Goal: Information Seeking & Learning: Check status

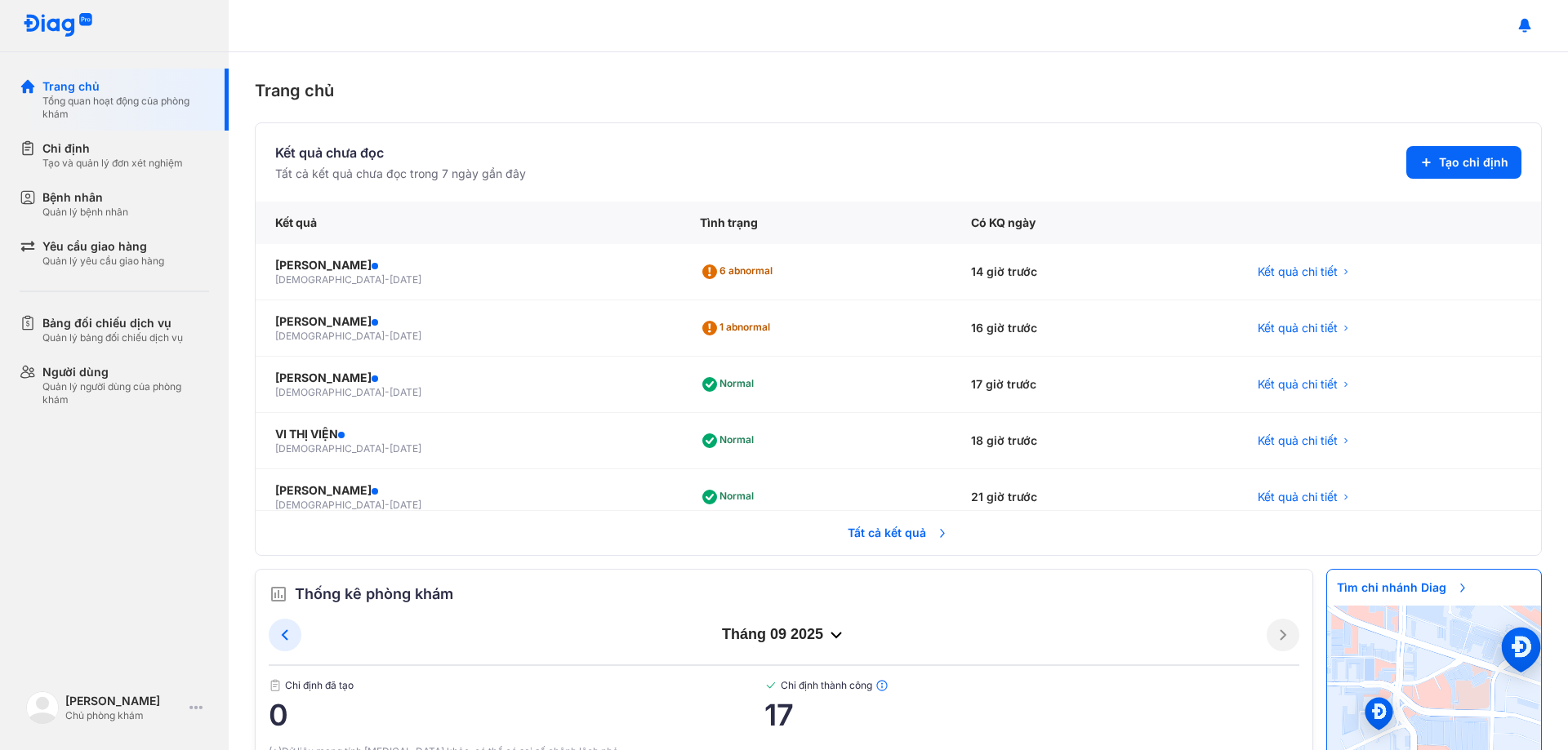
click at [872, 536] on span "Tất cả kết quả" at bounding box center [898, 534] width 121 height 36
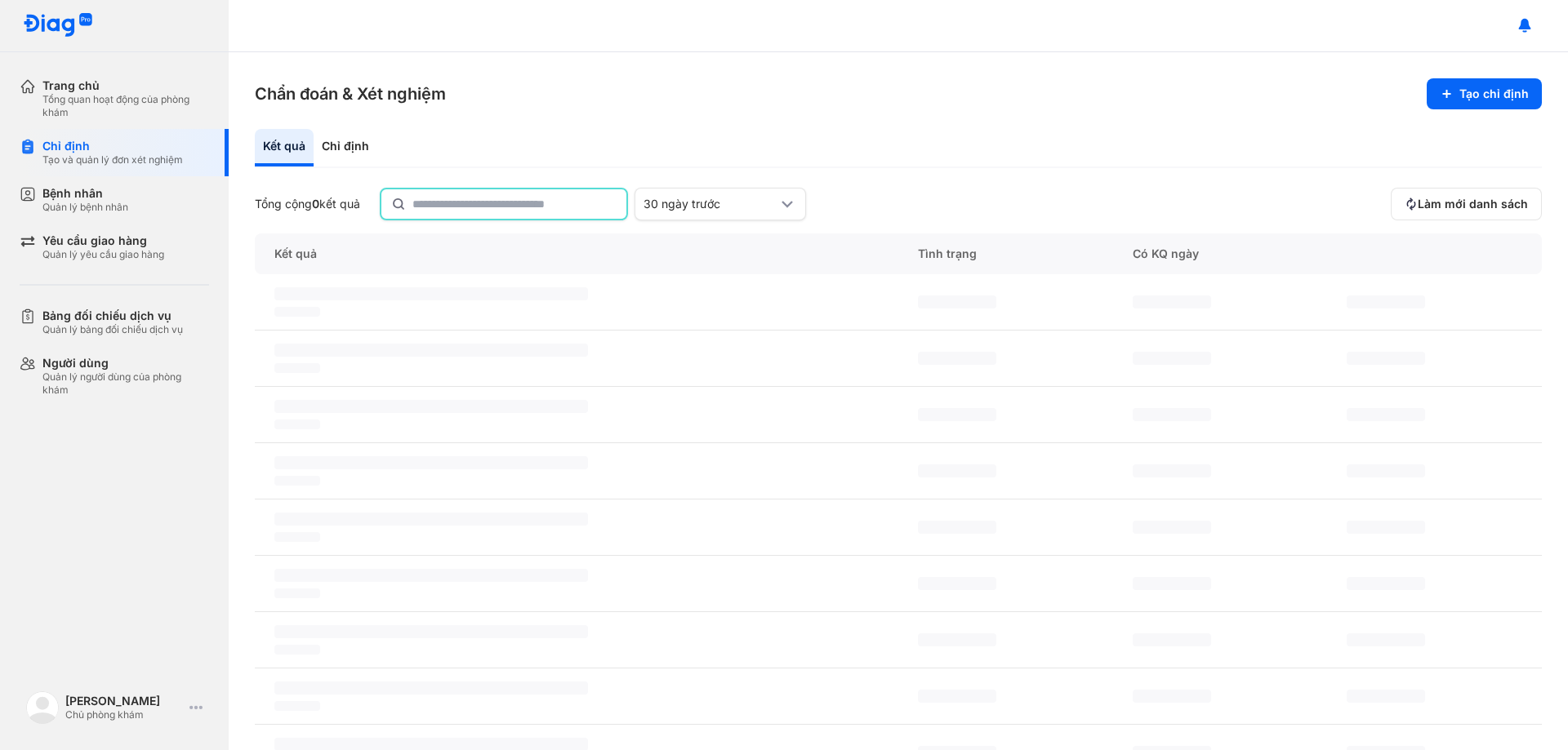
click at [497, 204] on input "text" at bounding box center [515, 204] width 204 height 29
type input "**********"
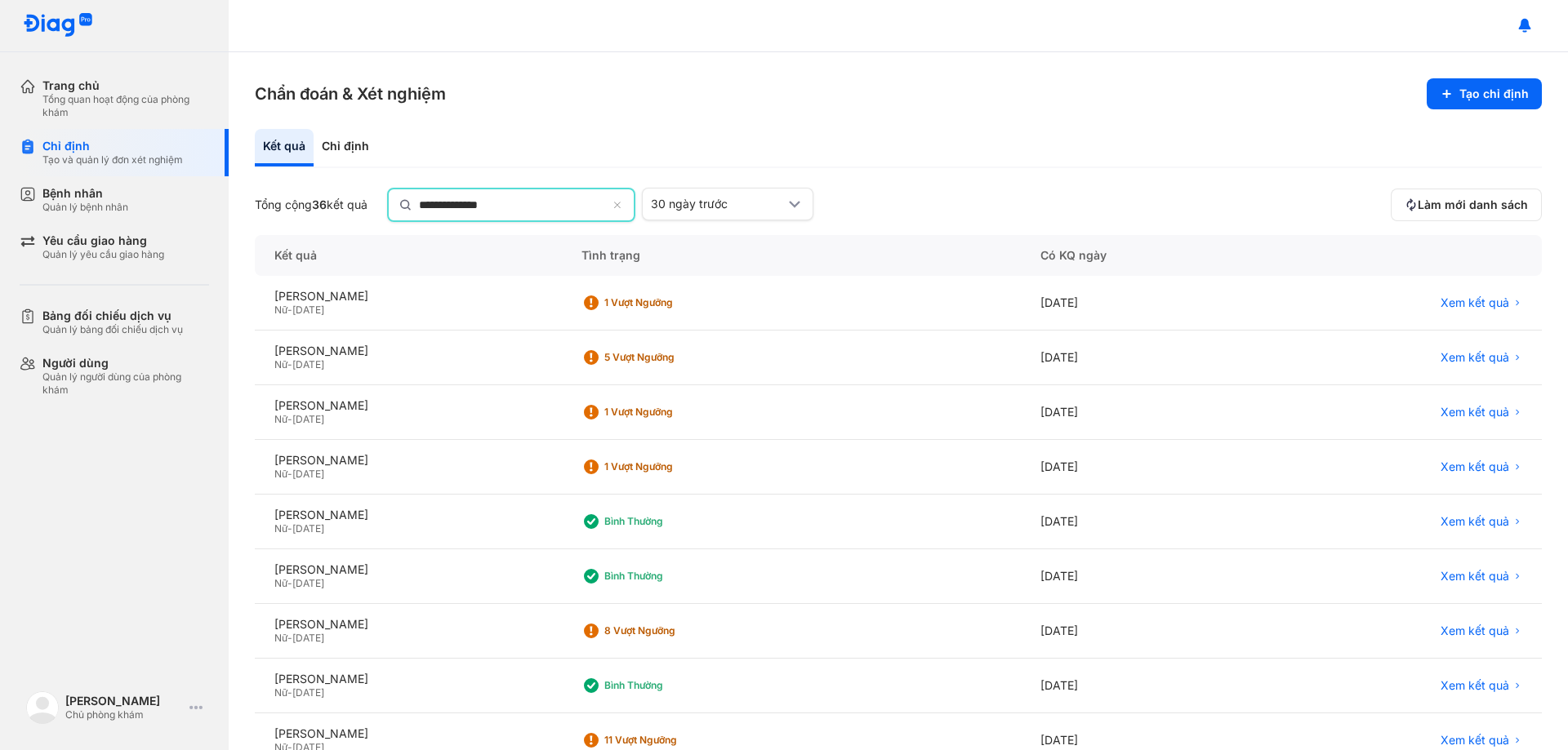
click at [835, 112] on div "**********" at bounding box center [898, 402] width 1339 height 698
click at [533, 52] on div at bounding box center [898, 26] width 1339 height 52
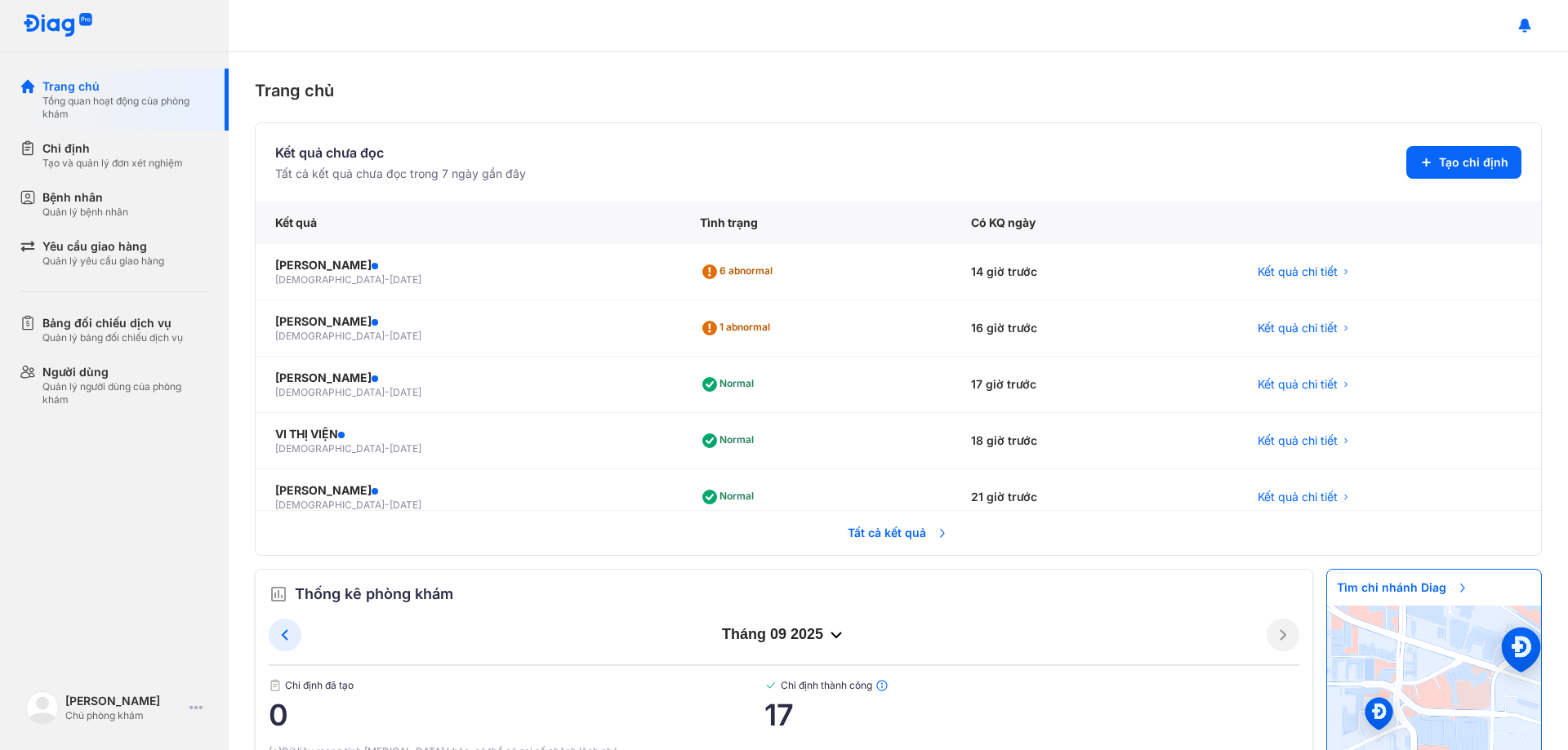
click at [871, 534] on span "Tất cả kết quả" at bounding box center [898, 534] width 121 height 36
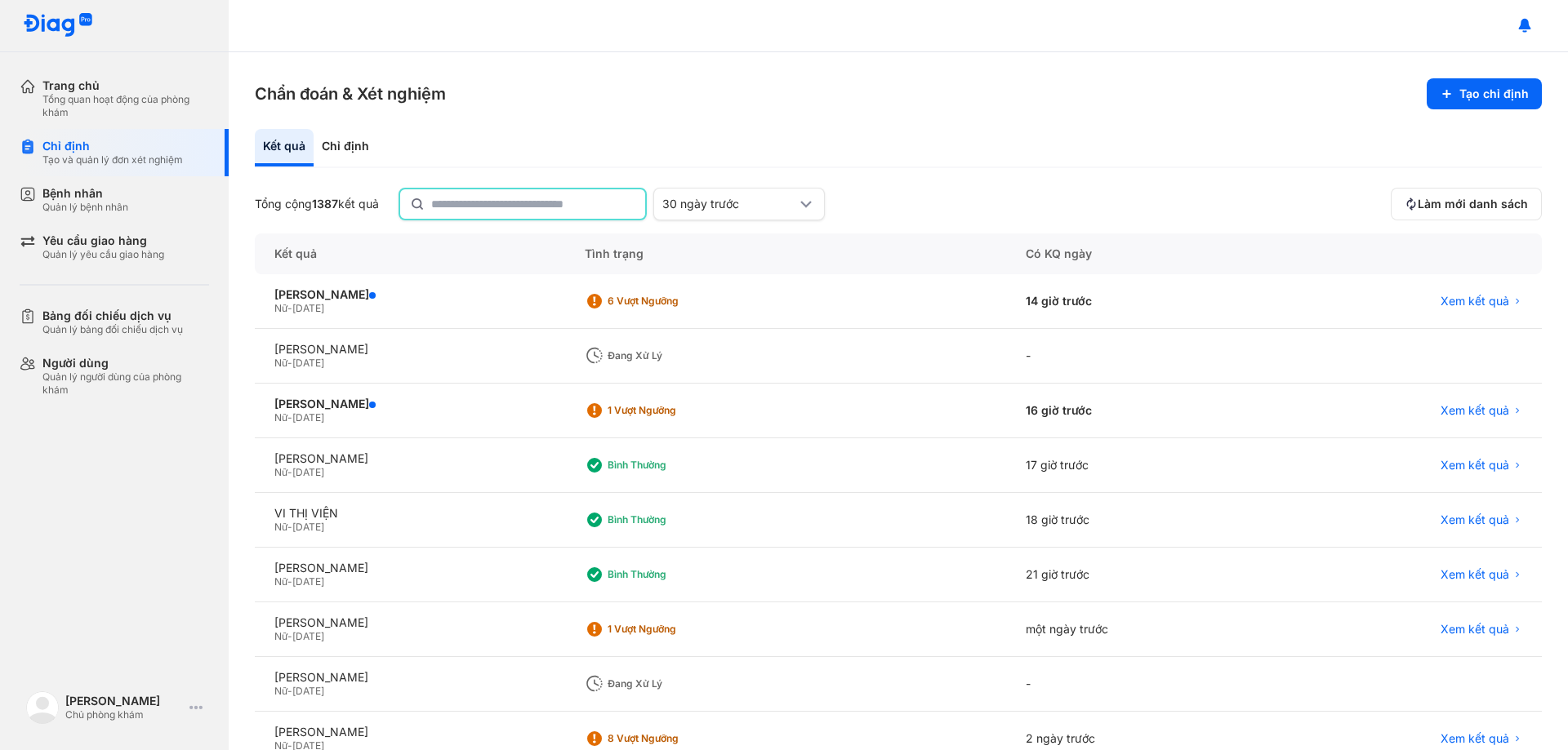
click at [561, 204] on input "text" at bounding box center [534, 204] width 204 height 29
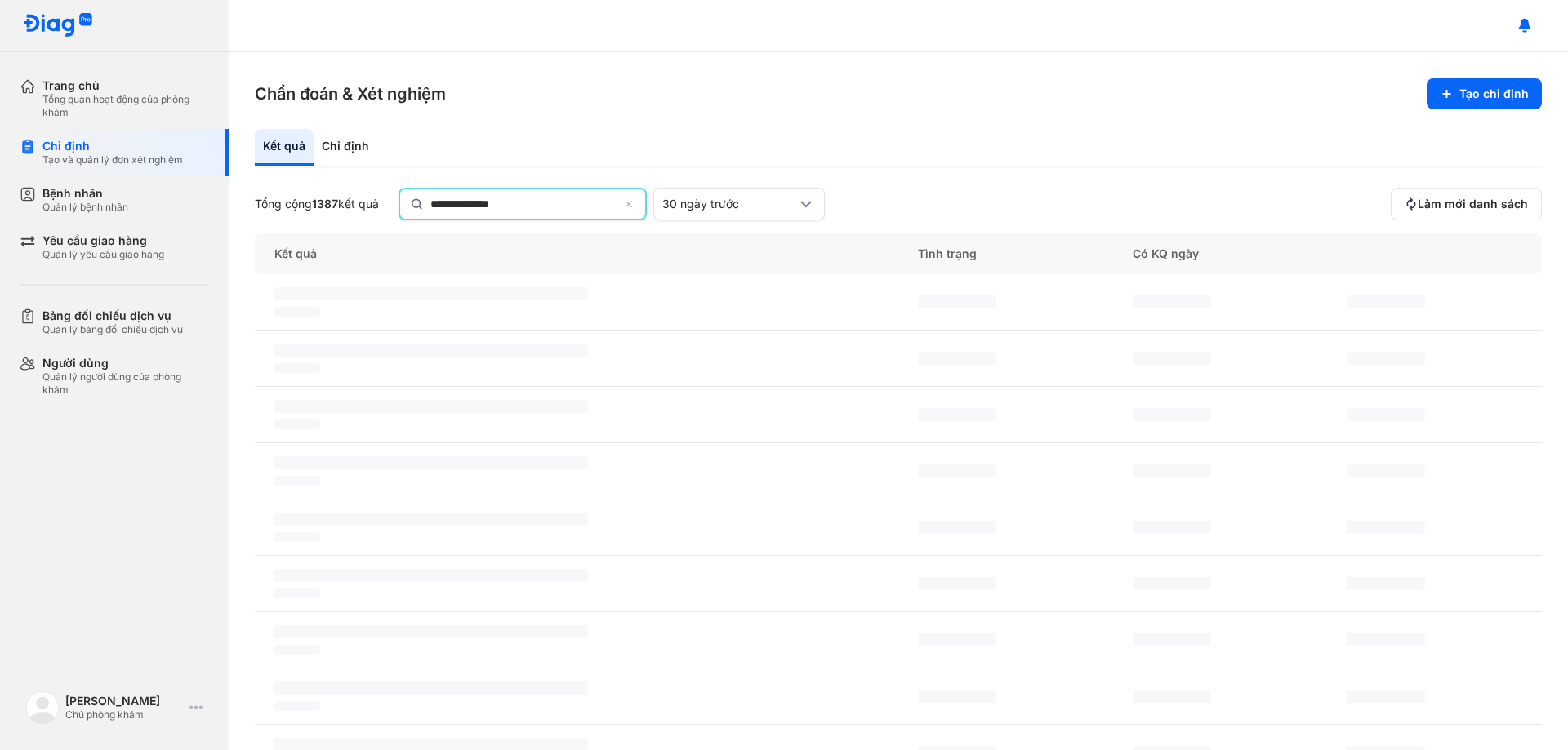
type input "**********"
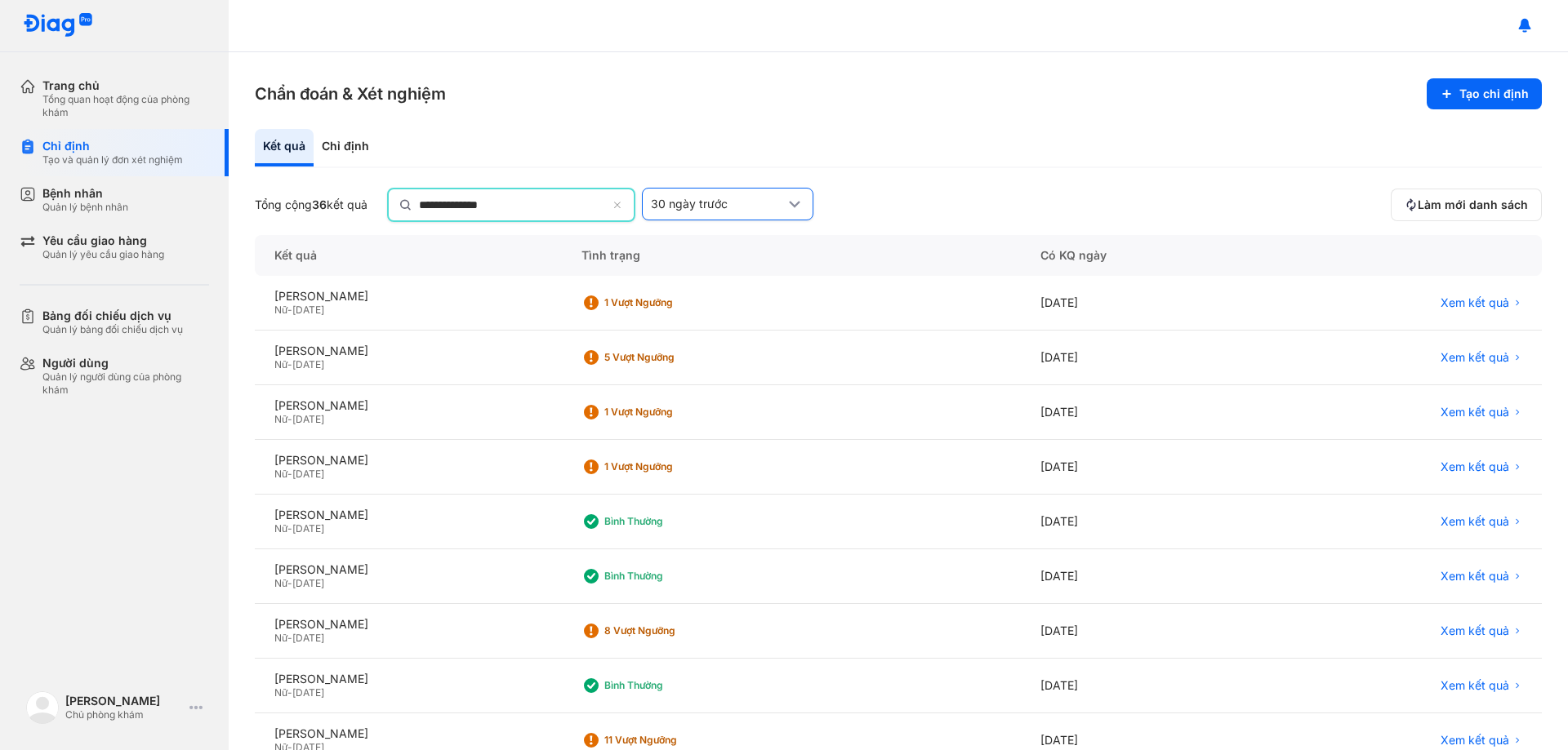
click at [798, 208] on icon at bounding box center [794, 204] width 20 height 20
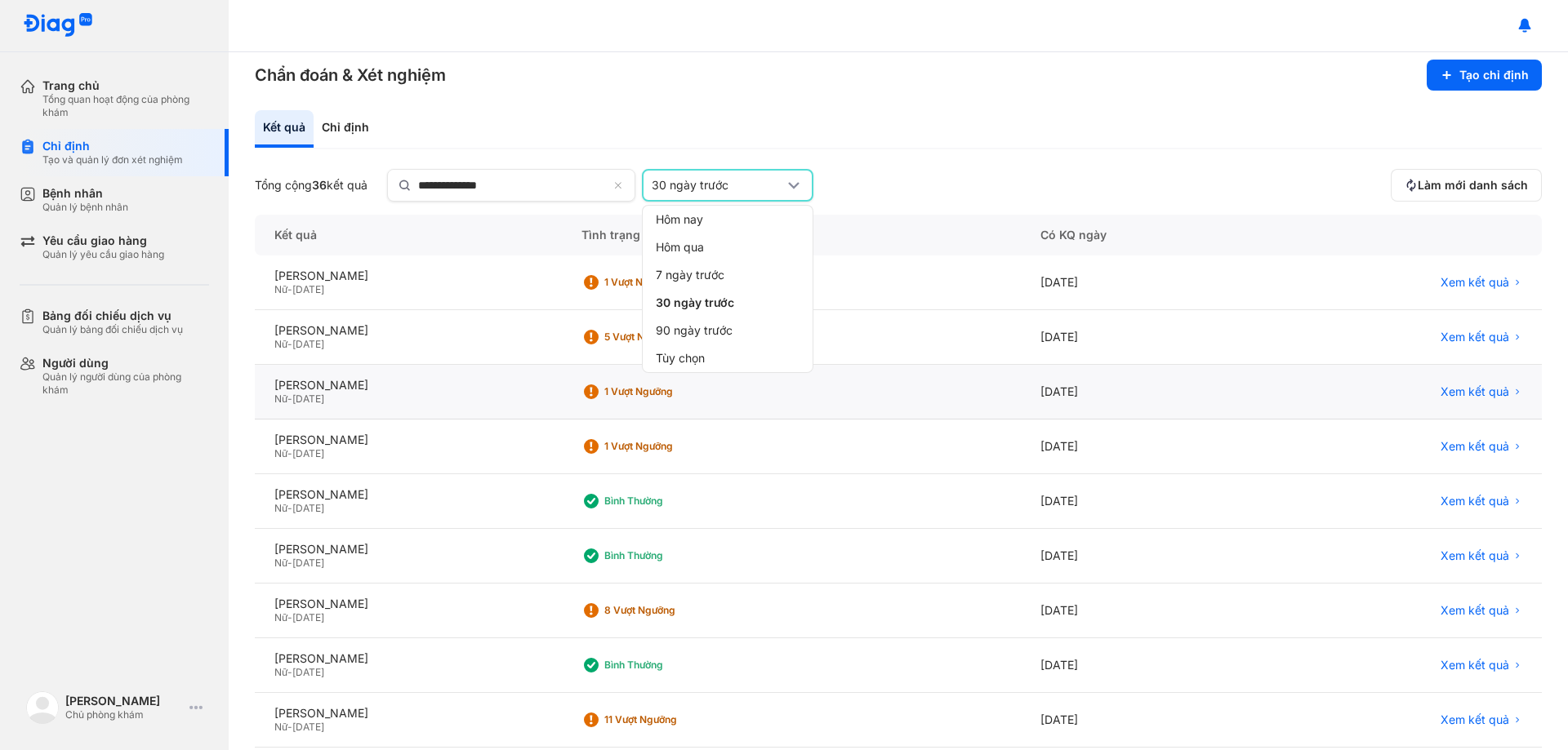
scroll to position [81, 0]
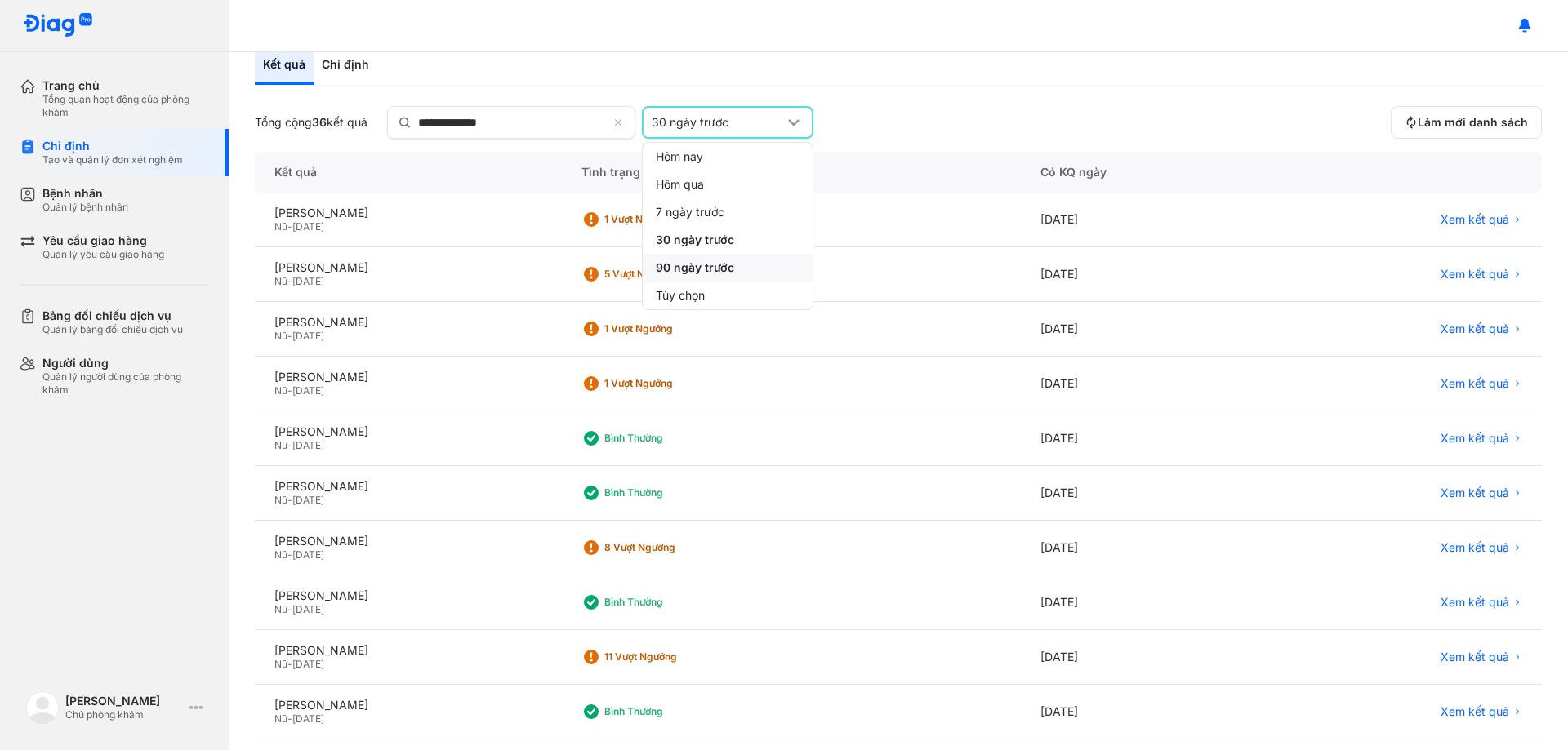
click at [745, 274] on div "90 ngày trước" at bounding box center [727, 268] width 170 height 28
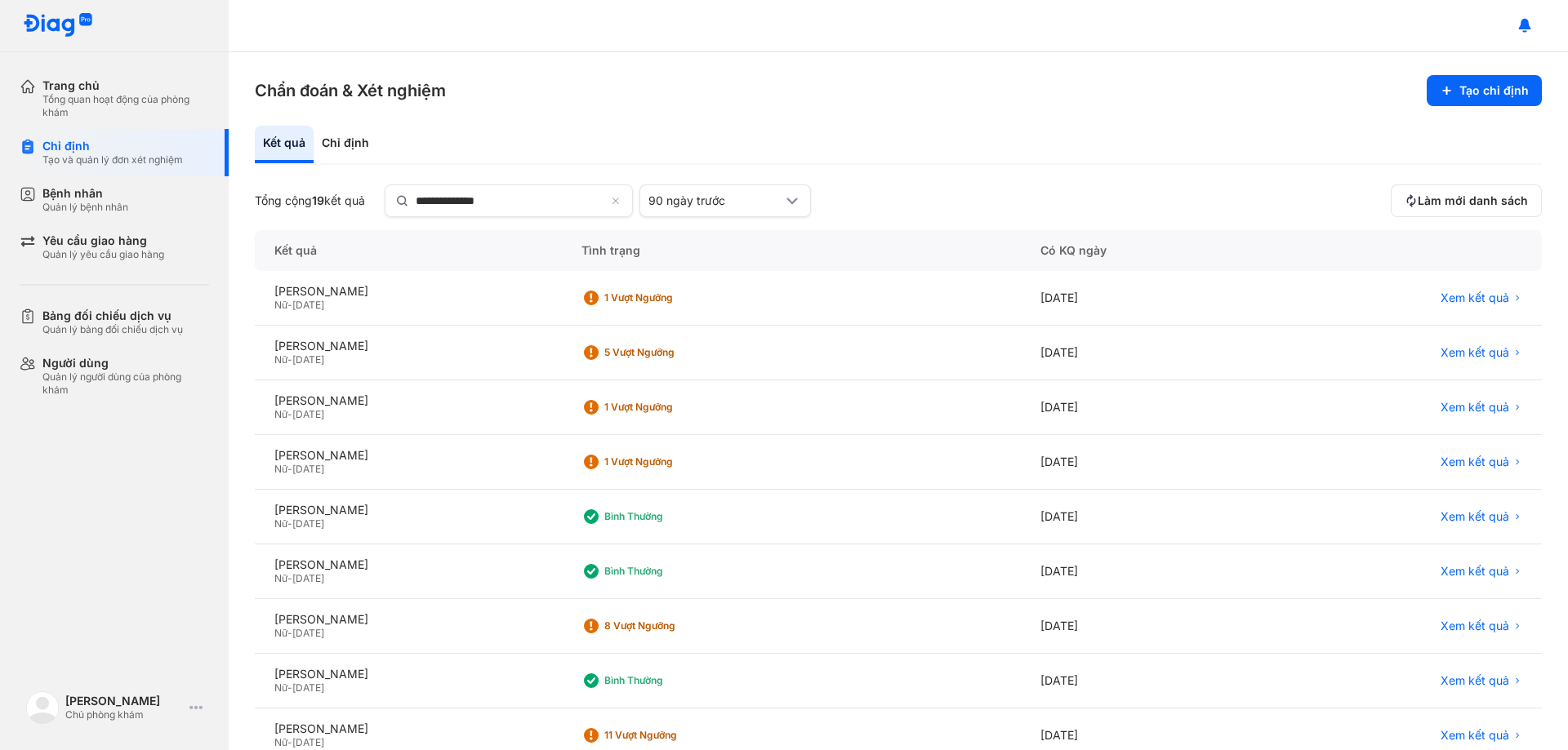
scroll to position [0, 0]
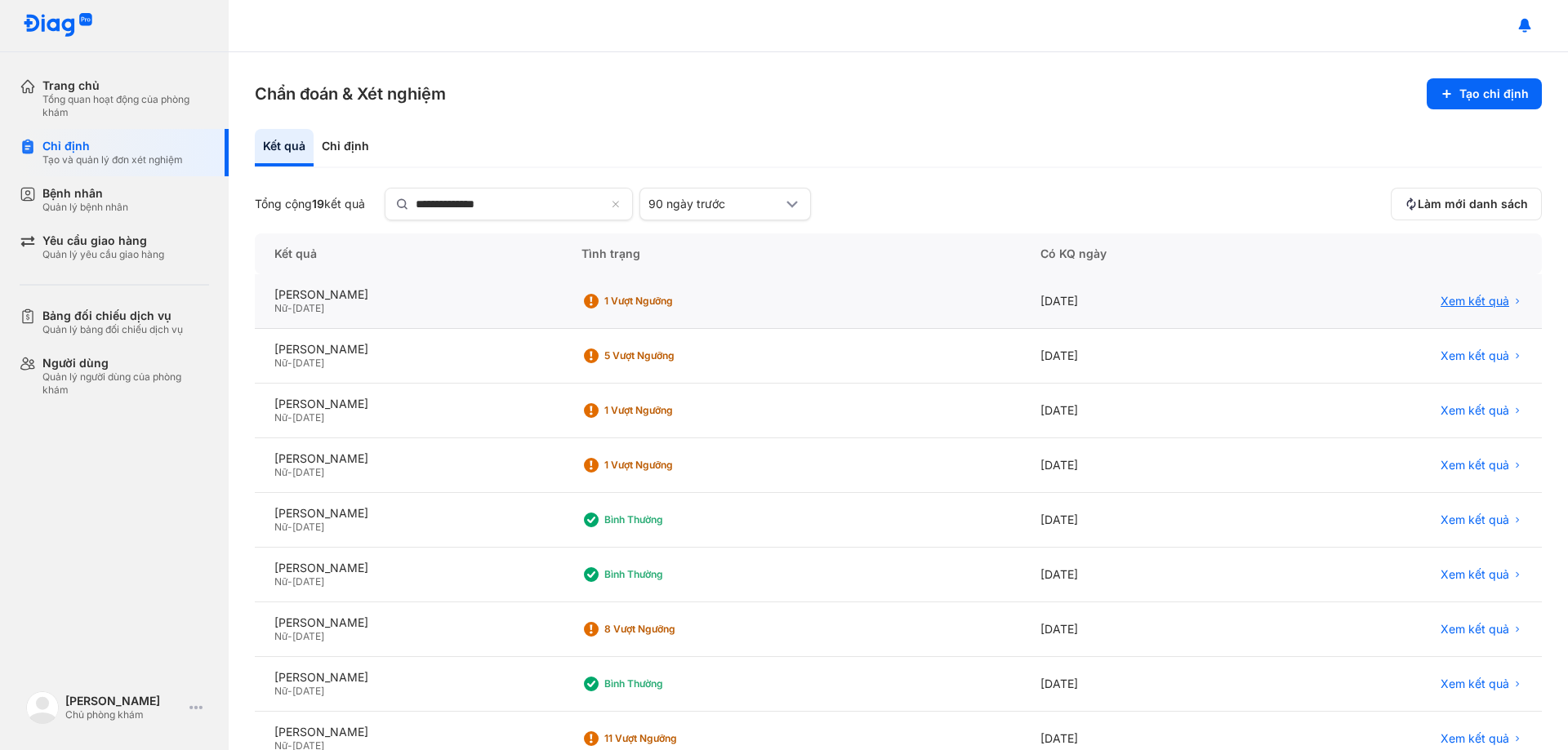
click at [1442, 302] on span "Xem kết quả" at bounding box center [1475, 301] width 69 height 14
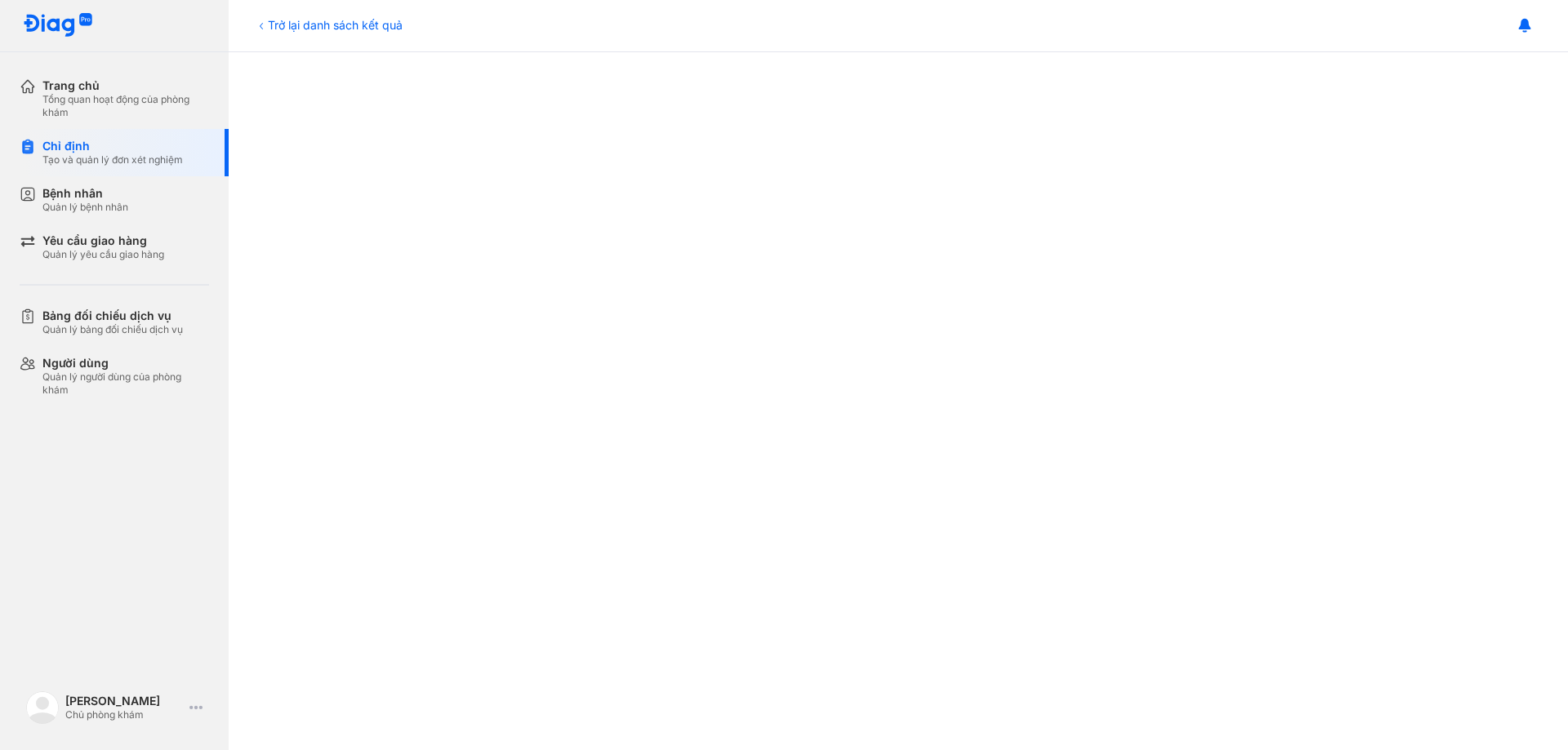
scroll to position [822, 0]
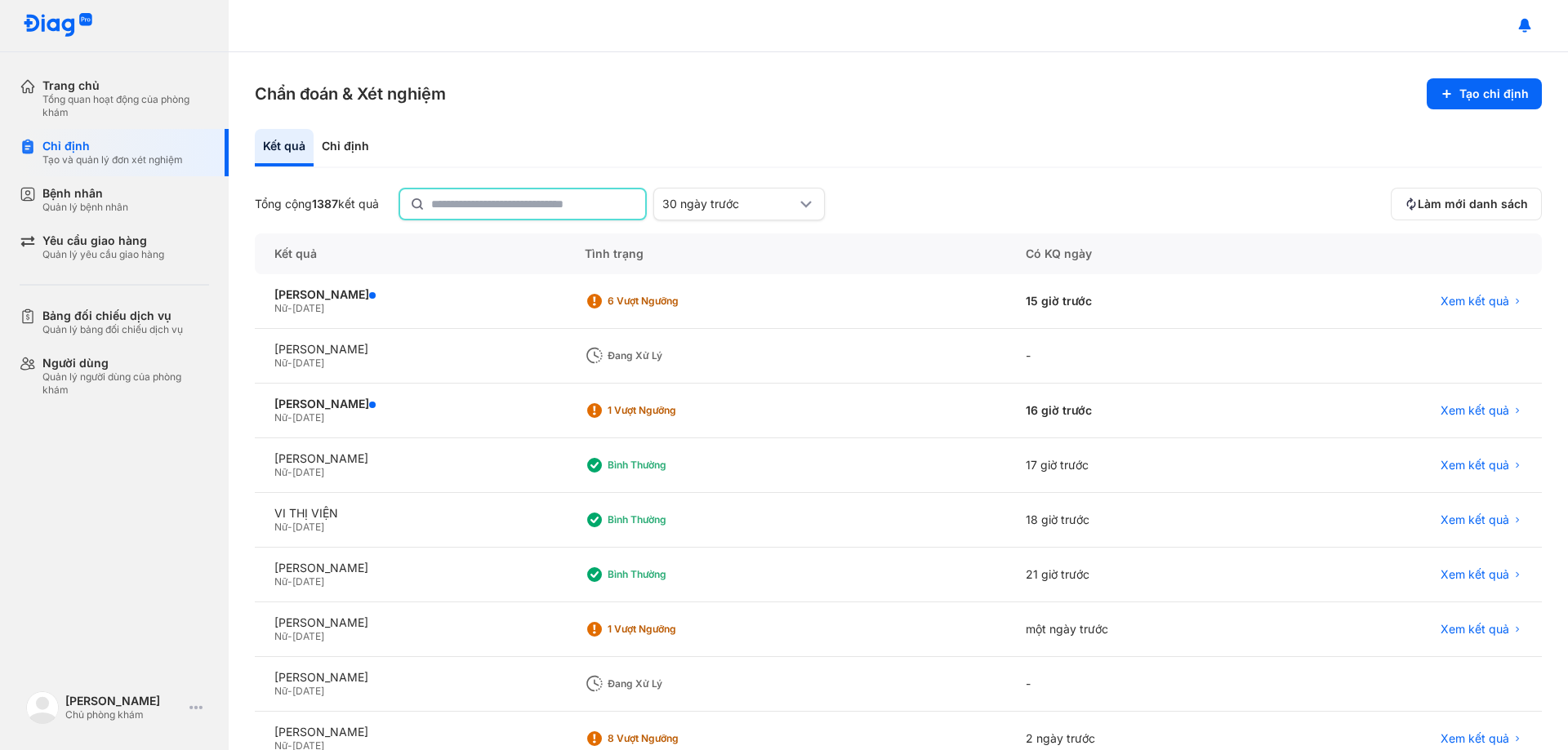
click at [540, 210] on input "text" at bounding box center [534, 204] width 204 height 29
type input "**********"
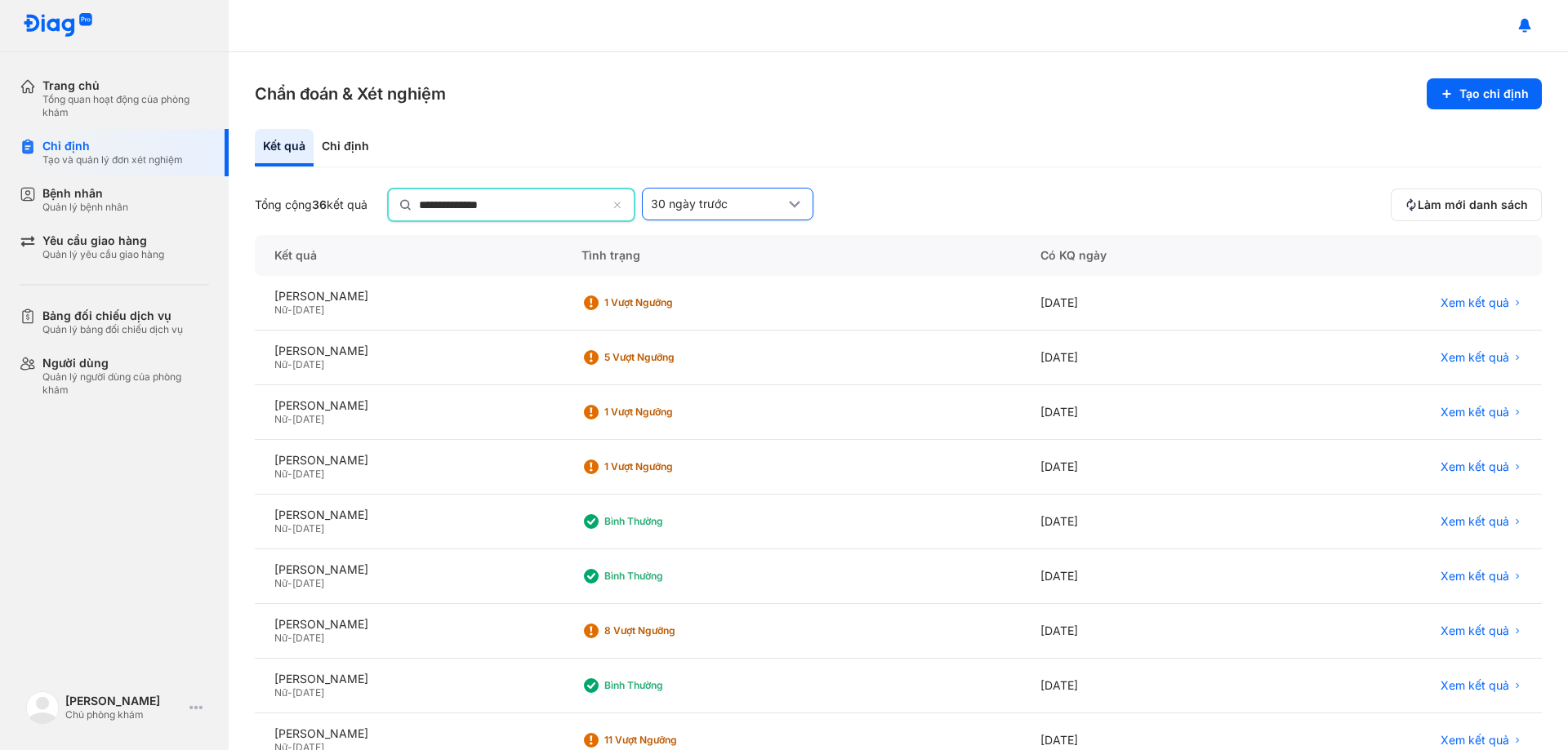
click at [739, 210] on div "30 ngày trước" at bounding box center [717, 204] width 134 height 14
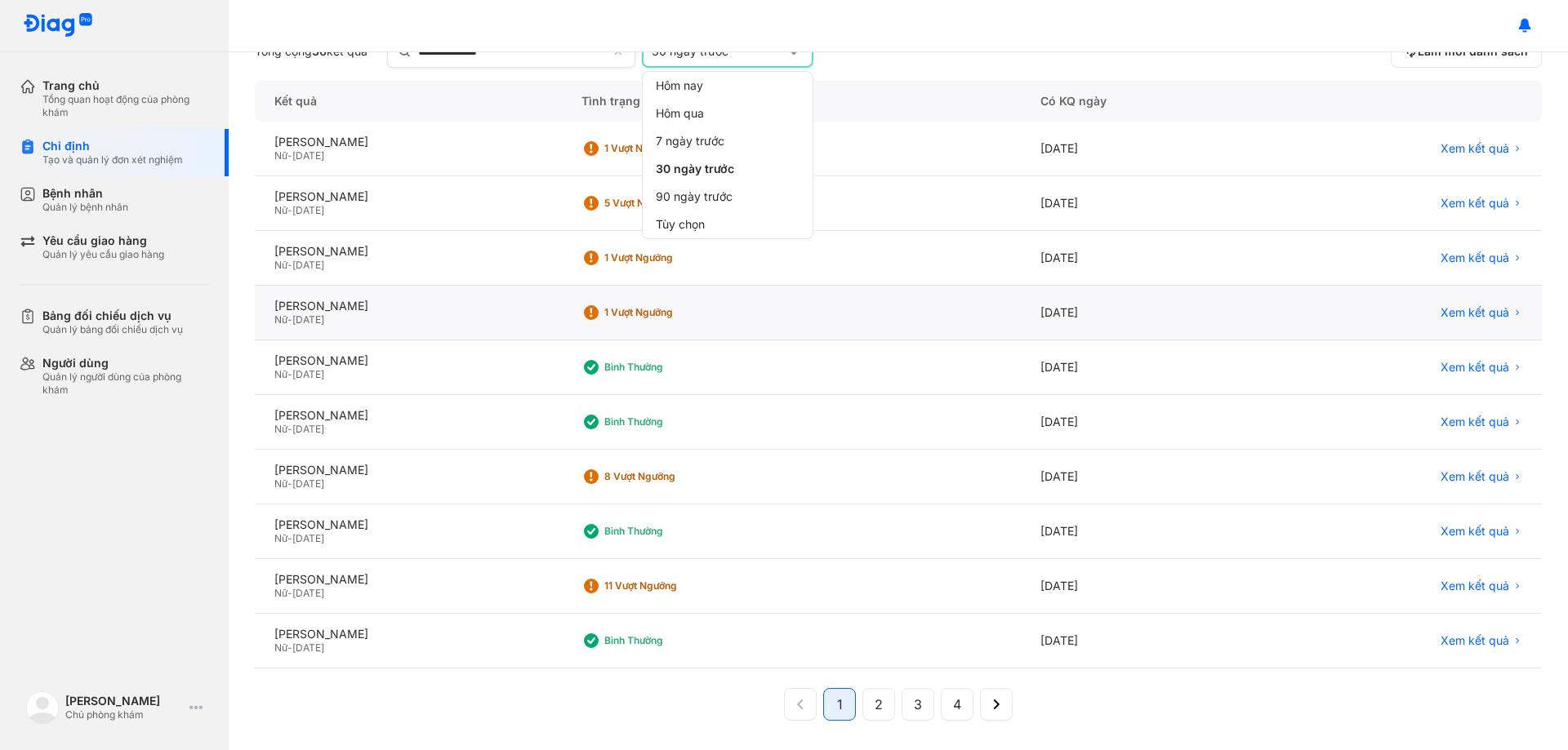
scroll to position [156, 0]
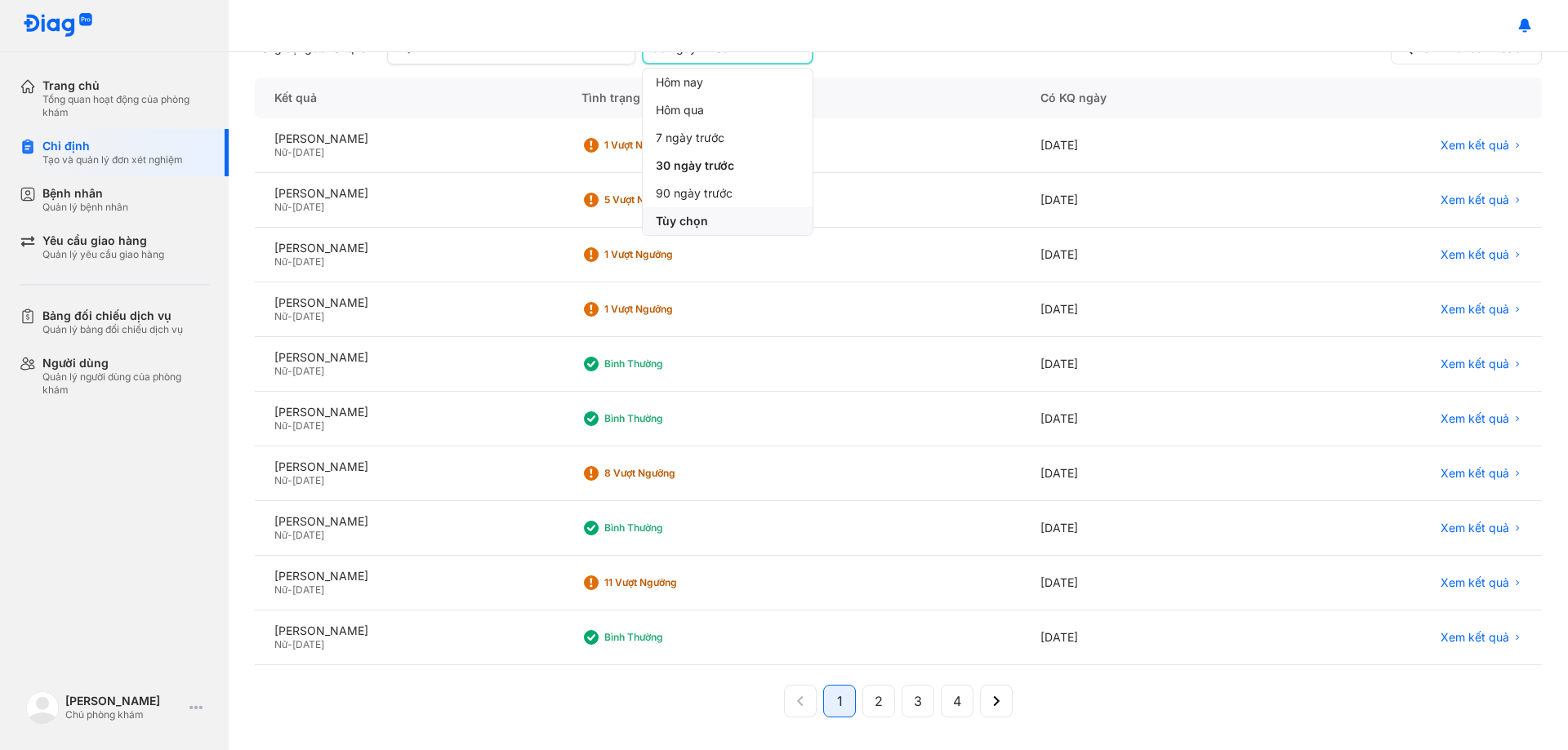
click at [708, 225] on span "Tùy chọn" at bounding box center [682, 221] width 52 height 14
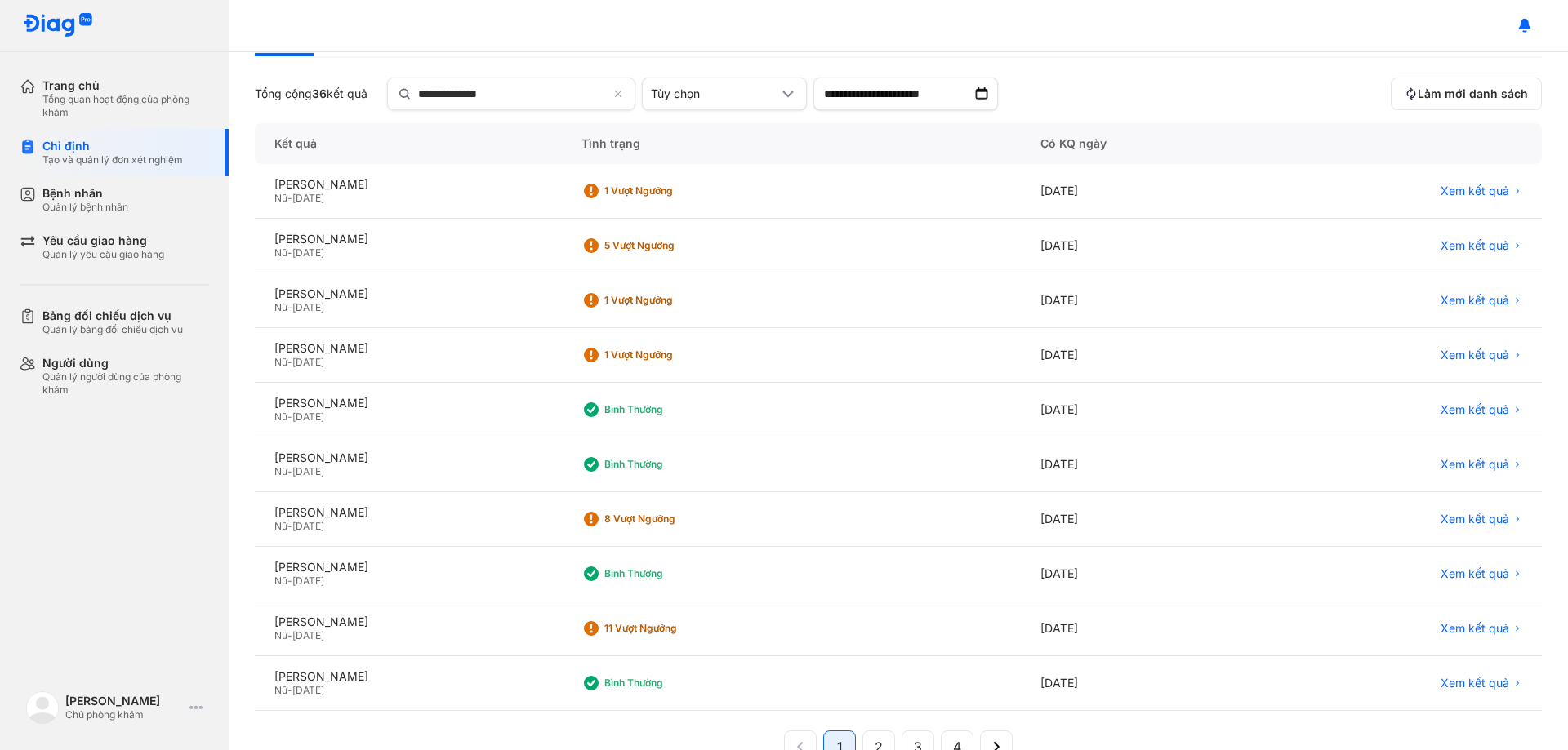
scroll to position [0, 0]
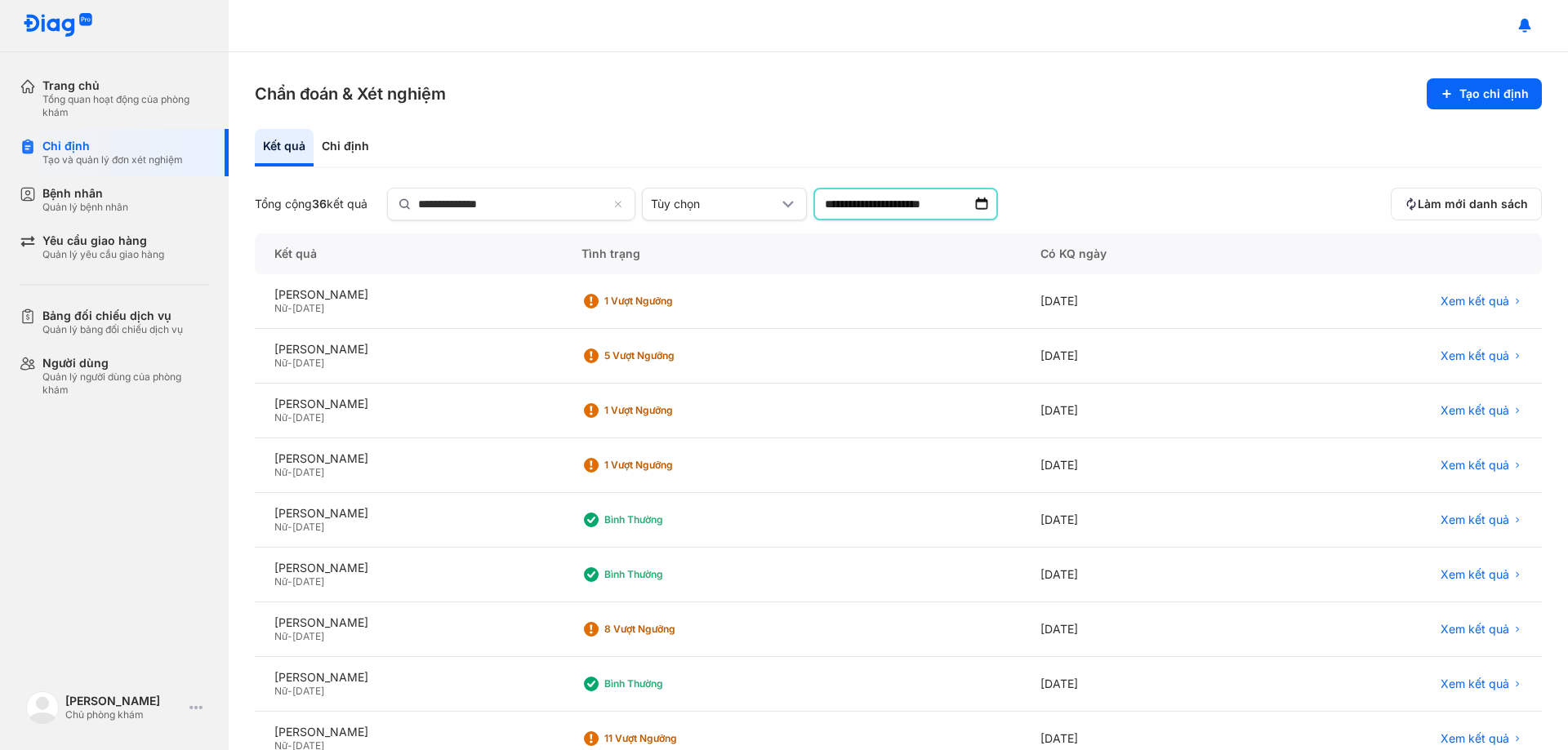
click at [974, 203] on input "**********" at bounding box center [906, 204] width 185 height 33
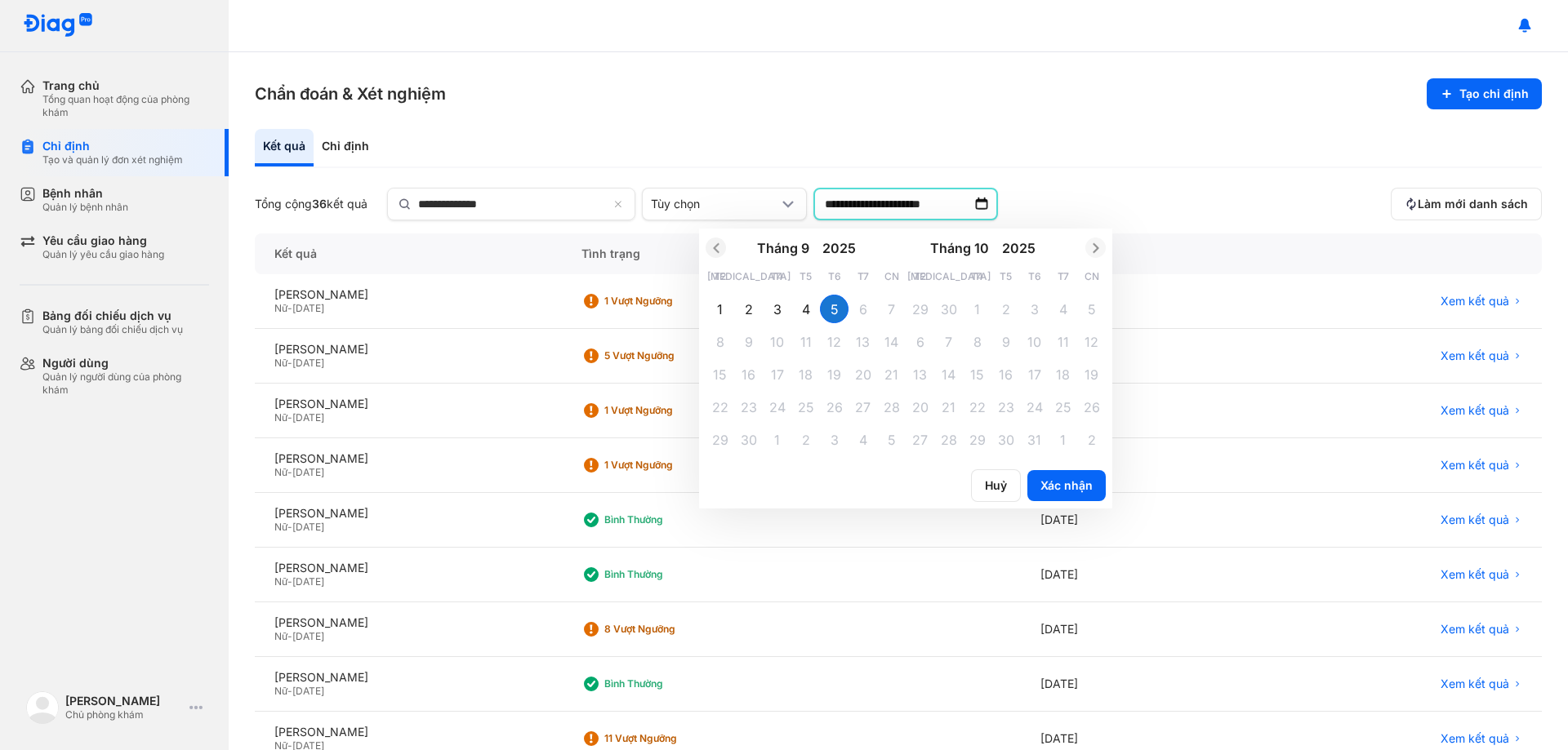
click at [718, 251] on icon "Previous month" at bounding box center [716, 248] width 5 height 10
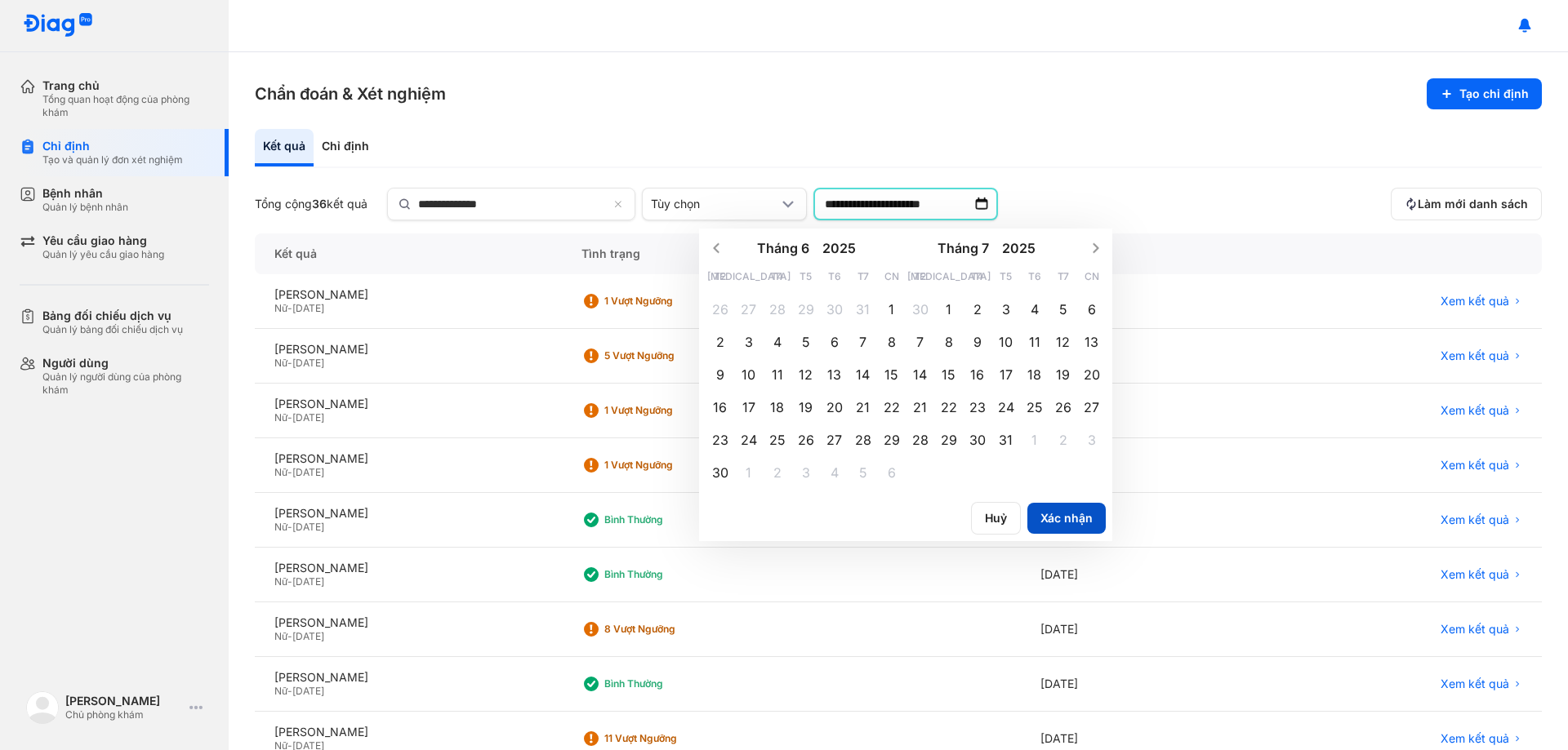
click at [1062, 515] on button "Xác nhận" at bounding box center [1066, 518] width 79 height 31
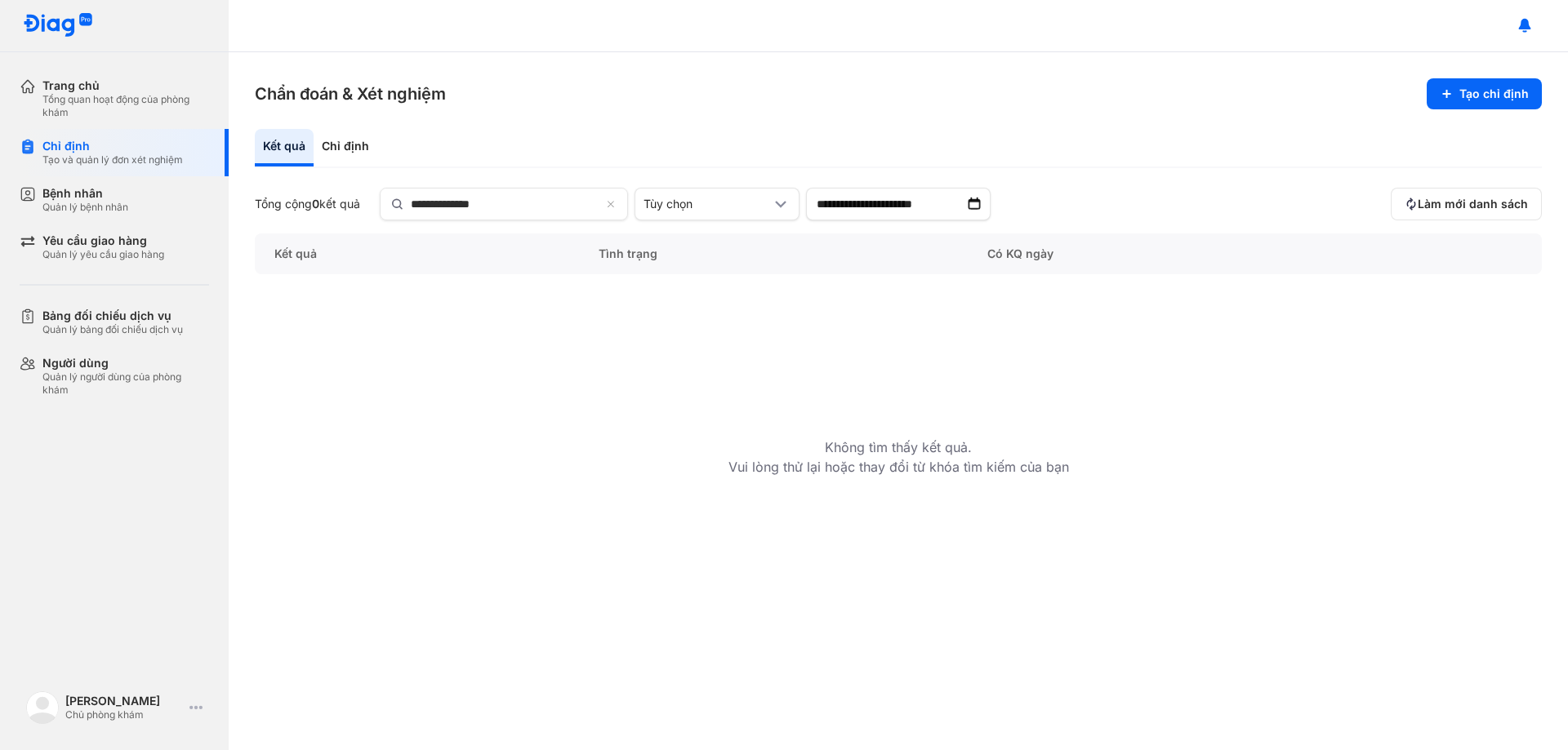
click at [978, 210] on img at bounding box center [974, 204] width 16 height 16
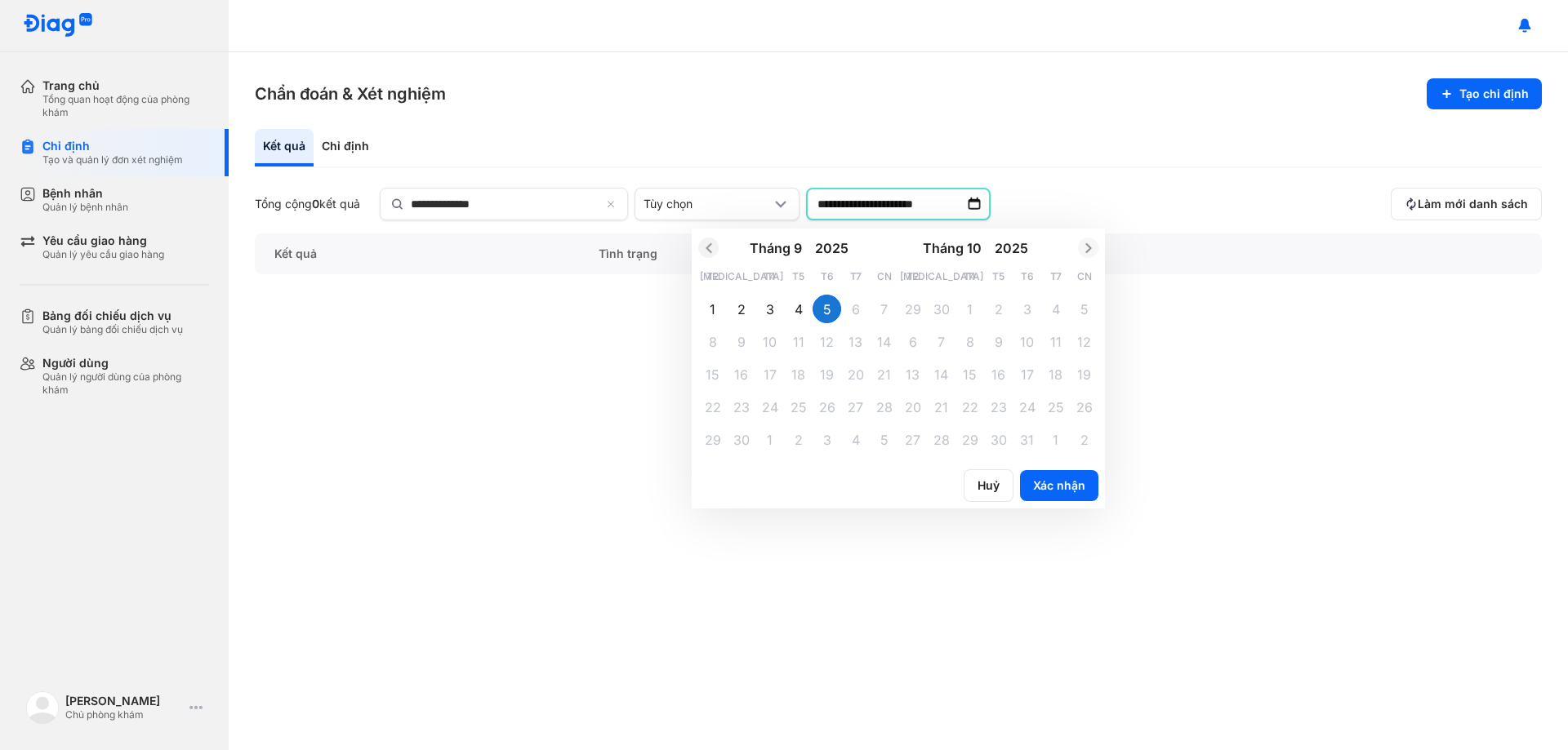
click at [711, 247] on icon "Previous month" at bounding box center [708, 248] width 5 height 10
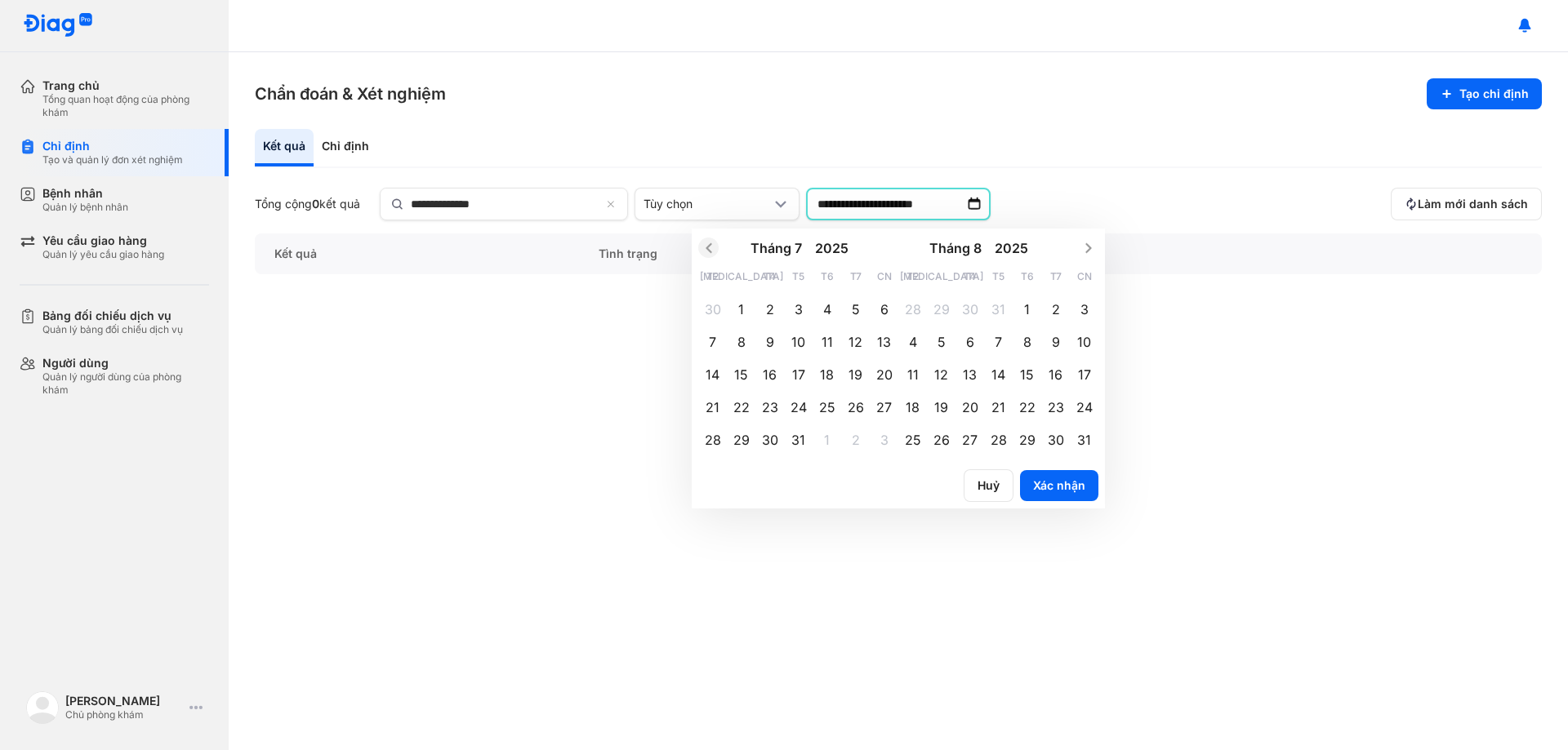
click at [717, 247] on icon "Previous month" at bounding box center [708, 248] width 16 height 16
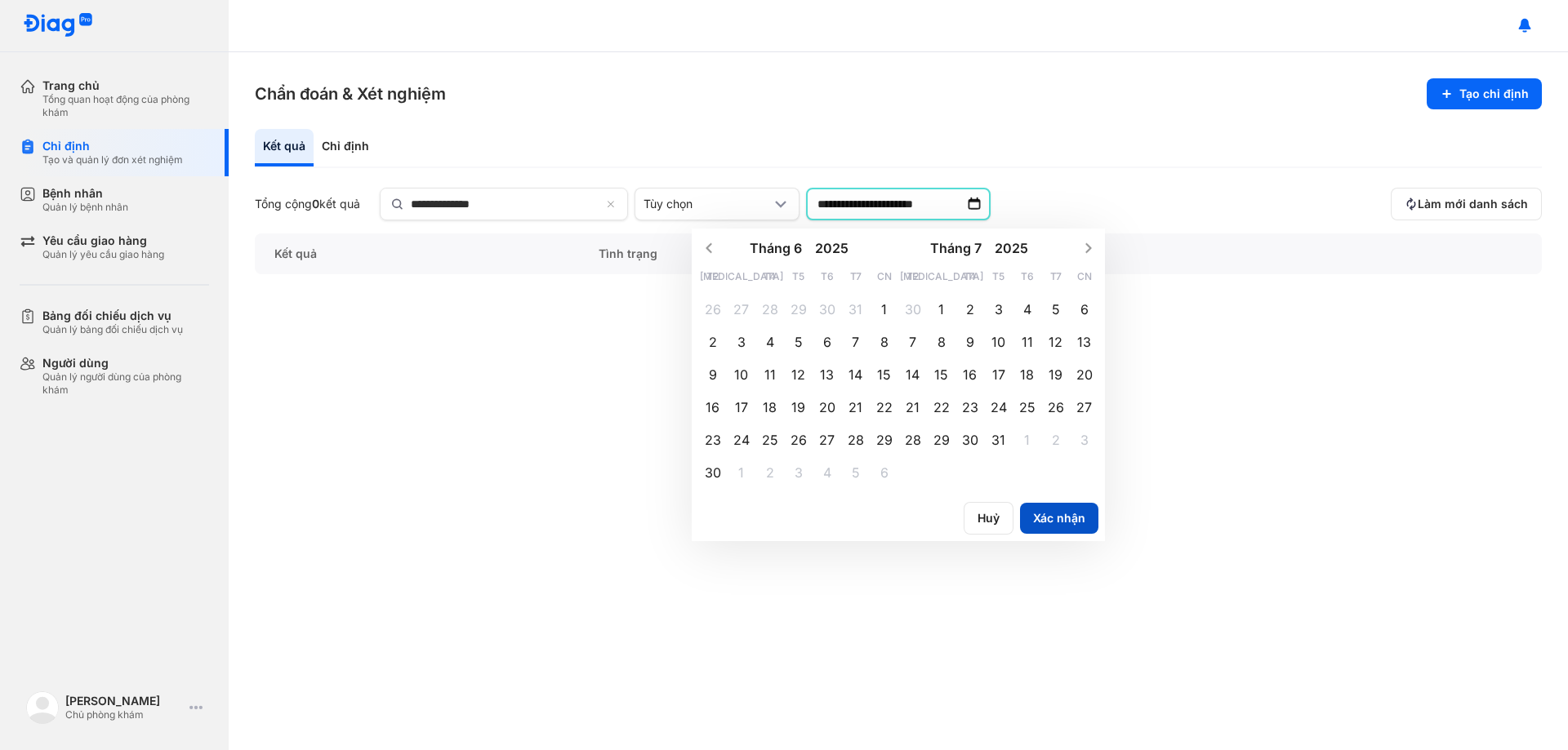
click at [1079, 521] on button "Xác nhận" at bounding box center [1059, 518] width 79 height 31
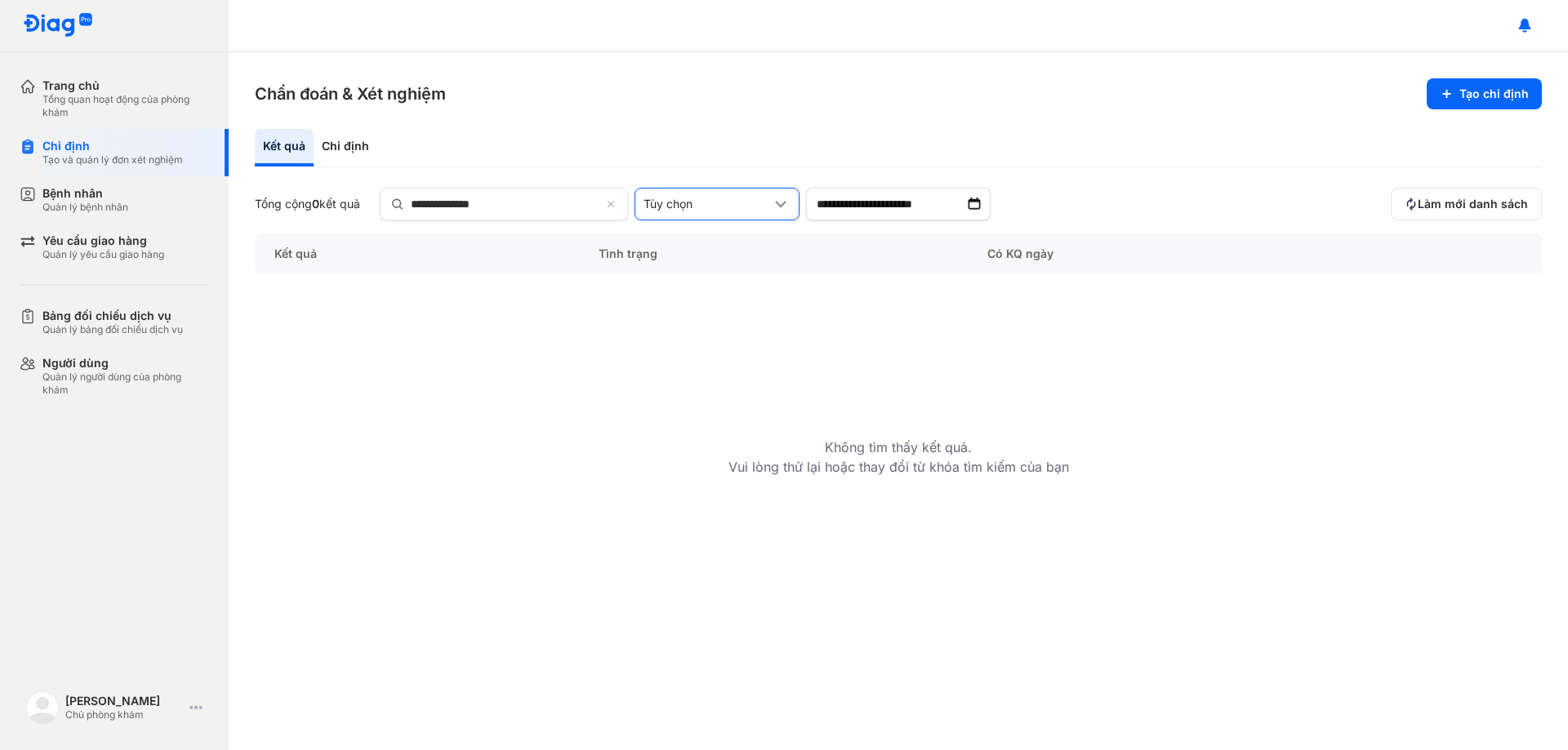
click at [746, 211] on div "Tùy chọn" at bounding box center [707, 204] width 128 height 14
click at [721, 352] on span "90 ngày trước" at bounding box center [688, 349] width 79 height 14
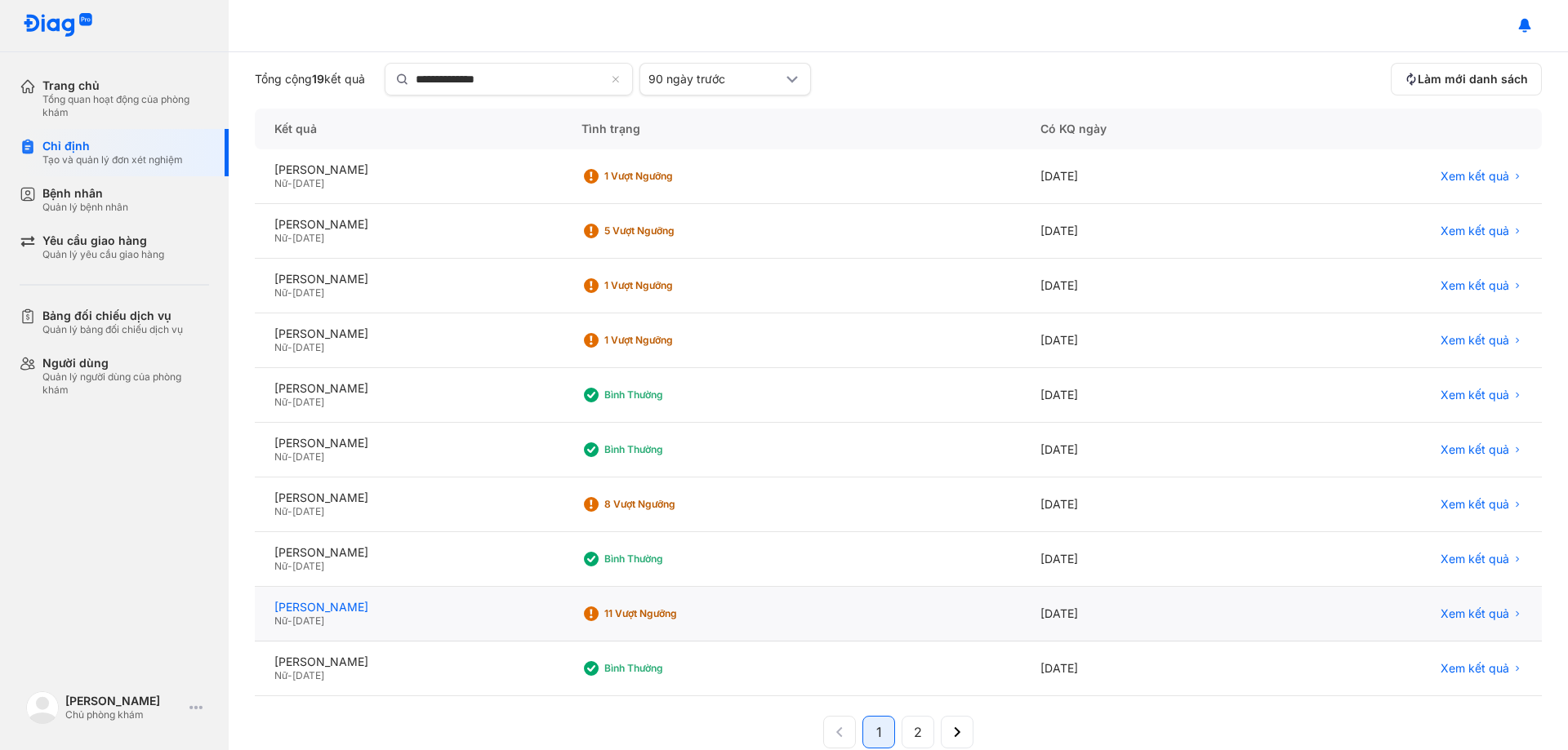
scroll to position [156, 0]
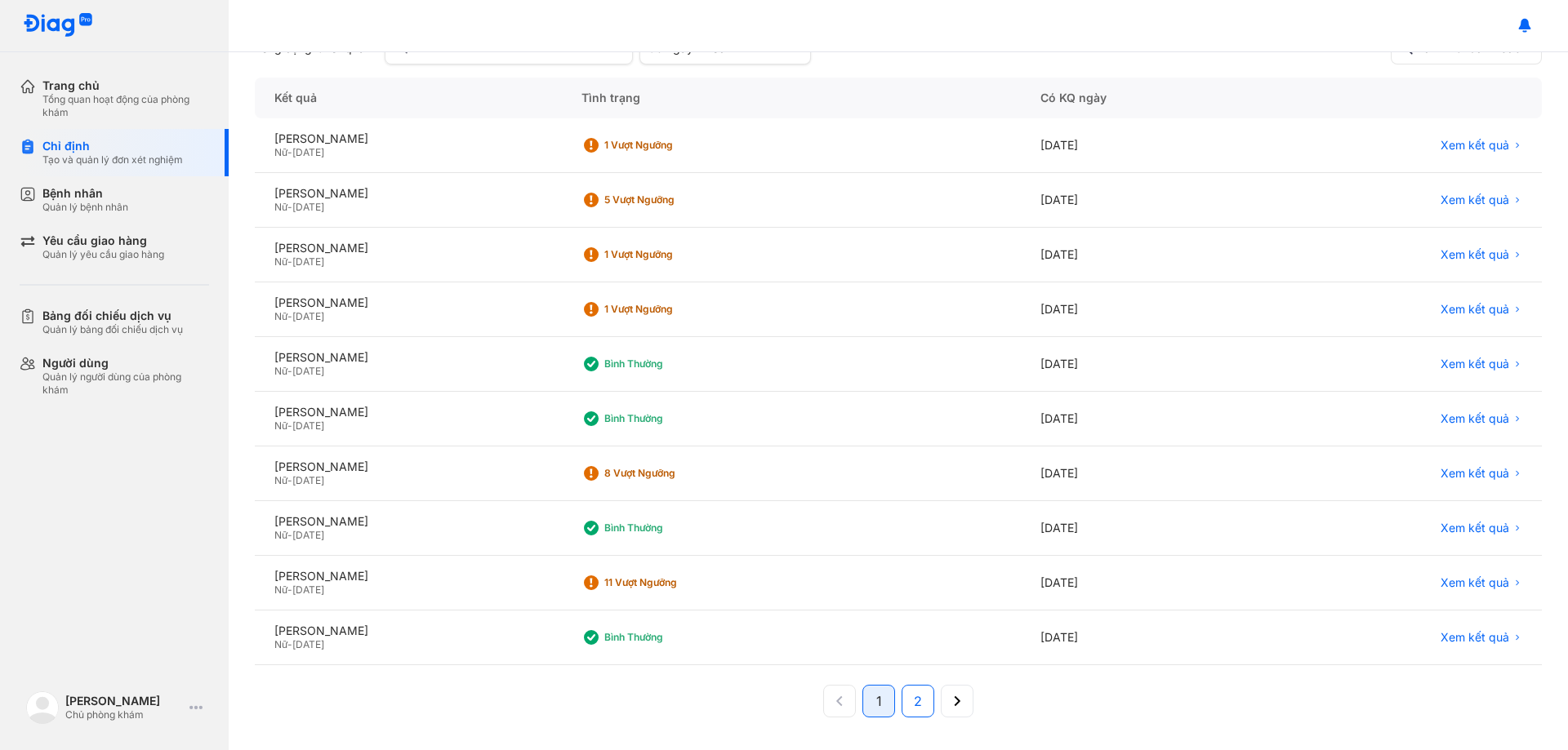
click at [914, 708] on span "2" at bounding box center [917, 701] width 8 height 20
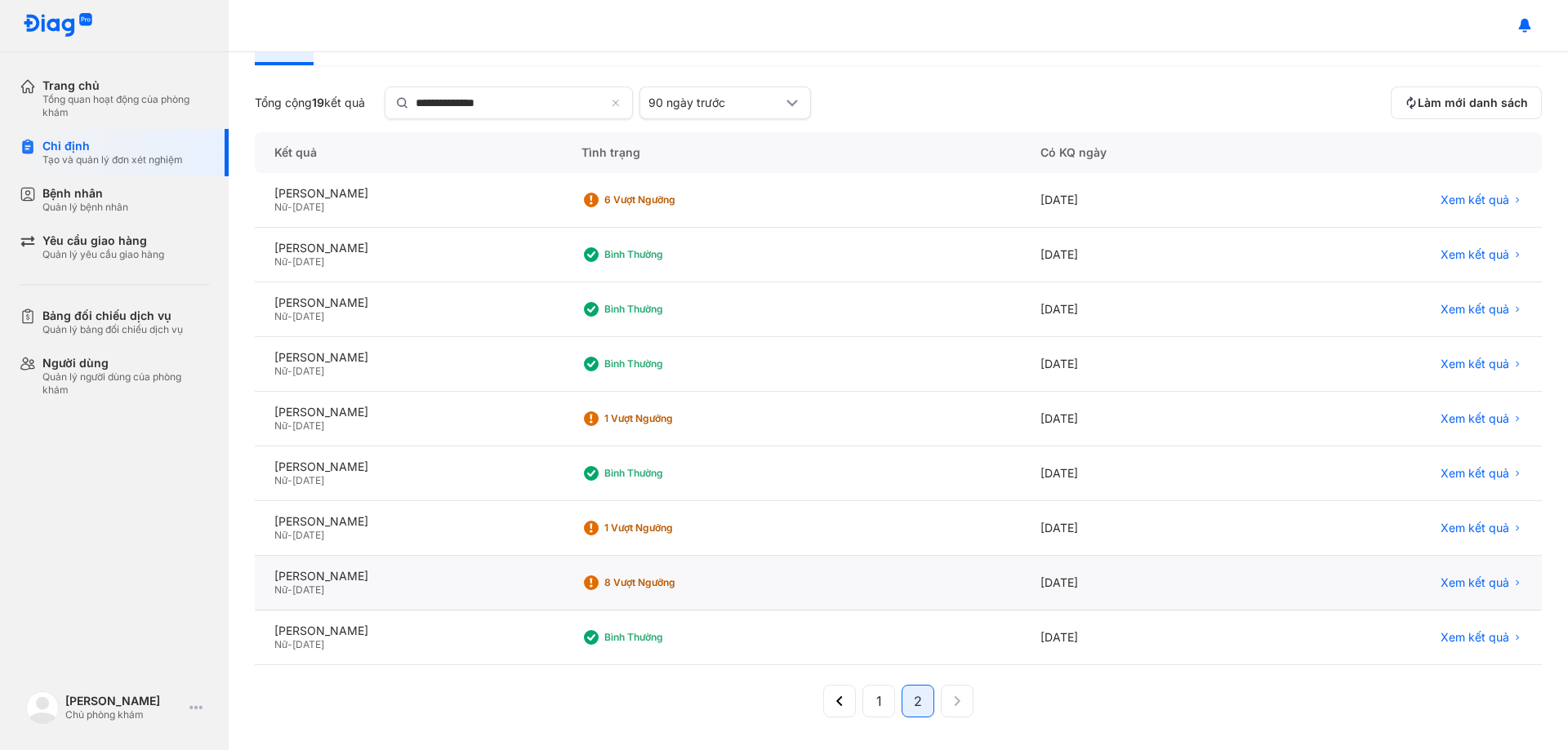
scroll to position [101, 0]
click at [542, 583] on div "[PERSON_NAME]" at bounding box center [408, 576] width 268 height 14
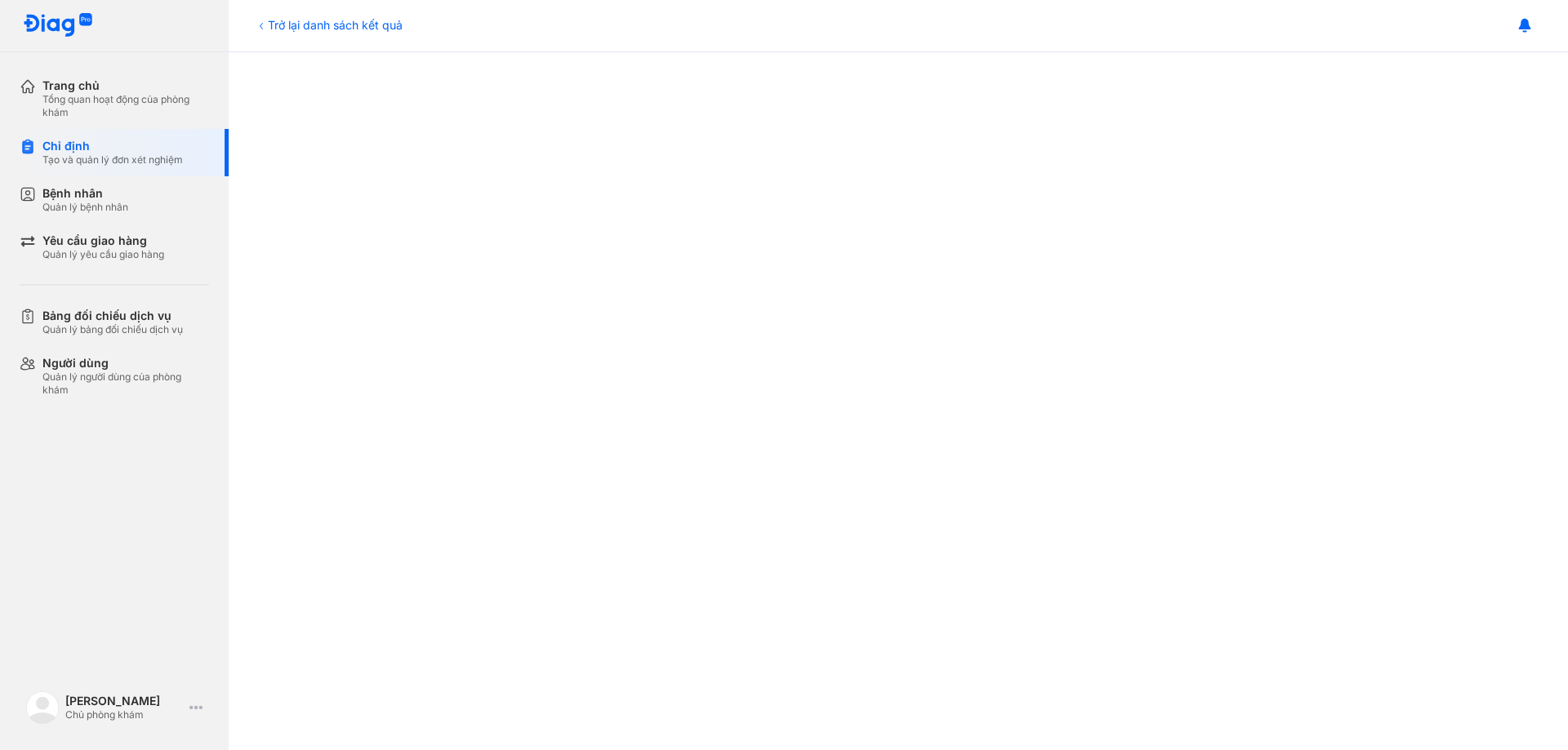
scroll to position [332, 0]
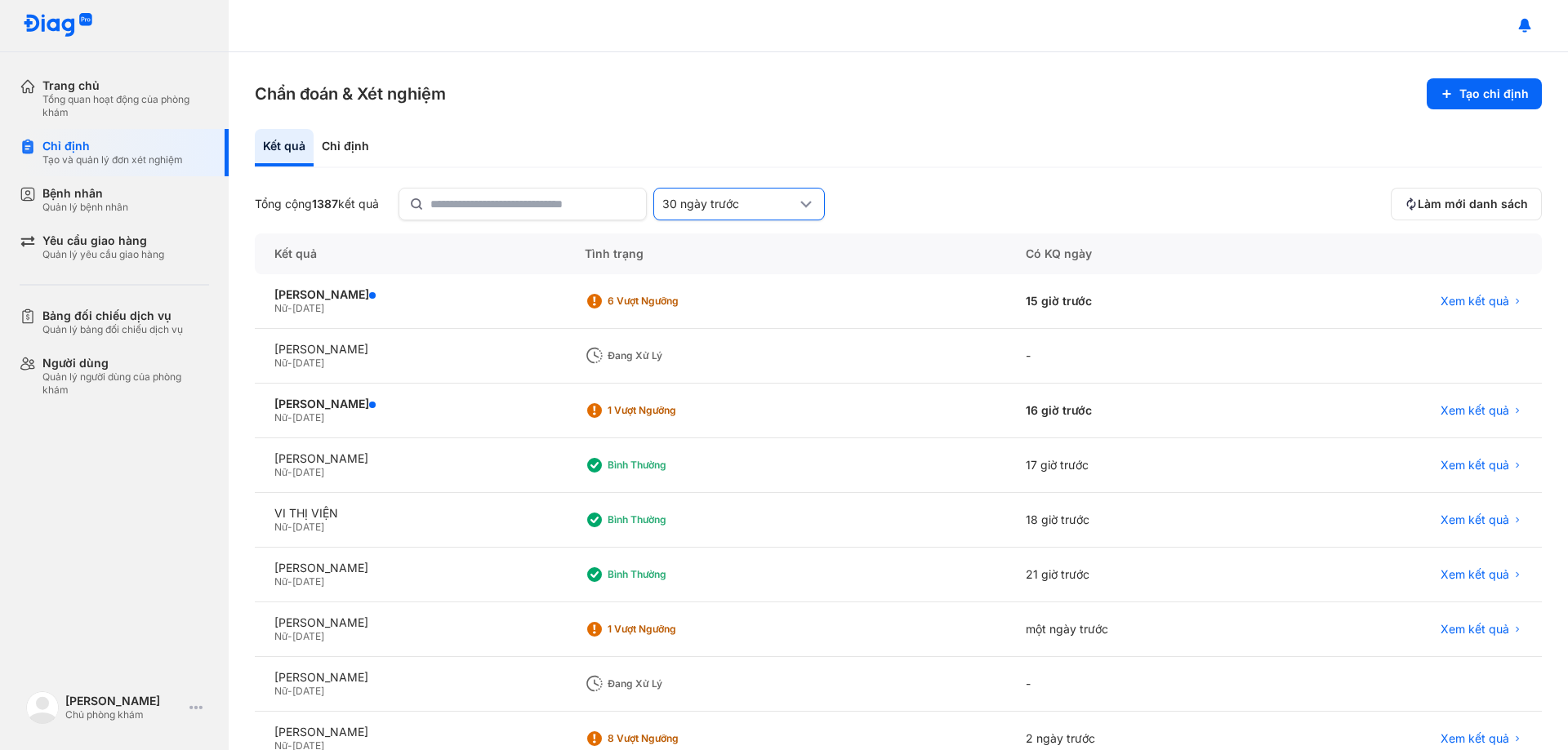
click at [759, 198] on div "30 ngày trước" at bounding box center [729, 204] width 134 height 14
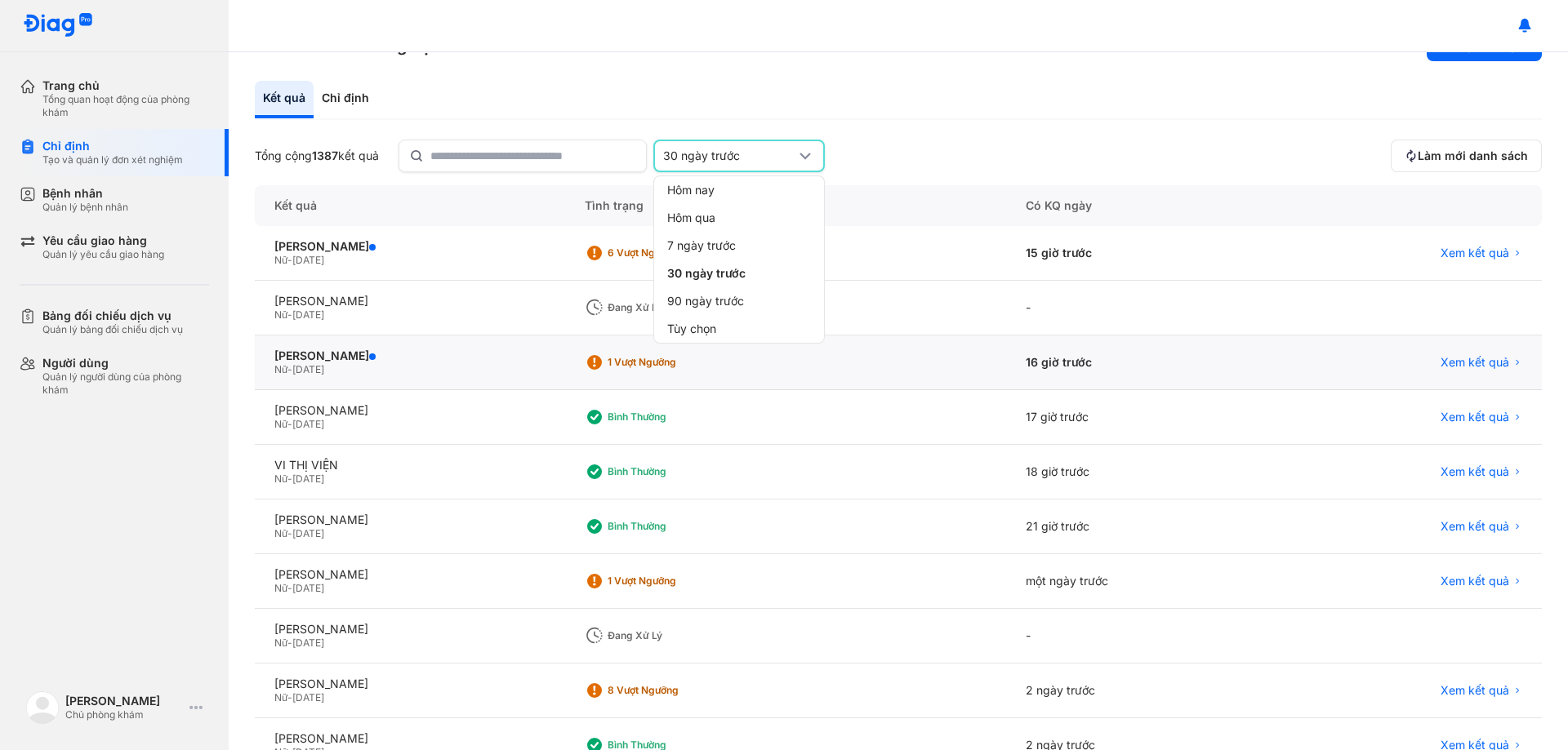
scroll to position [81, 0]
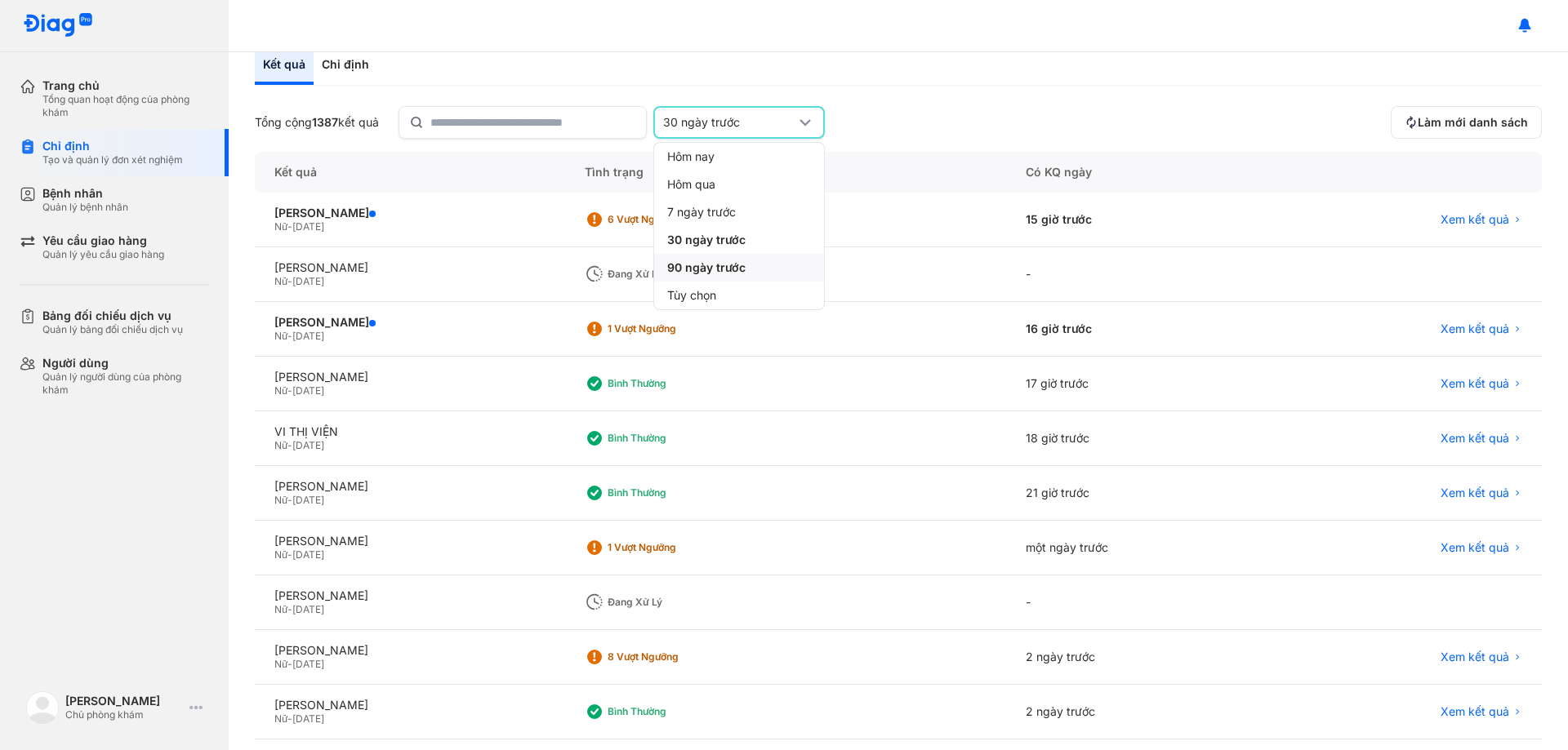
click at [719, 264] on span "90 ngày trước" at bounding box center [706, 268] width 79 height 14
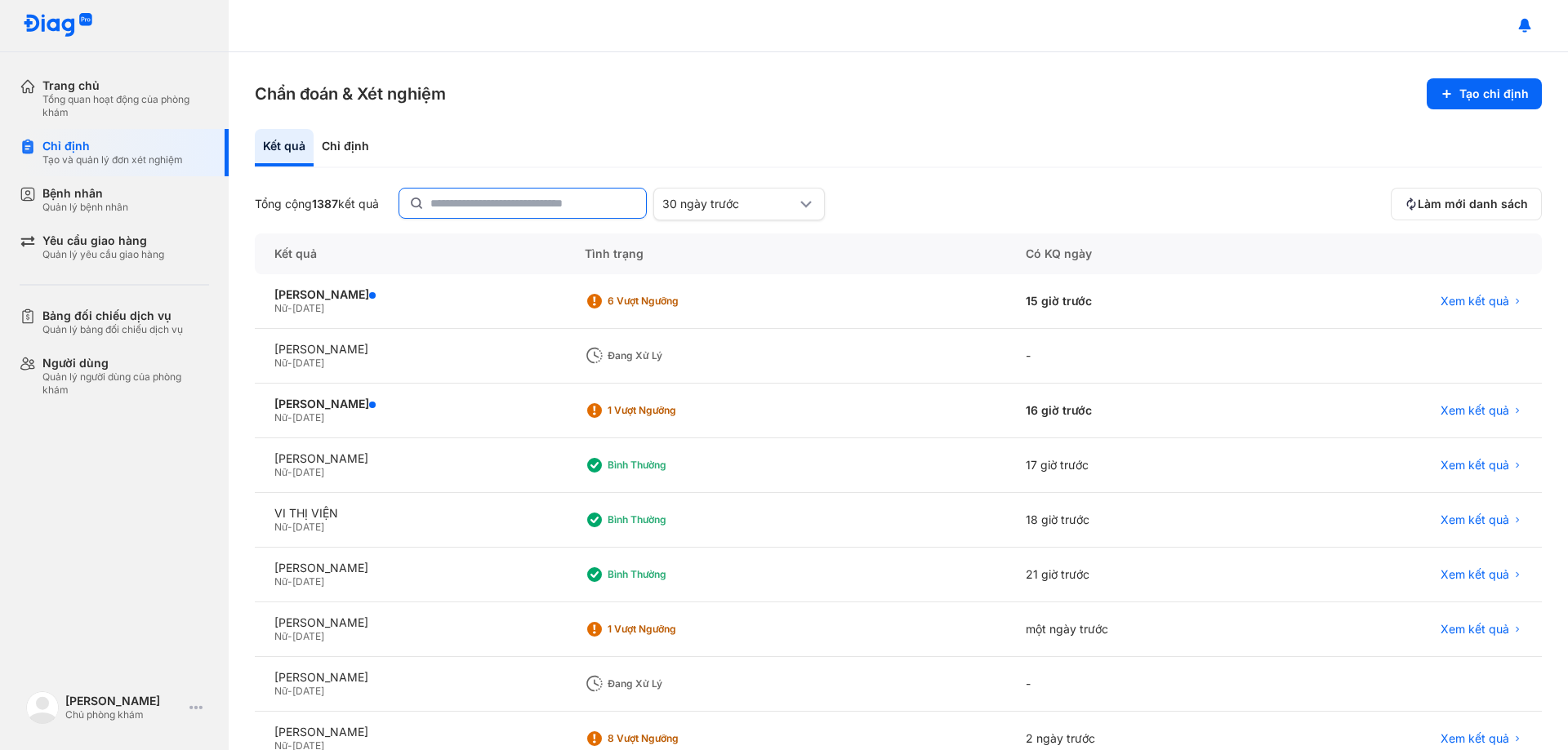
click at [508, 204] on input "text" at bounding box center [533, 203] width 205 height 29
click at [742, 205] on div "30 ngày trước" at bounding box center [729, 204] width 134 height 14
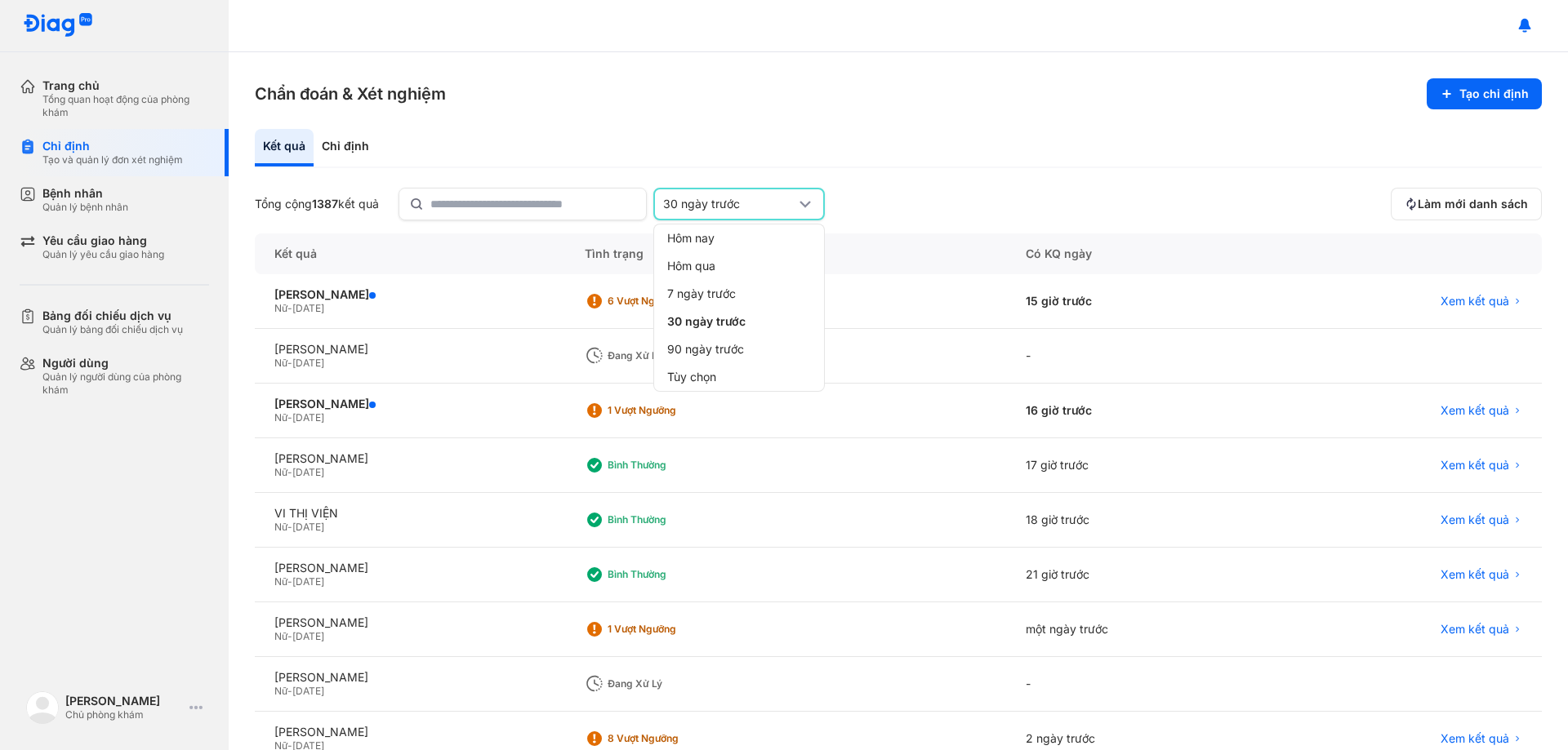
click at [1001, 176] on div "Kết quả Chỉ định Tổng cộng 1387 kết quả 30 ngày trước Hôm nay Hôm qua 7 ngày tr…" at bounding box center [898, 505] width 1287 height 751
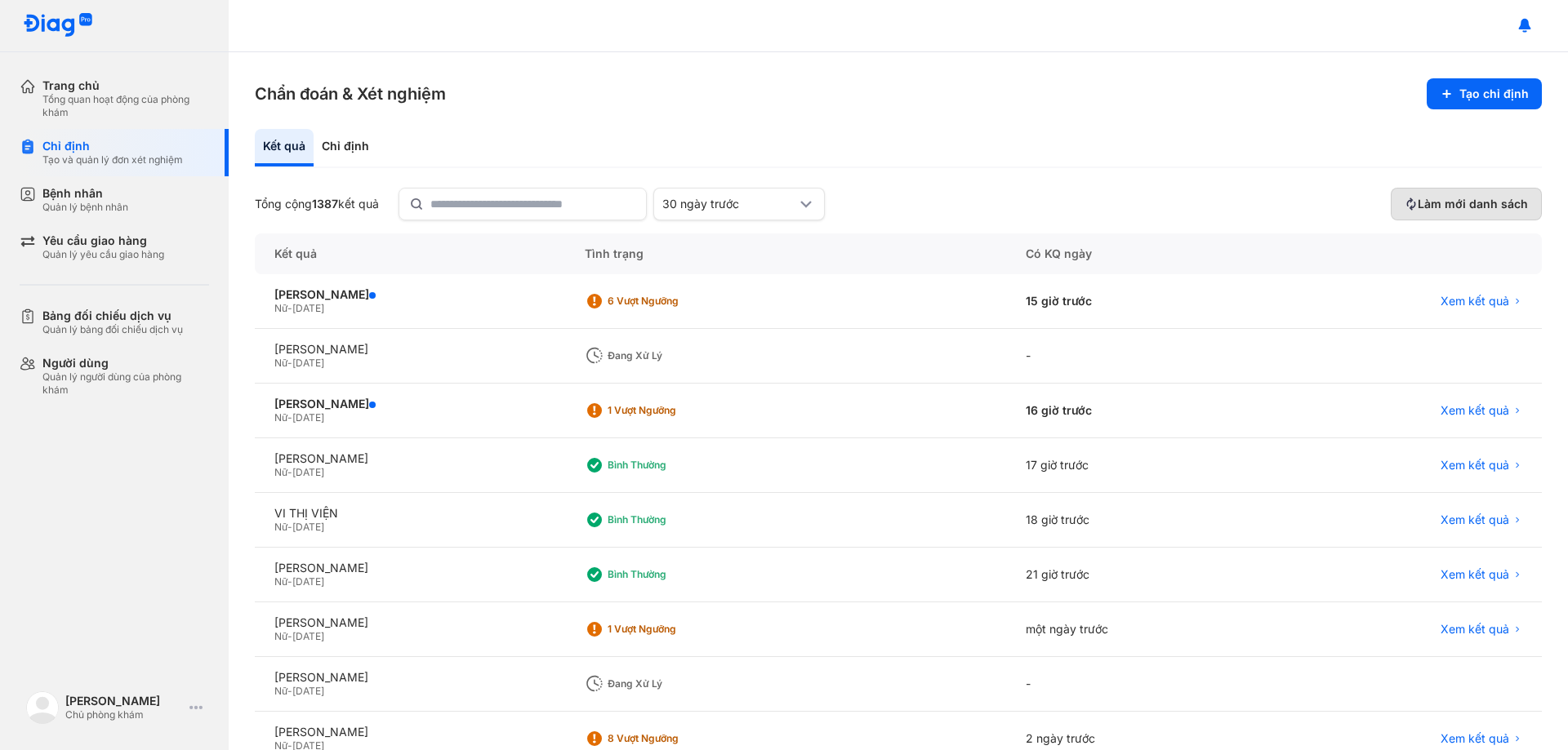
click at [1483, 215] on button "Làm mới danh sách" at bounding box center [1466, 204] width 151 height 33
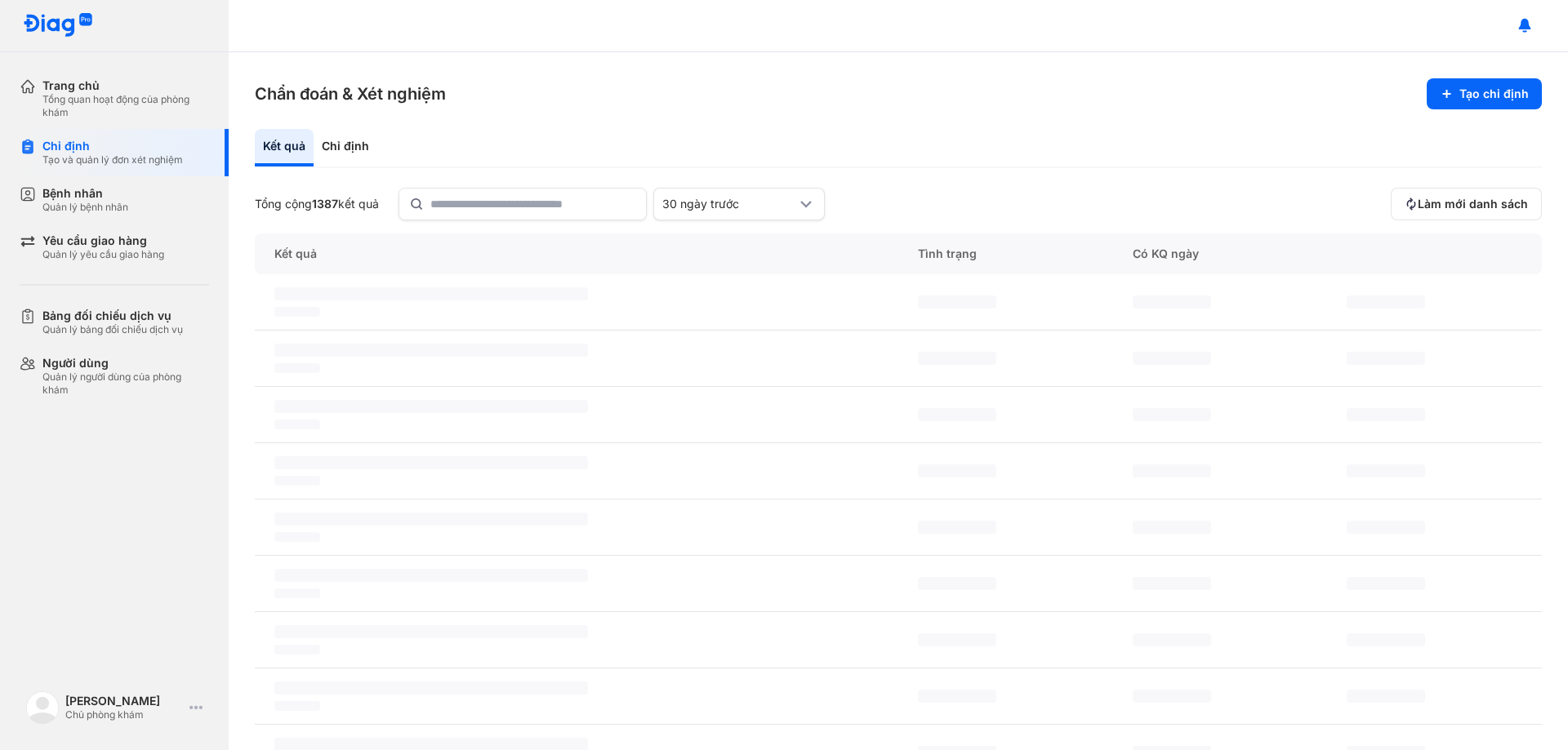
click at [1093, 168] on div "Kết quả Chỉ định" at bounding box center [898, 148] width 1287 height 39
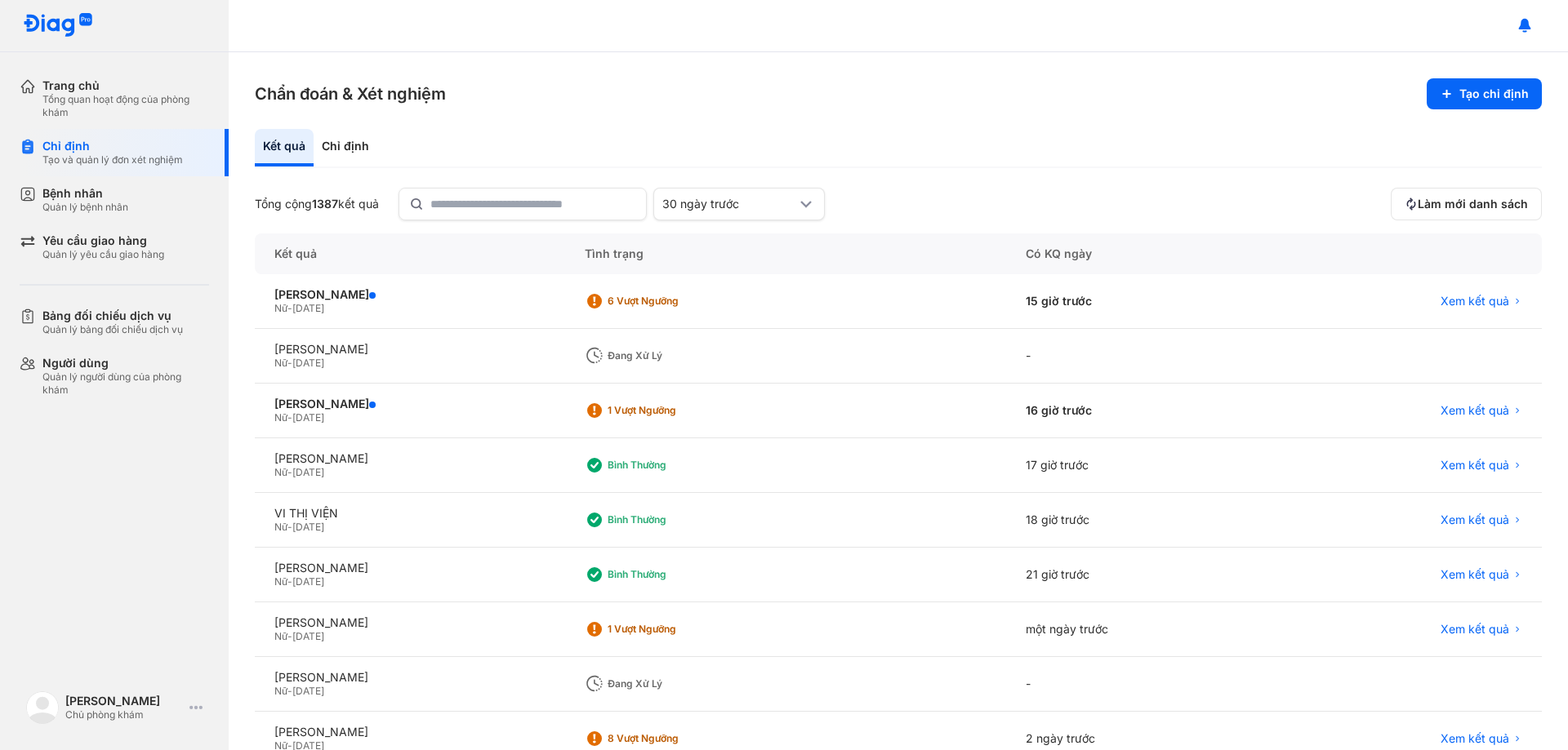
click at [1003, 139] on div "Kết quả Chỉ định" at bounding box center [898, 148] width 1287 height 39
click at [935, 155] on div "Kết quả Chỉ định" at bounding box center [898, 148] width 1287 height 39
click at [599, 211] on input "text" at bounding box center [534, 204] width 204 height 29
click at [733, 212] on div "30 ngày trước" at bounding box center [729, 204] width 134 height 14
click at [1024, 131] on div "Kết quả Chỉ định" at bounding box center [898, 148] width 1287 height 39
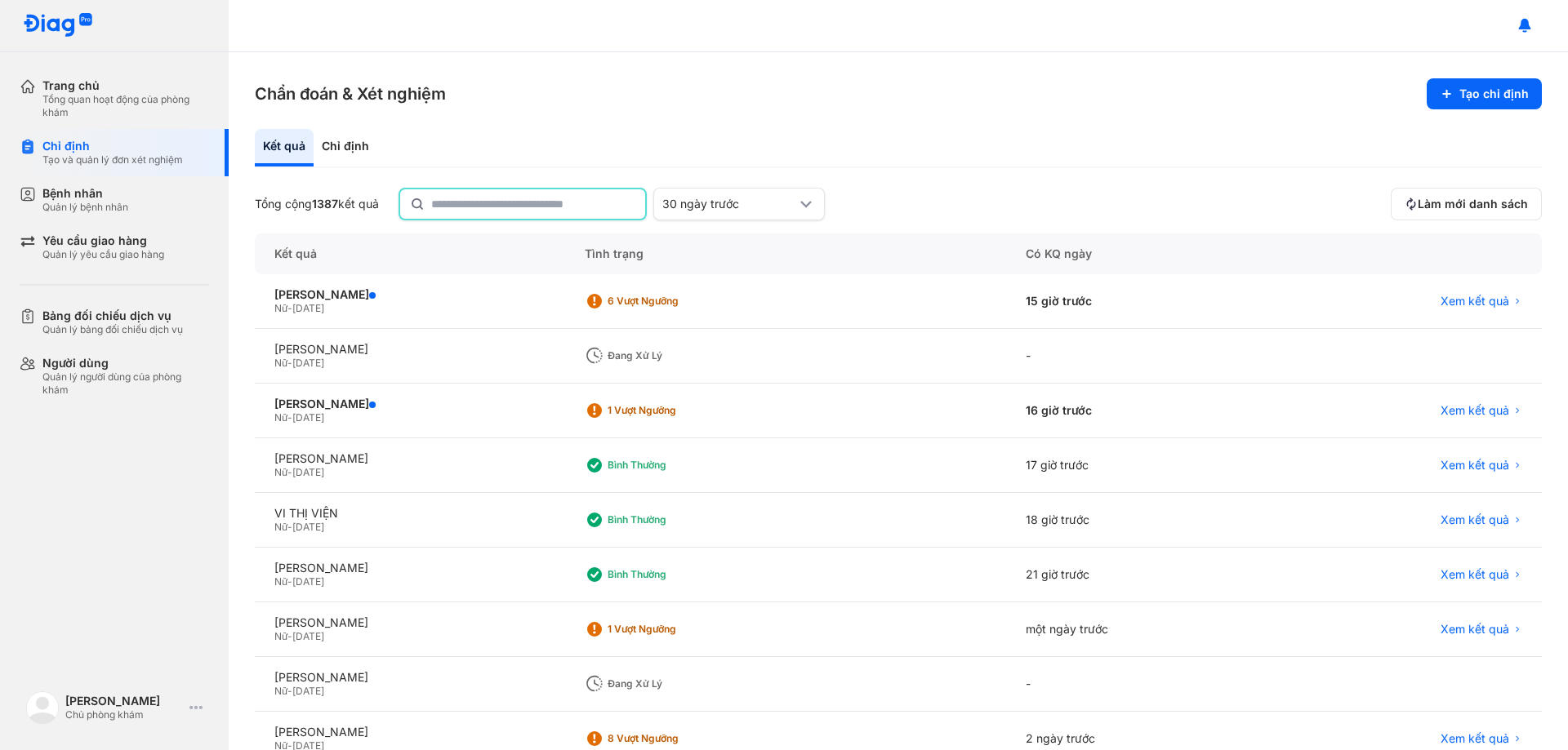
click at [619, 214] on input "text" at bounding box center [534, 204] width 204 height 29
click at [742, 214] on div "30 ngày trước" at bounding box center [739, 204] width 172 height 33
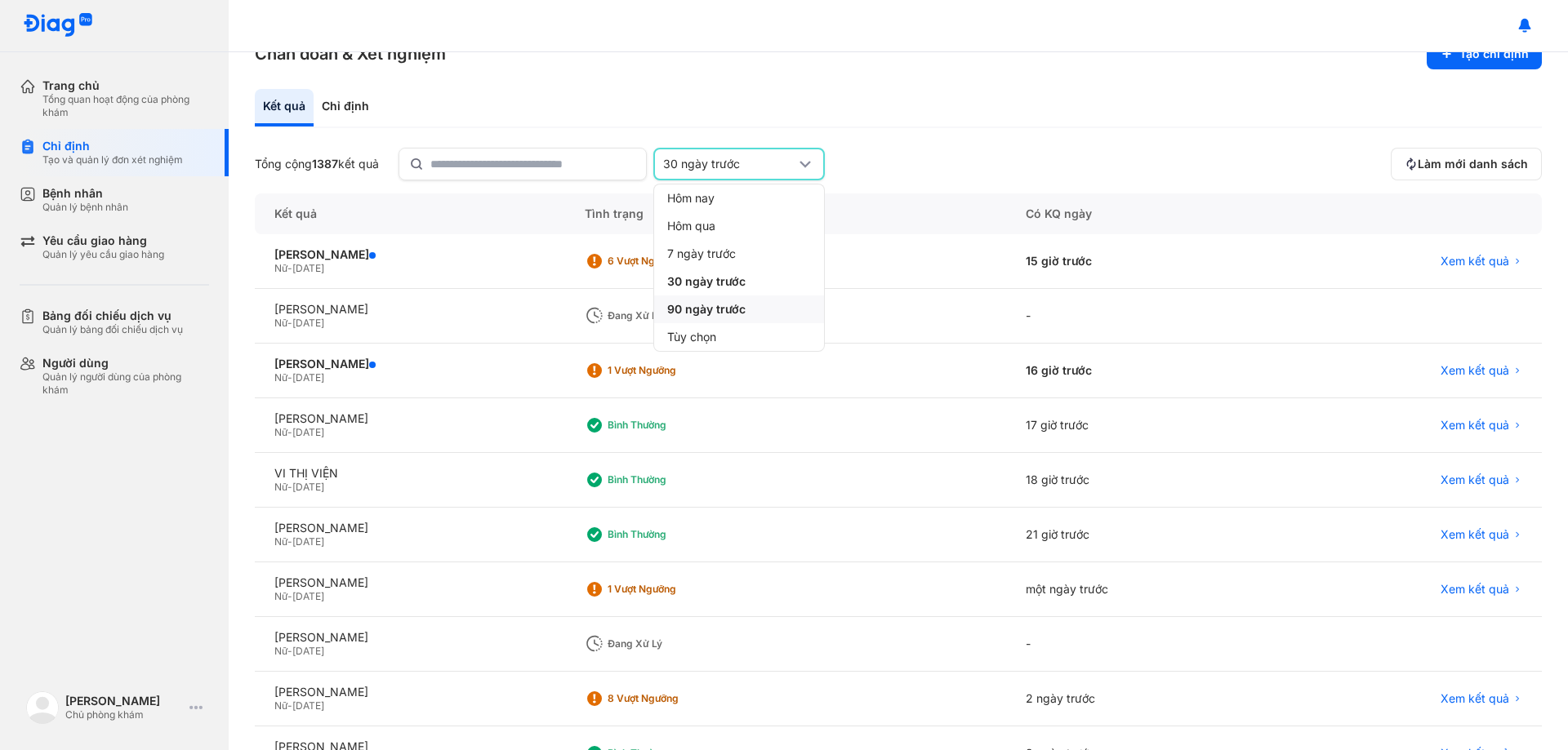
scroll to position [81, 0]
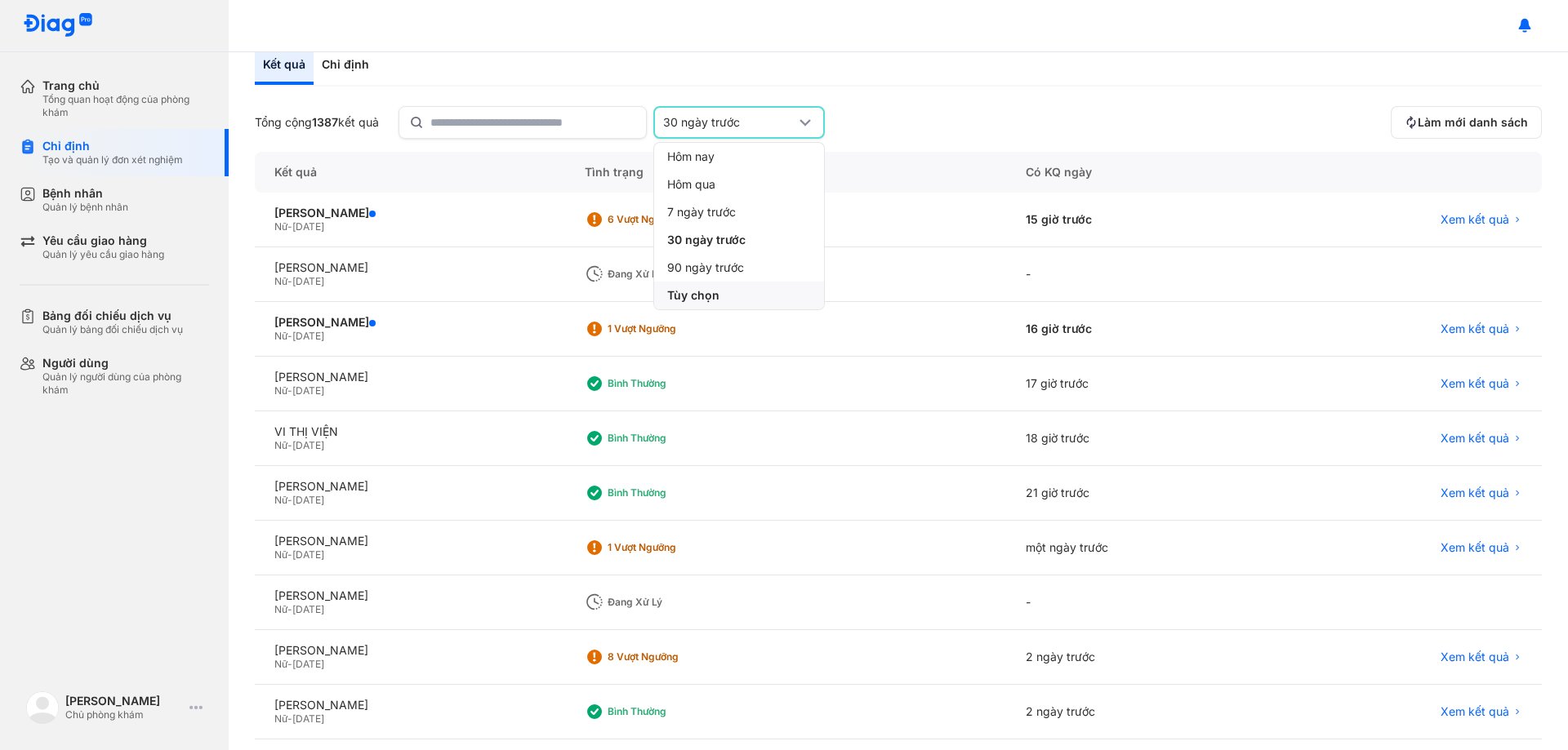
click at [746, 295] on div "Tùy chọn" at bounding box center [739, 295] width 170 height 28
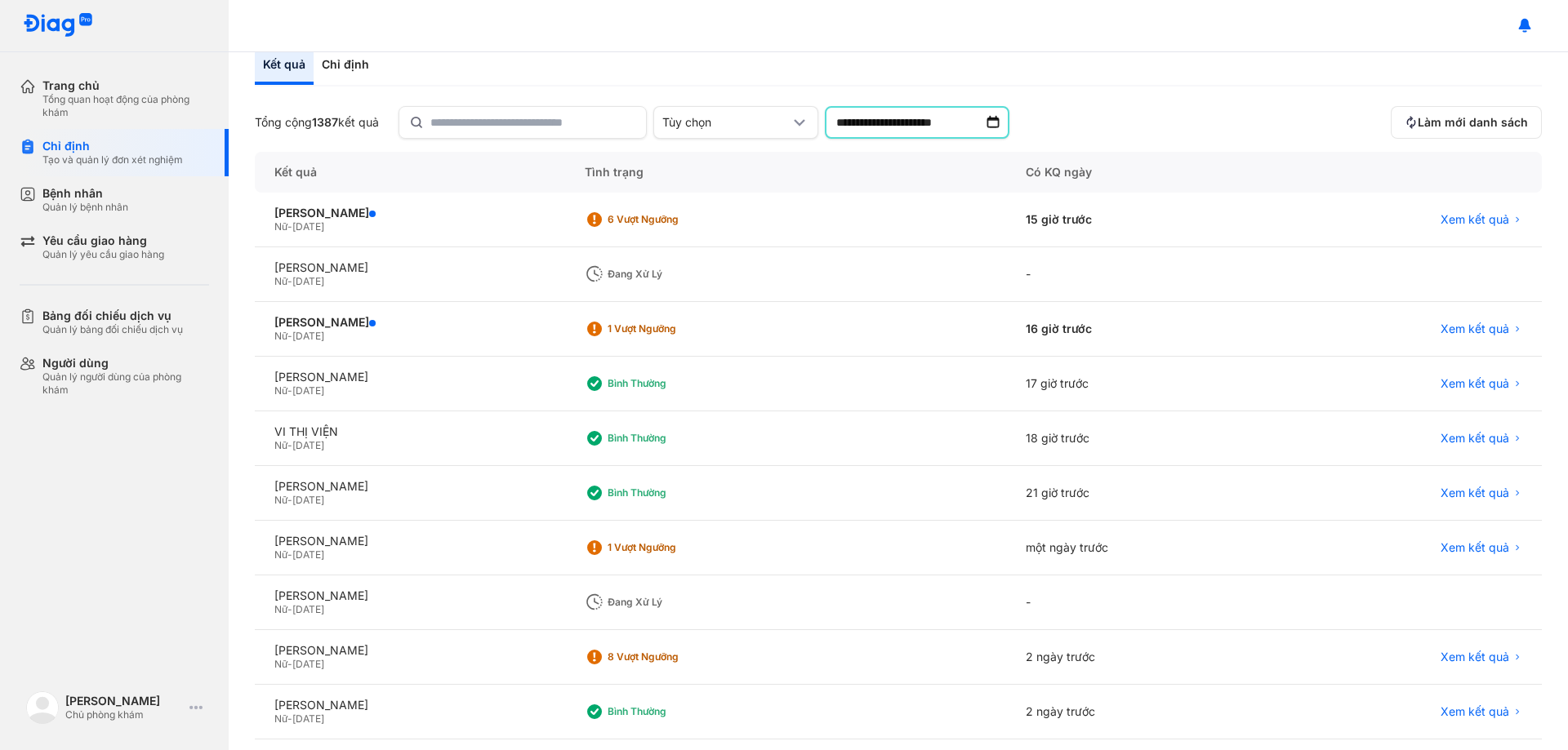
click at [908, 119] on input "**********" at bounding box center [917, 122] width 185 height 33
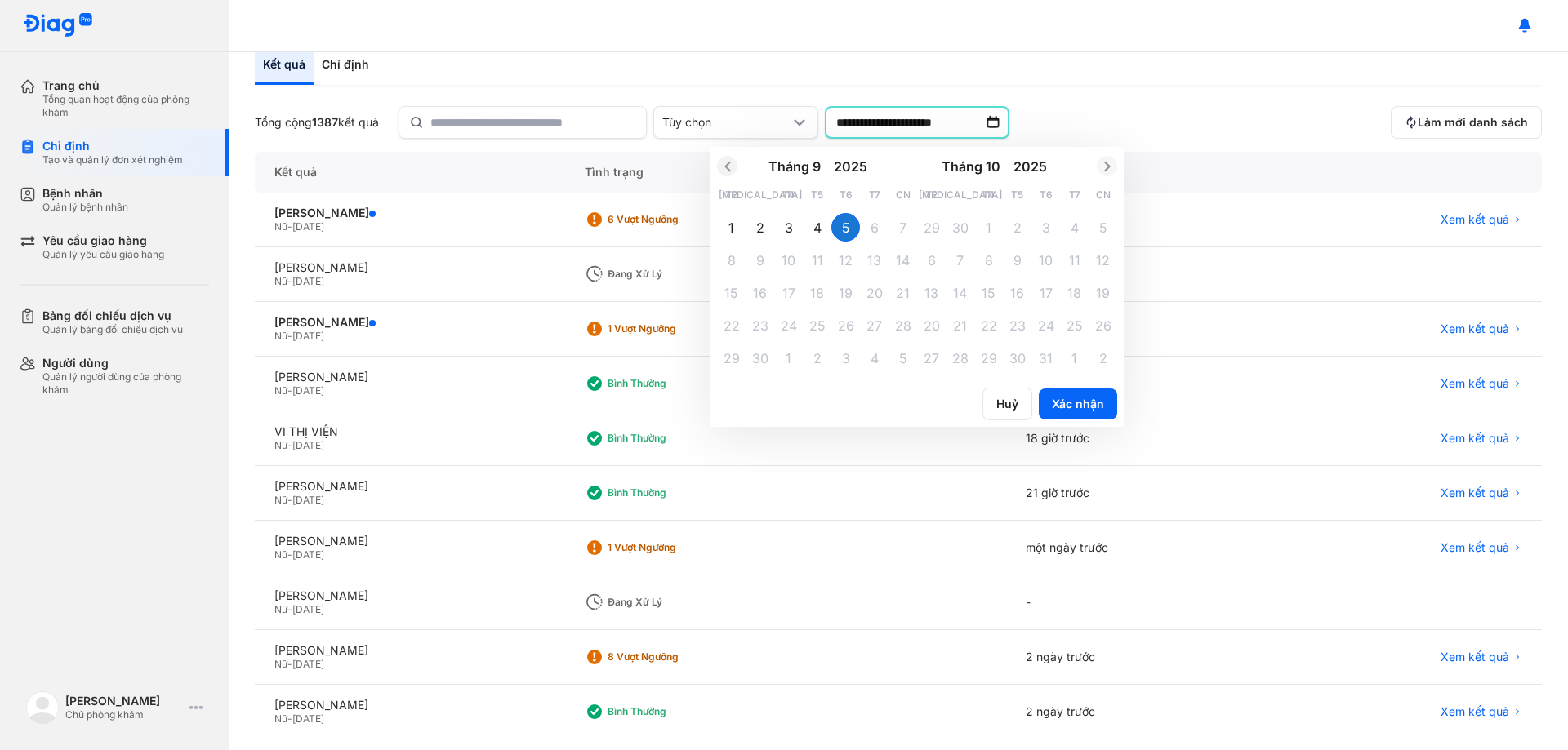
click at [736, 166] on icon "Previous month" at bounding box center [727, 166] width 16 height 16
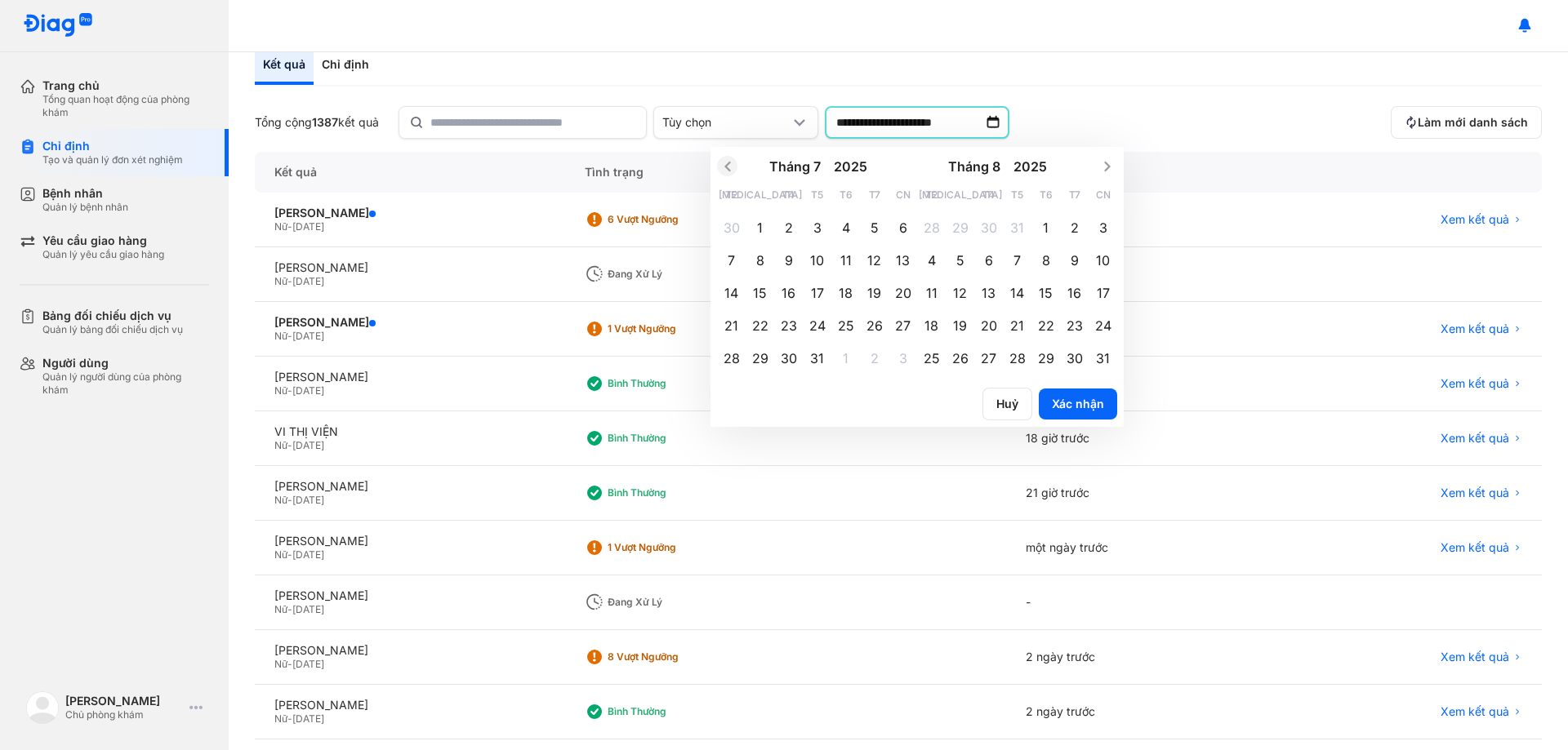
click at [736, 166] on icon "Previous month" at bounding box center [727, 166] width 16 height 16
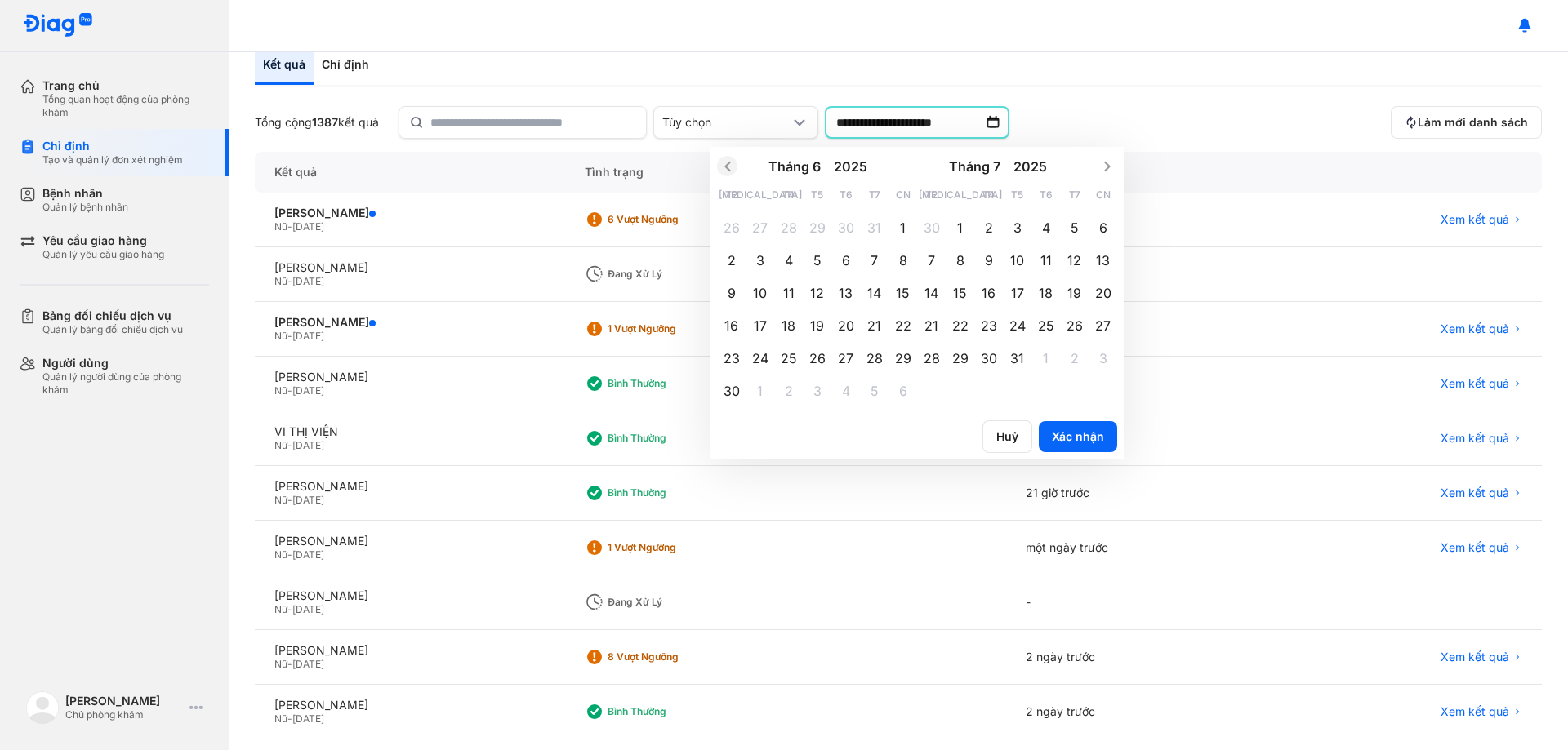
click at [736, 166] on icon "Previous month" at bounding box center [727, 166] width 16 height 16
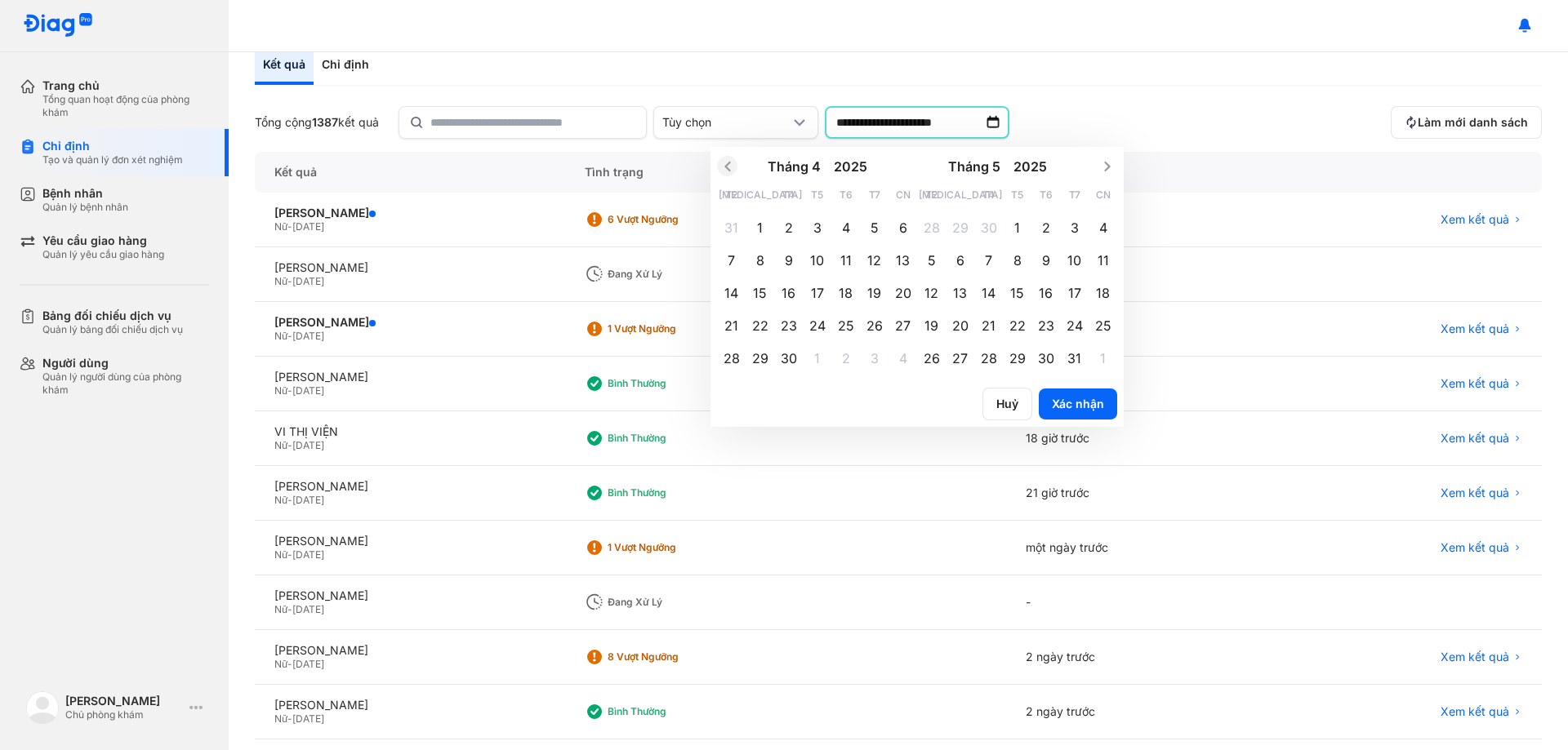
click at [736, 166] on icon "Previous month" at bounding box center [727, 166] width 16 height 16
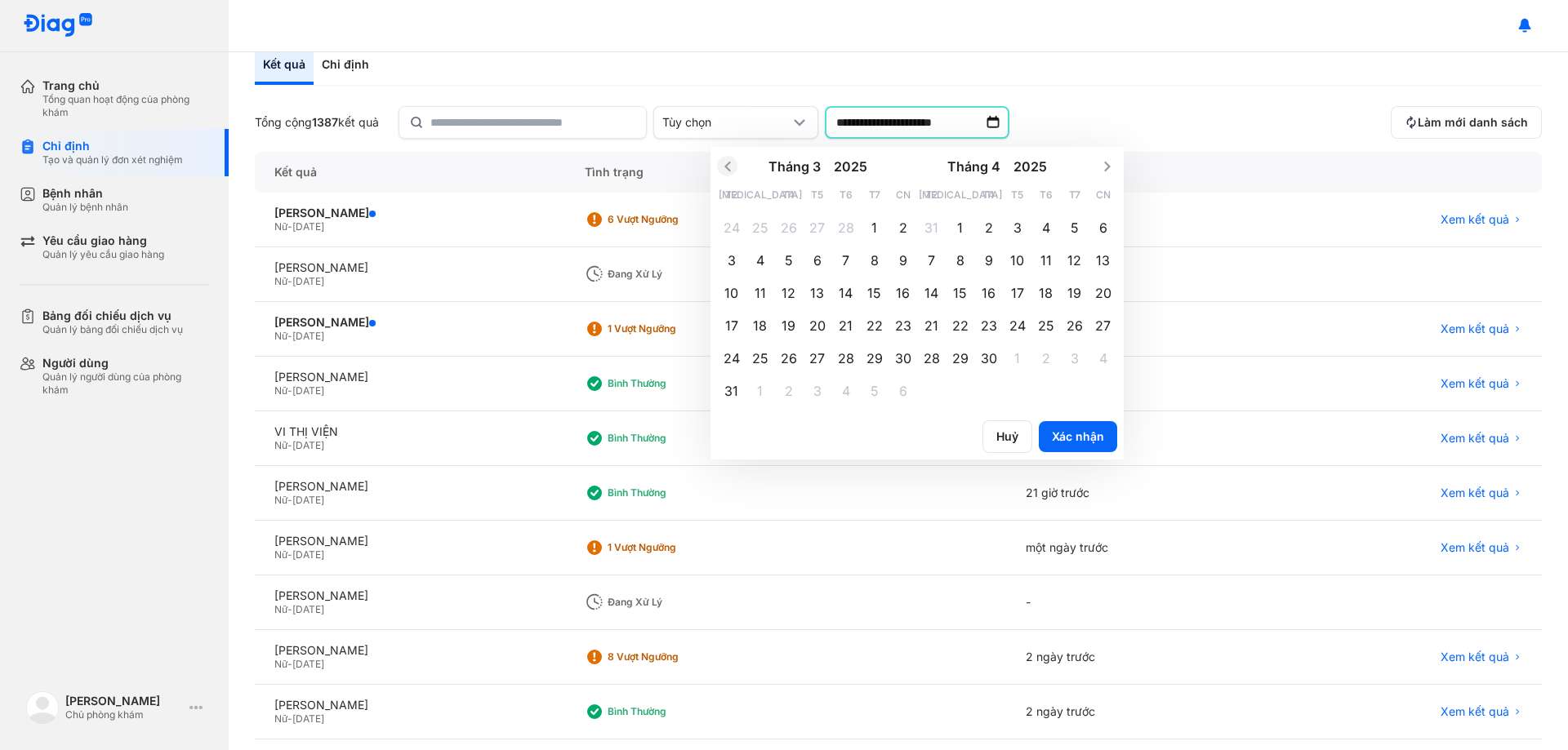
click at [736, 166] on icon "Previous month" at bounding box center [727, 166] width 16 height 16
click at [740, 356] on span "24" at bounding box center [732, 358] width 16 height 18
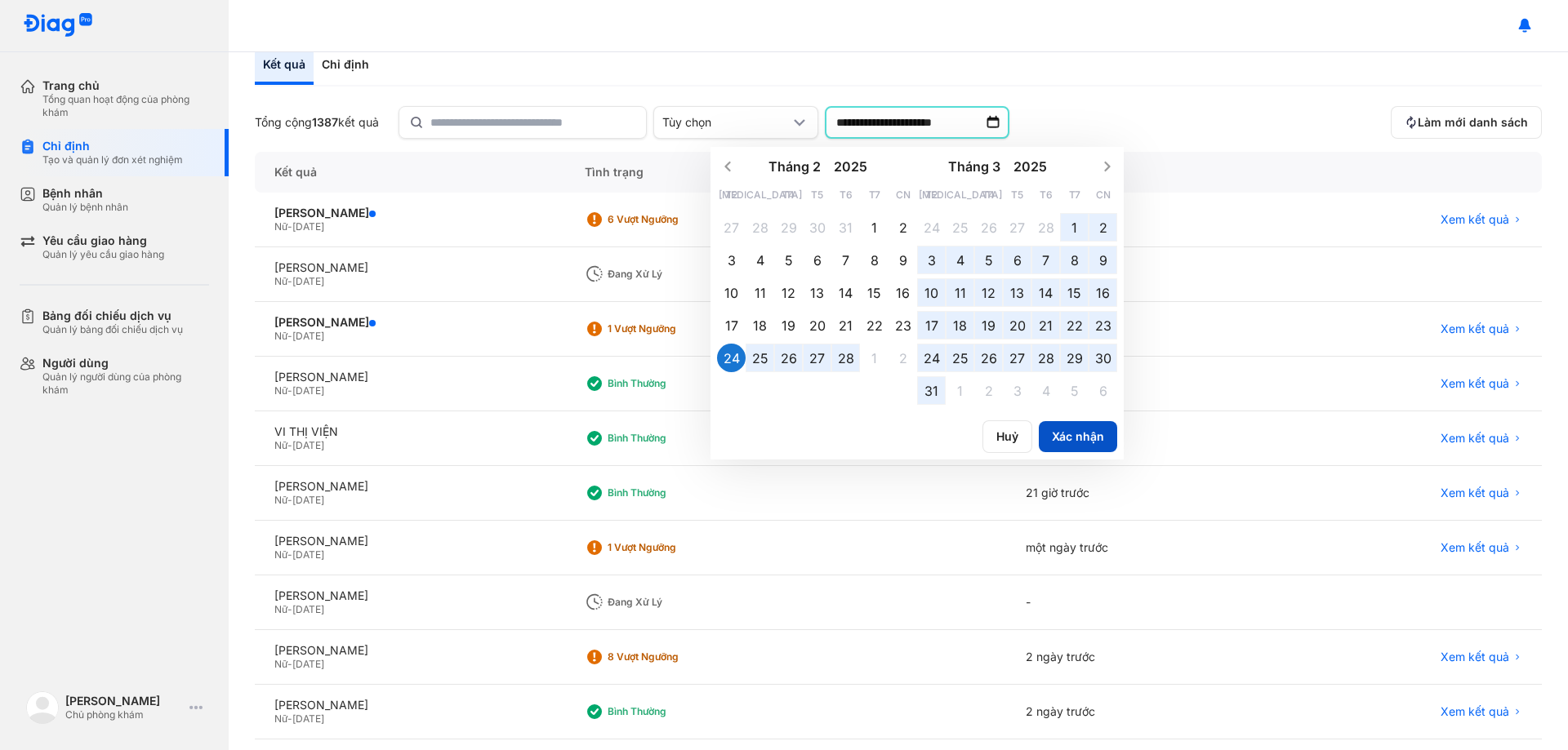
click at [1102, 441] on button "Xác nhận" at bounding box center [1078, 437] width 79 height 31
type input "**********"
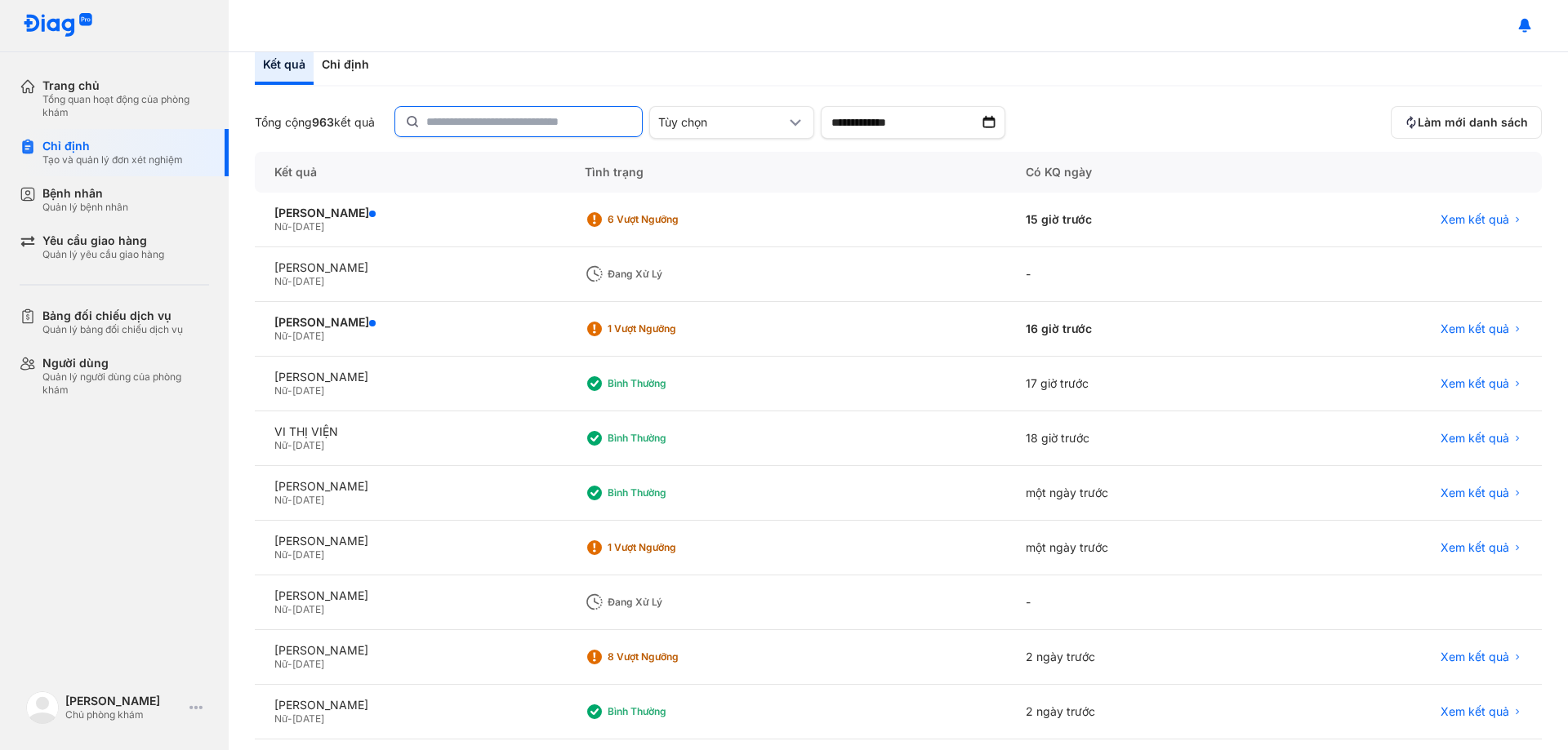
click at [504, 130] on input "text" at bounding box center [528, 121] width 205 height 29
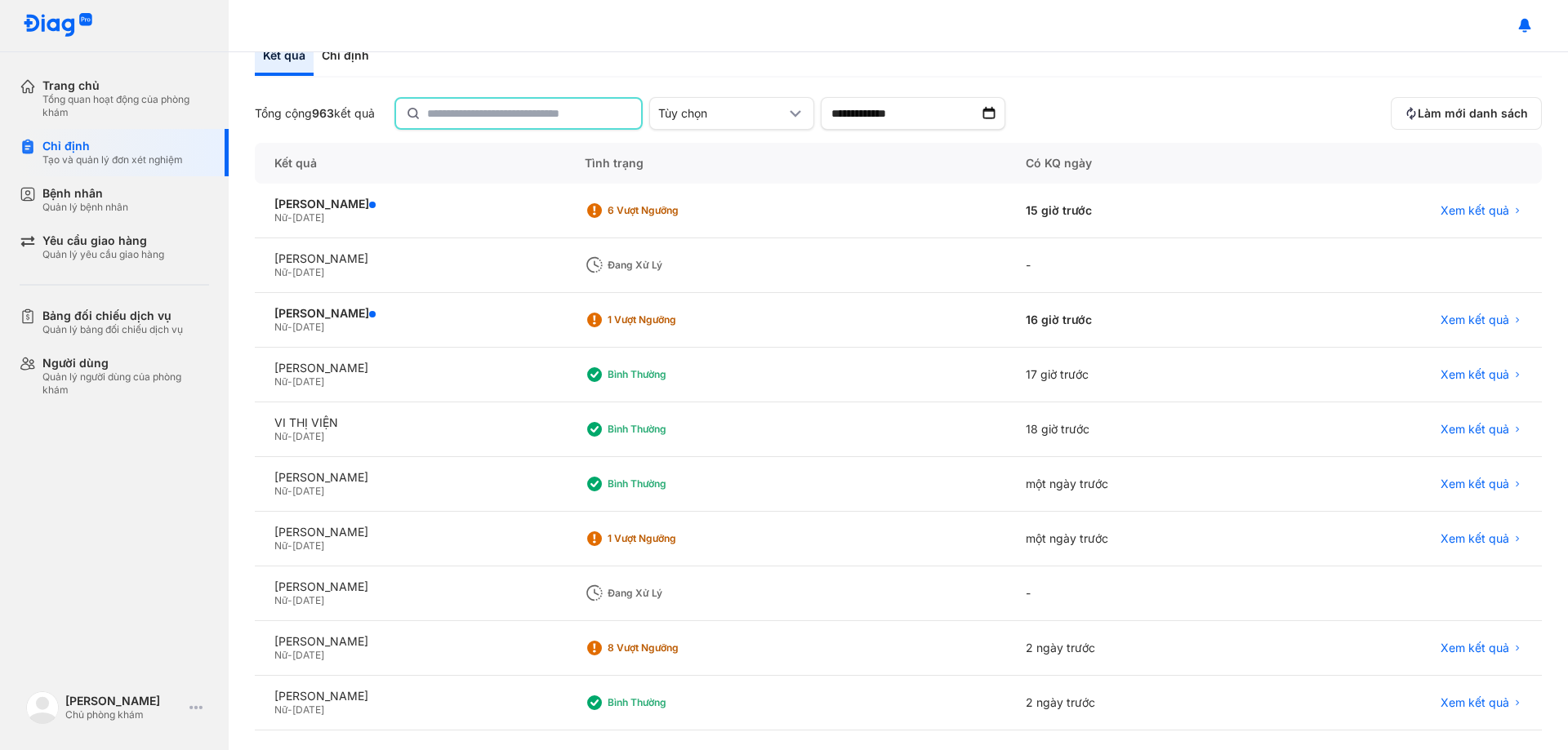
scroll to position [0, 0]
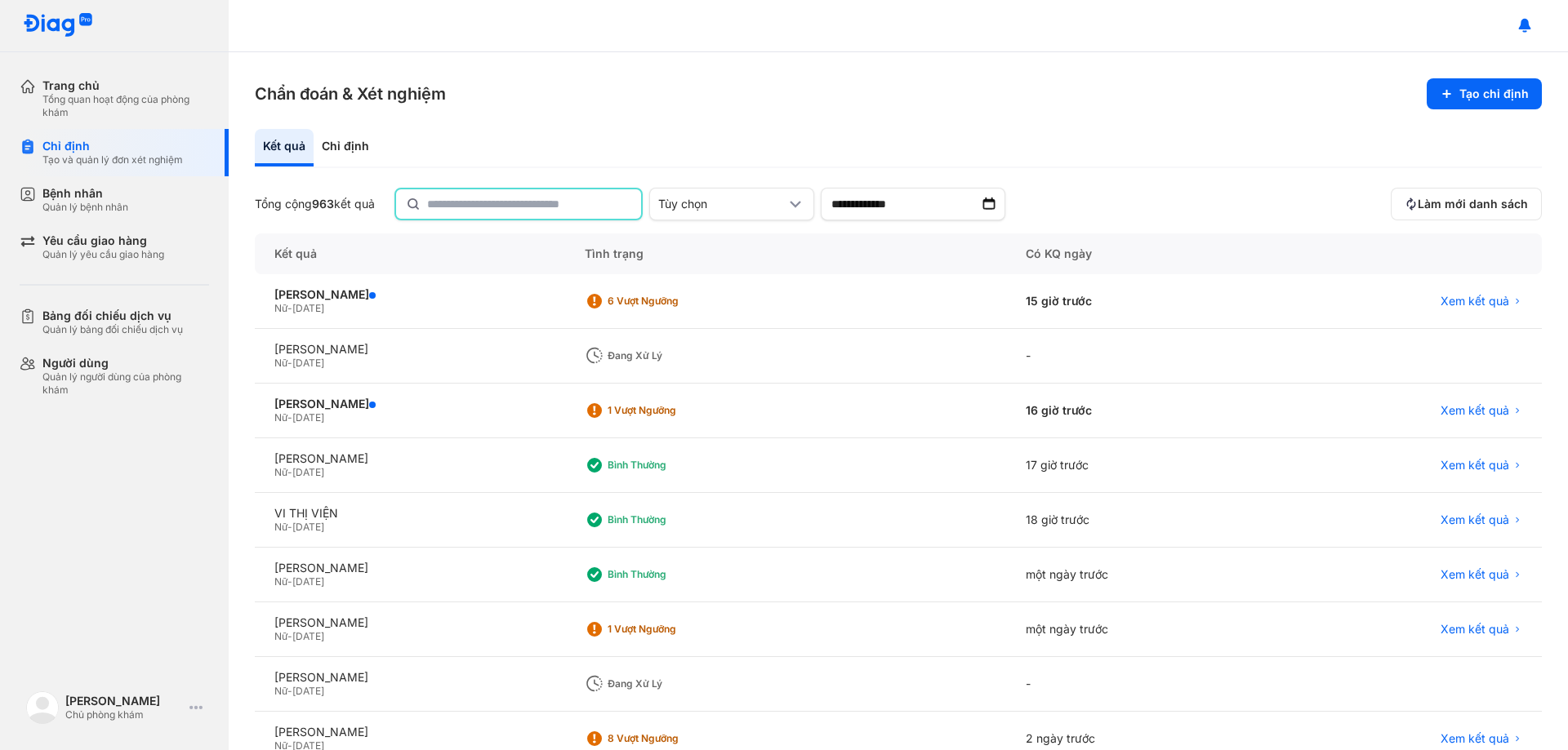
click at [459, 207] on input "text" at bounding box center [529, 204] width 204 height 29
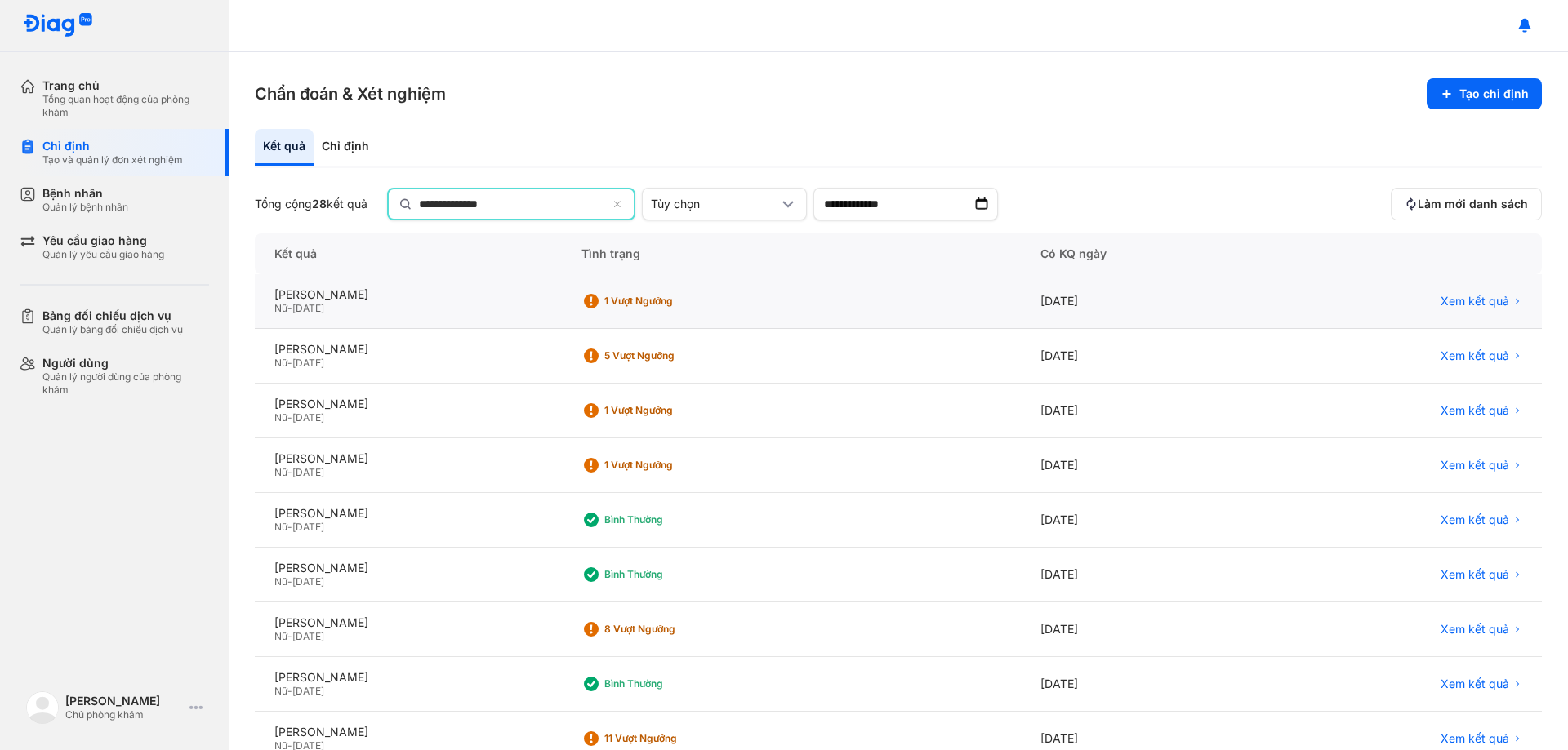
type input "**********"
click at [562, 321] on div "NGUYỄN THỊ THU Nữ - 26/08/1990" at bounding box center [408, 301] width 307 height 54
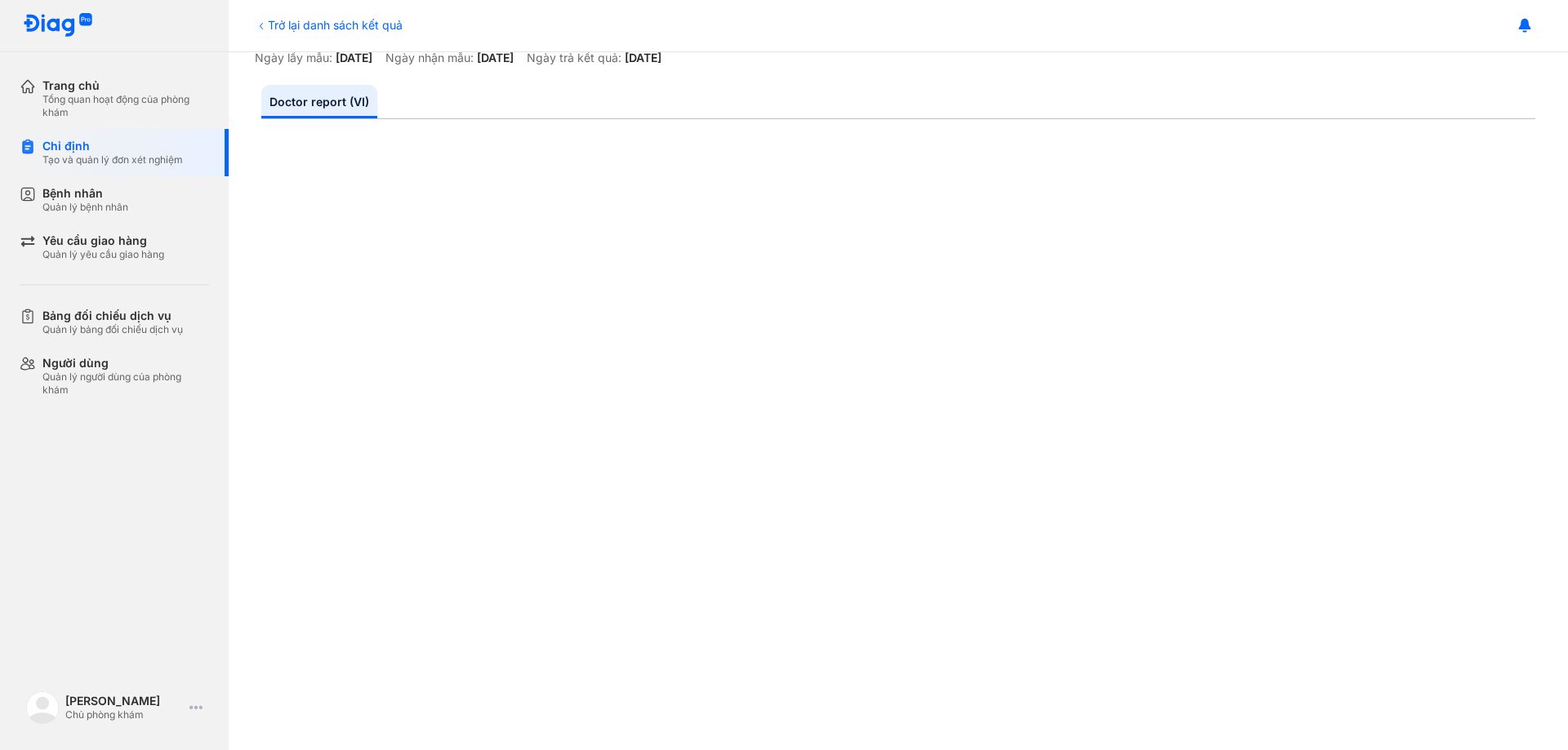
scroll to position [164, 0]
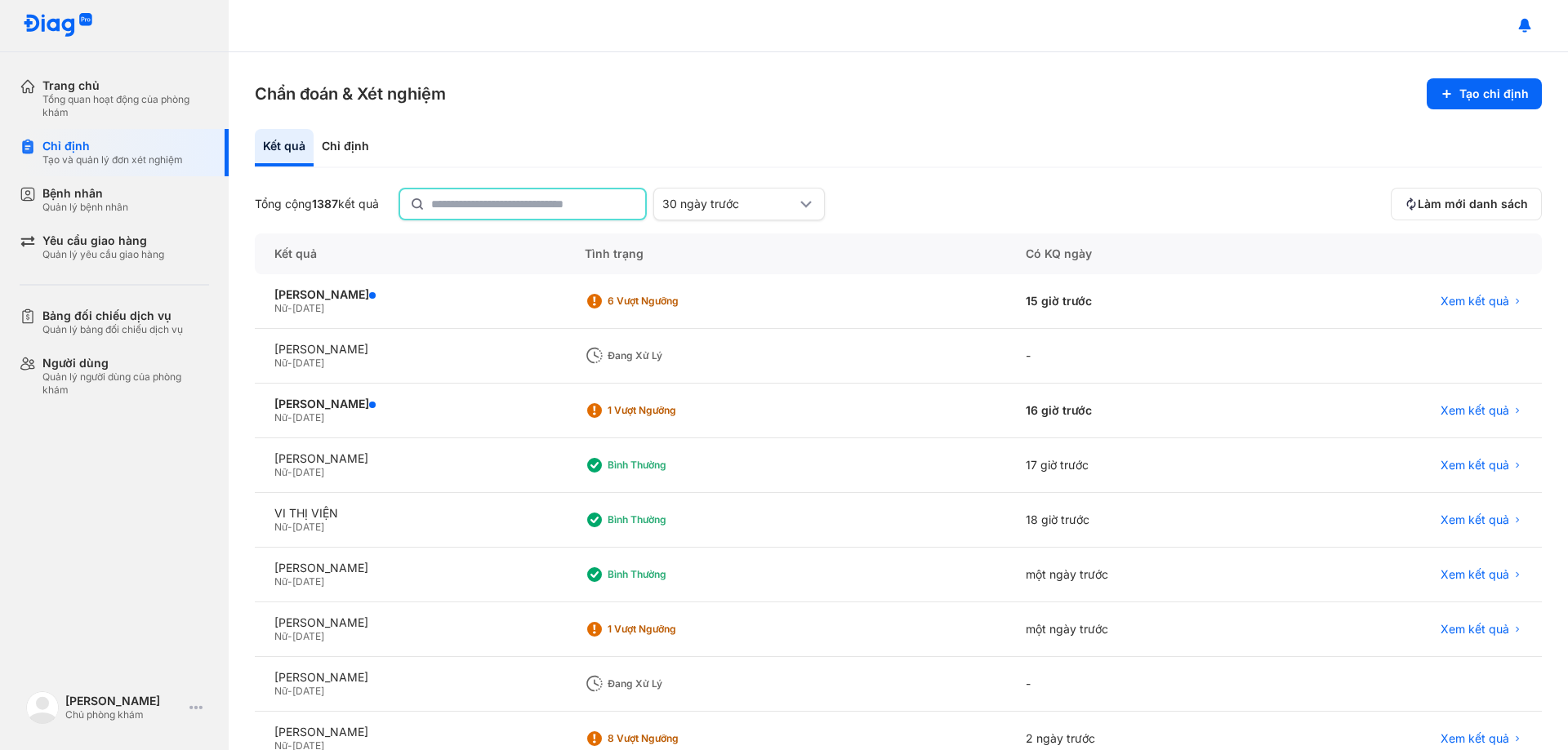
click at [547, 214] on input "text" at bounding box center [534, 204] width 204 height 29
type input "**********"
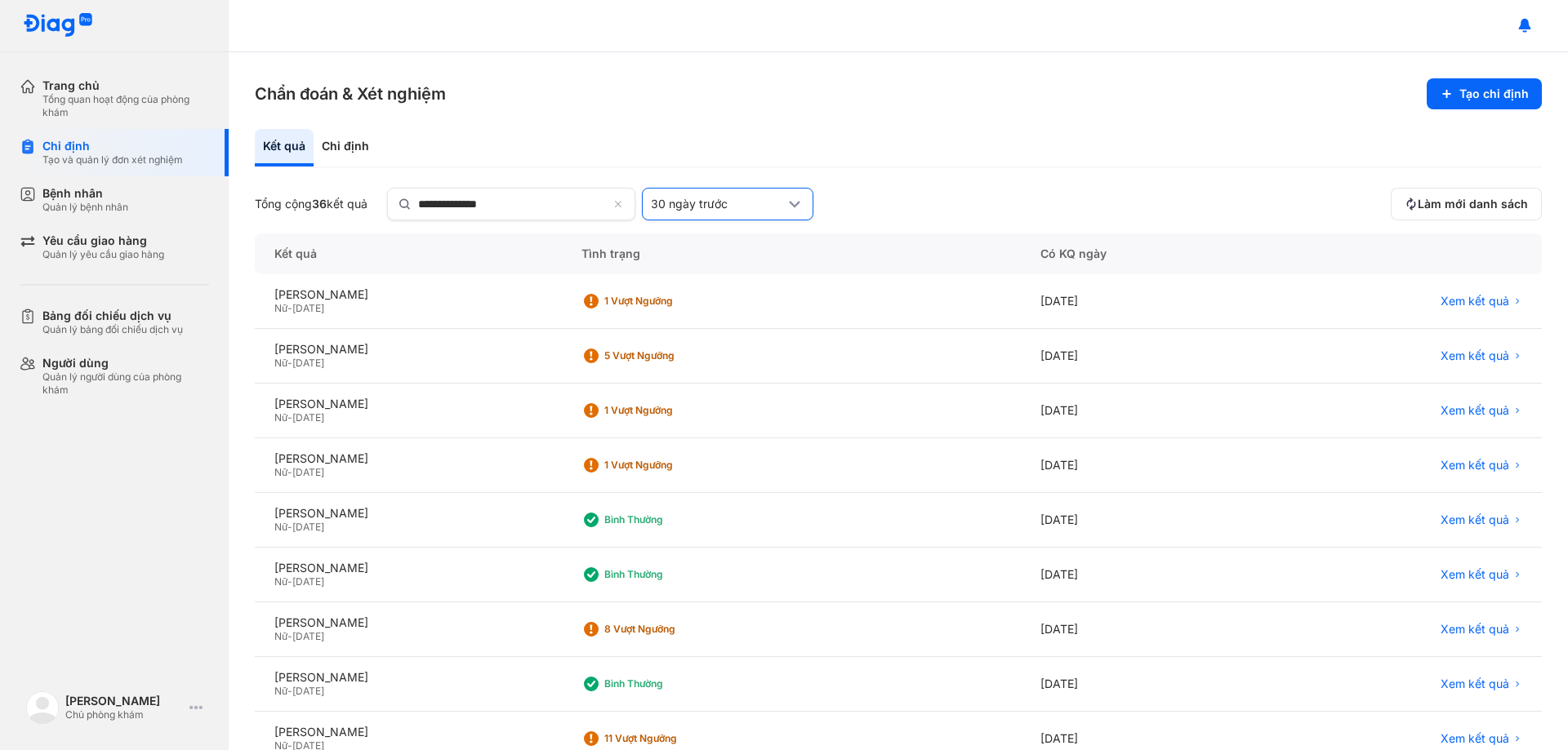
click at [799, 207] on icon at bounding box center [794, 204] width 20 height 20
click at [726, 369] on div "Tùy chọn" at bounding box center [727, 377] width 170 height 28
click at [872, 209] on input "**********" at bounding box center [906, 204] width 185 height 33
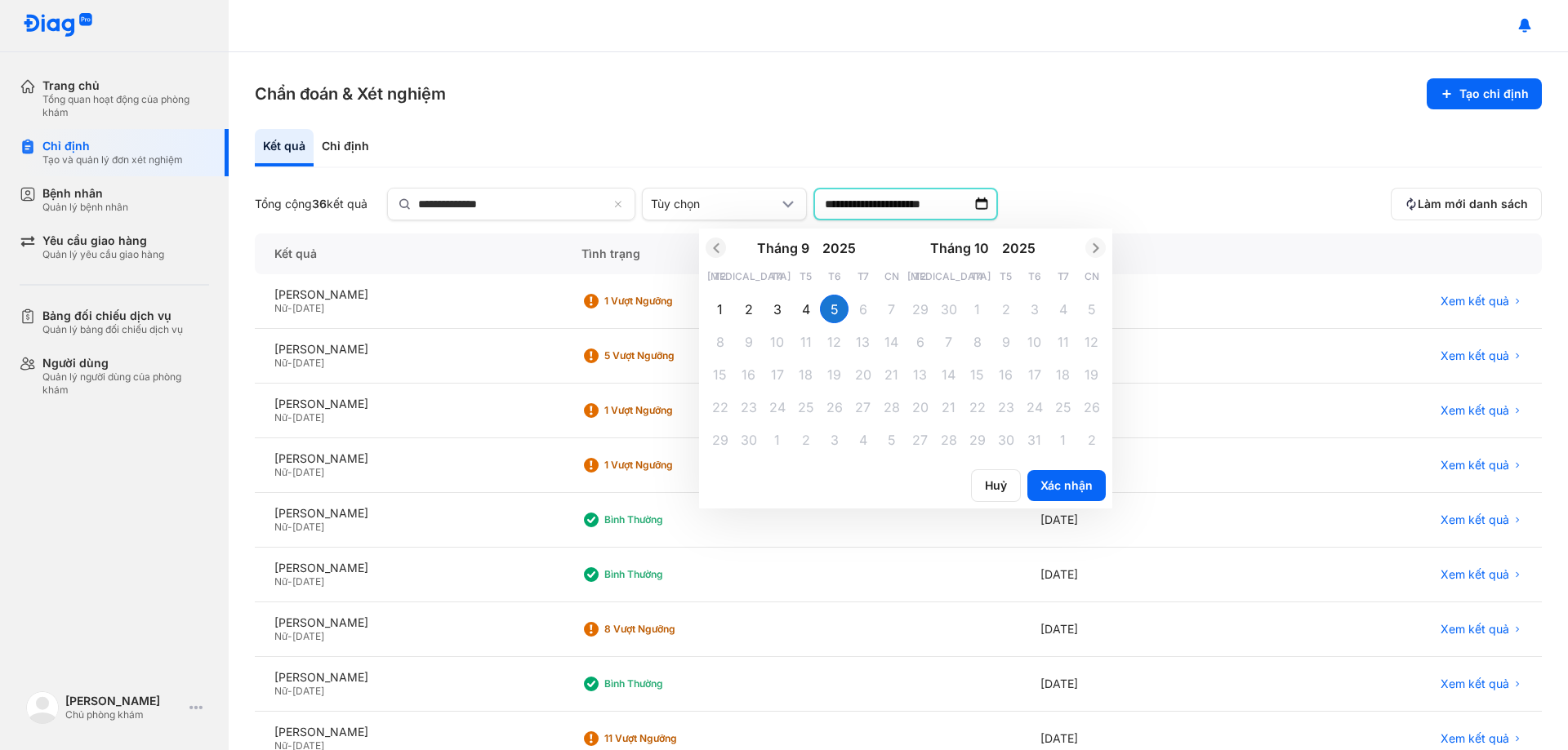
click at [715, 252] on icon "Previous month" at bounding box center [716, 248] width 16 height 16
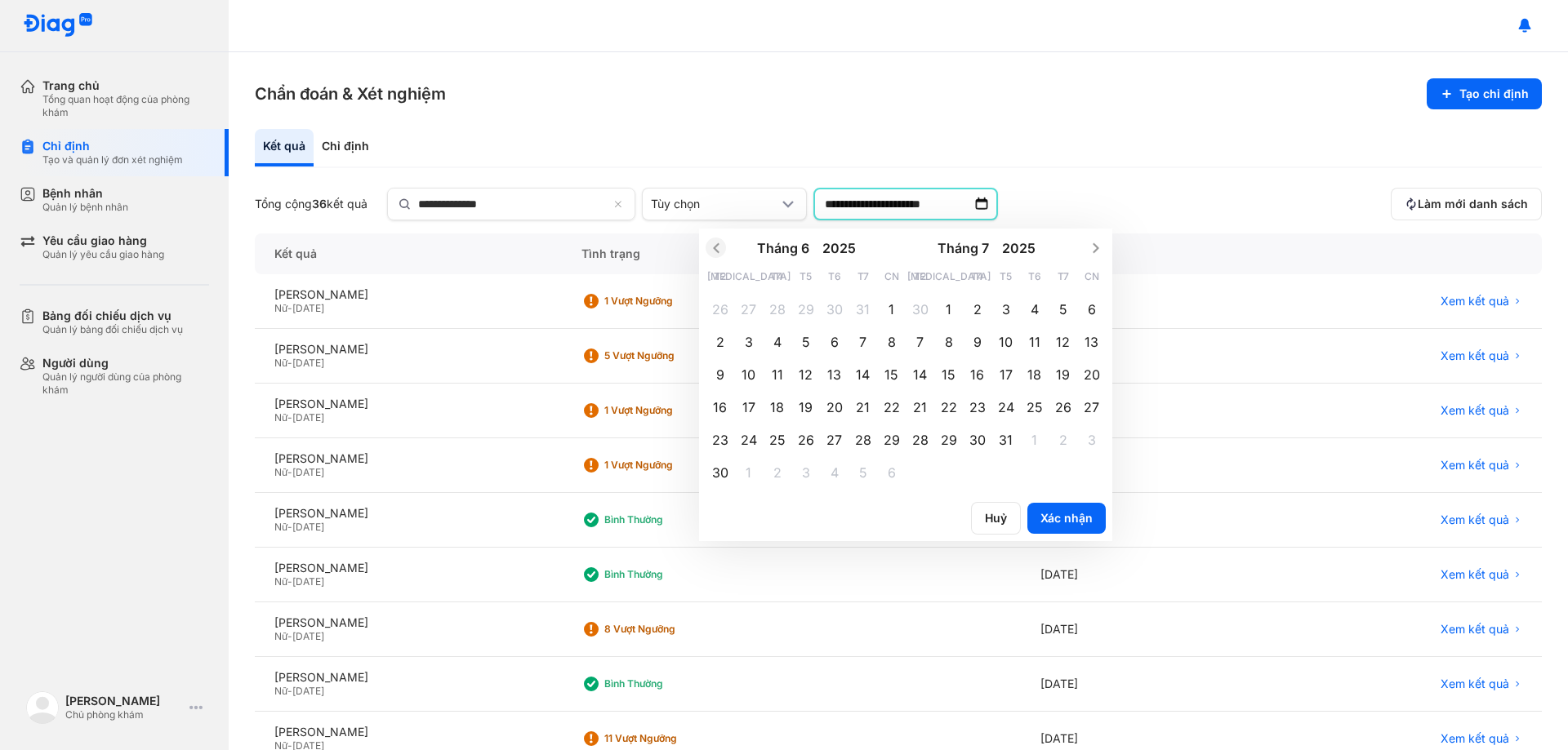
click at [715, 252] on icon "Previous month" at bounding box center [716, 248] width 16 height 16
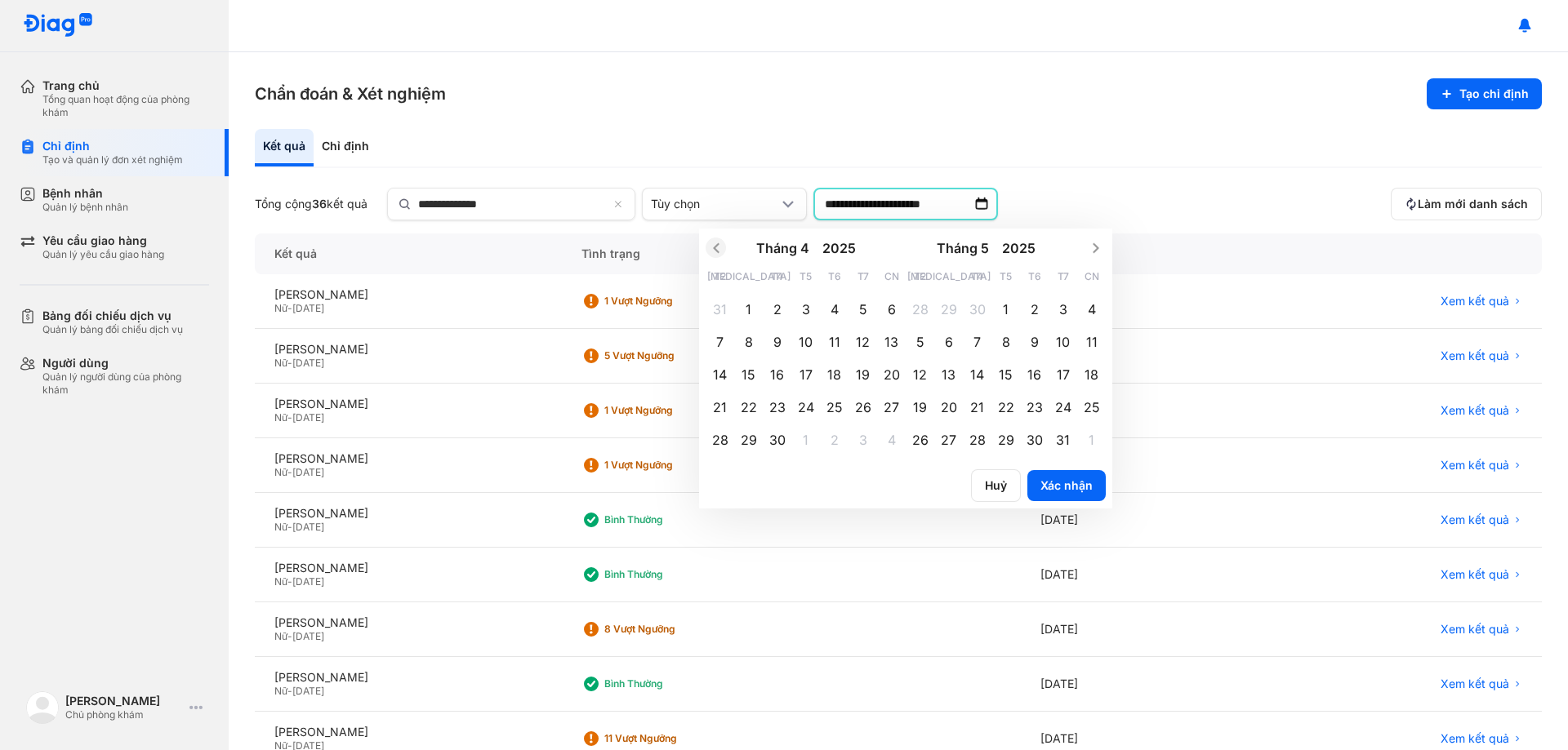
click at [715, 252] on icon "Previous month" at bounding box center [716, 248] width 16 height 16
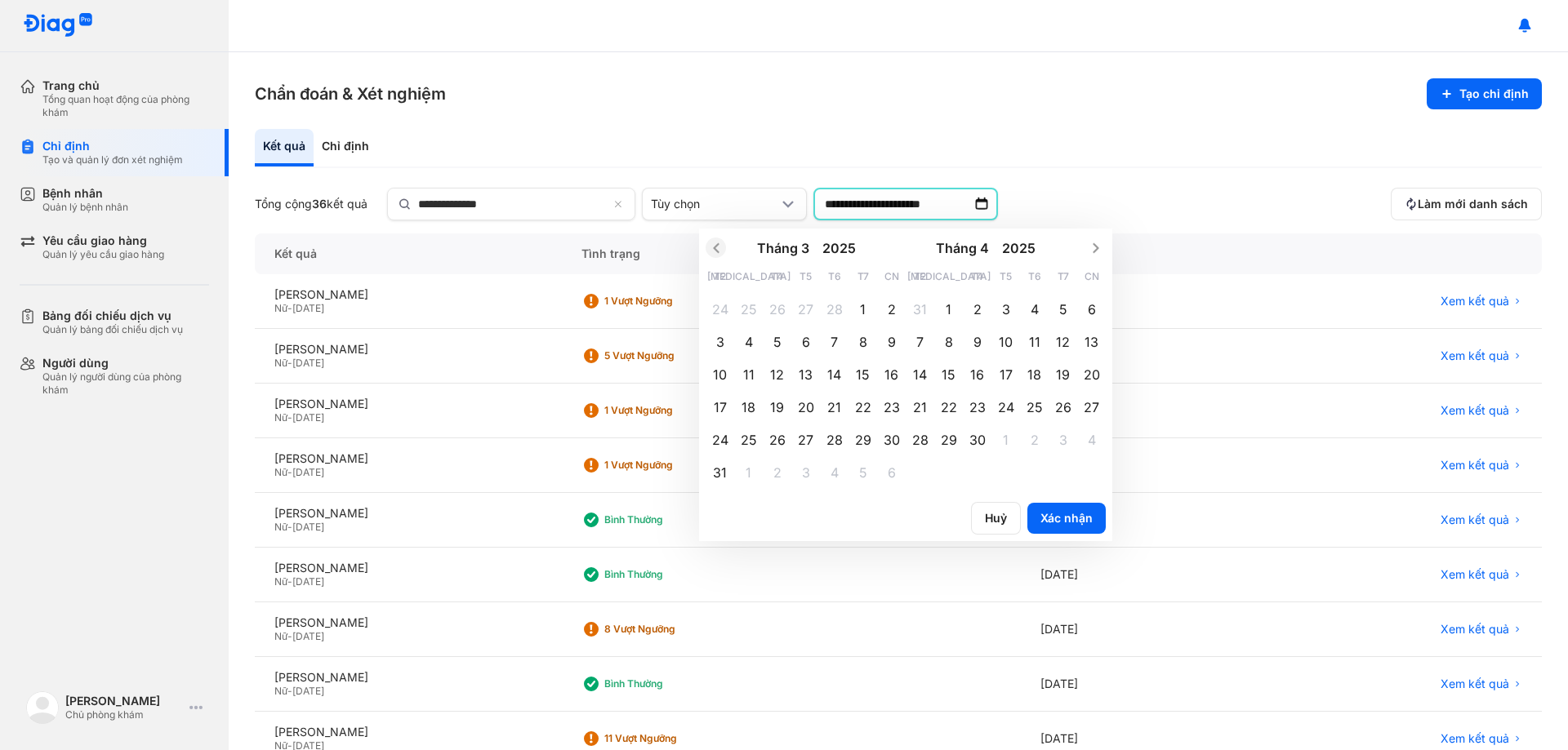
click at [715, 252] on icon "Previous month" at bounding box center [716, 248] width 16 height 16
click at [727, 439] on span "24" at bounding box center [720, 441] width 16 height 18
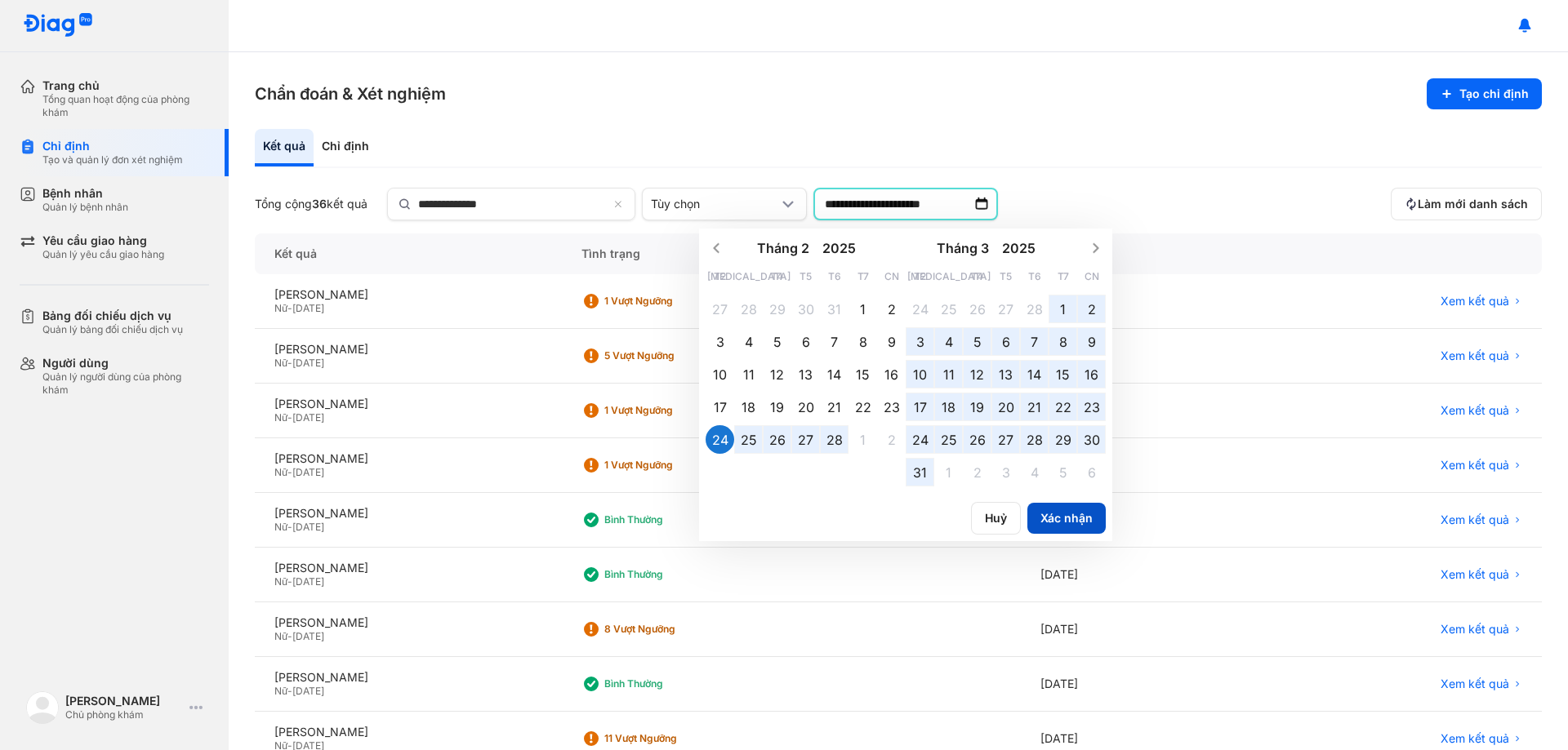
click at [1057, 517] on button "Xác nhận" at bounding box center [1066, 518] width 79 height 31
type input "**********"
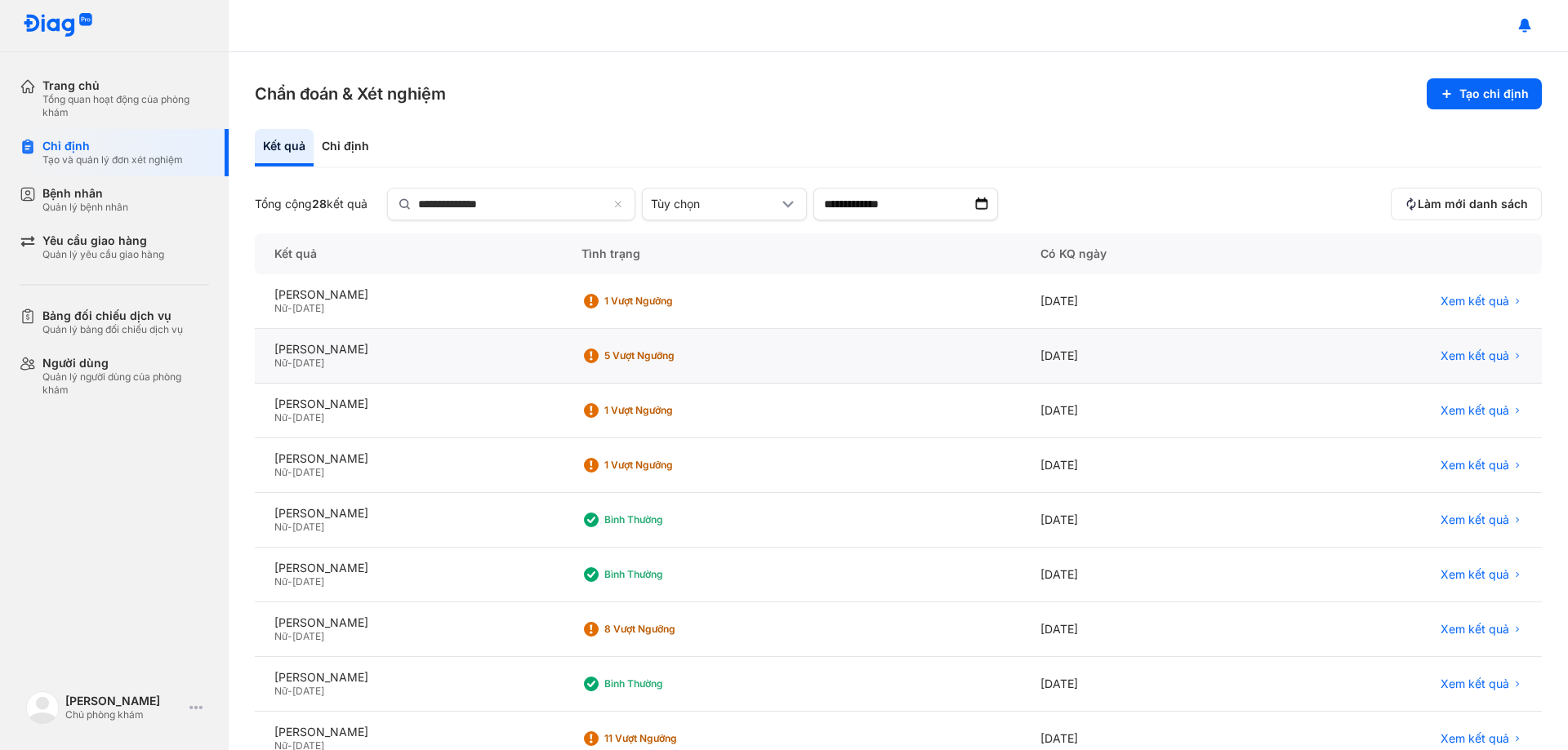
click at [542, 362] on div "Nữ - 26/08/1990" at bounding box center [408, 363] width 268 height 13
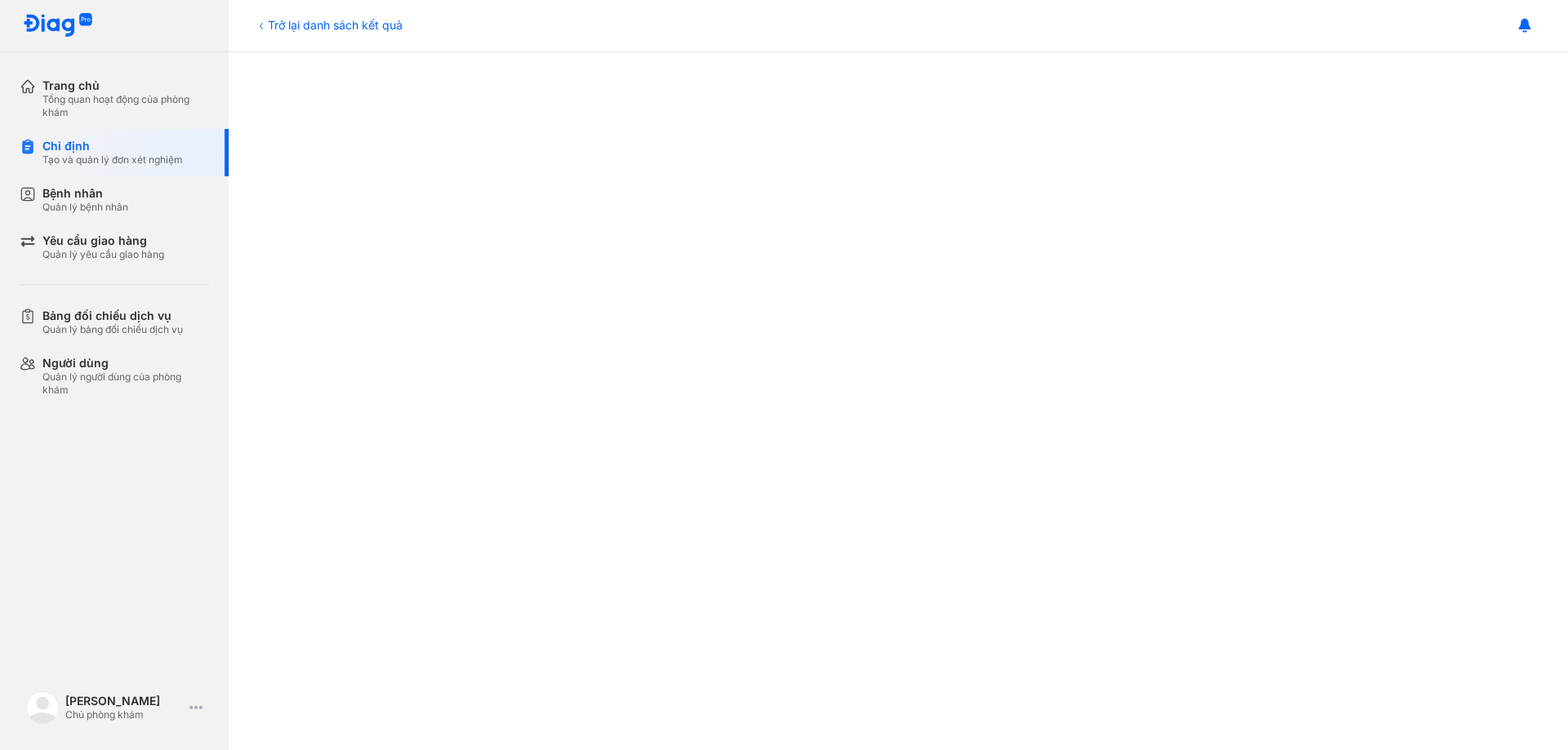
scroll to position [741, 0]
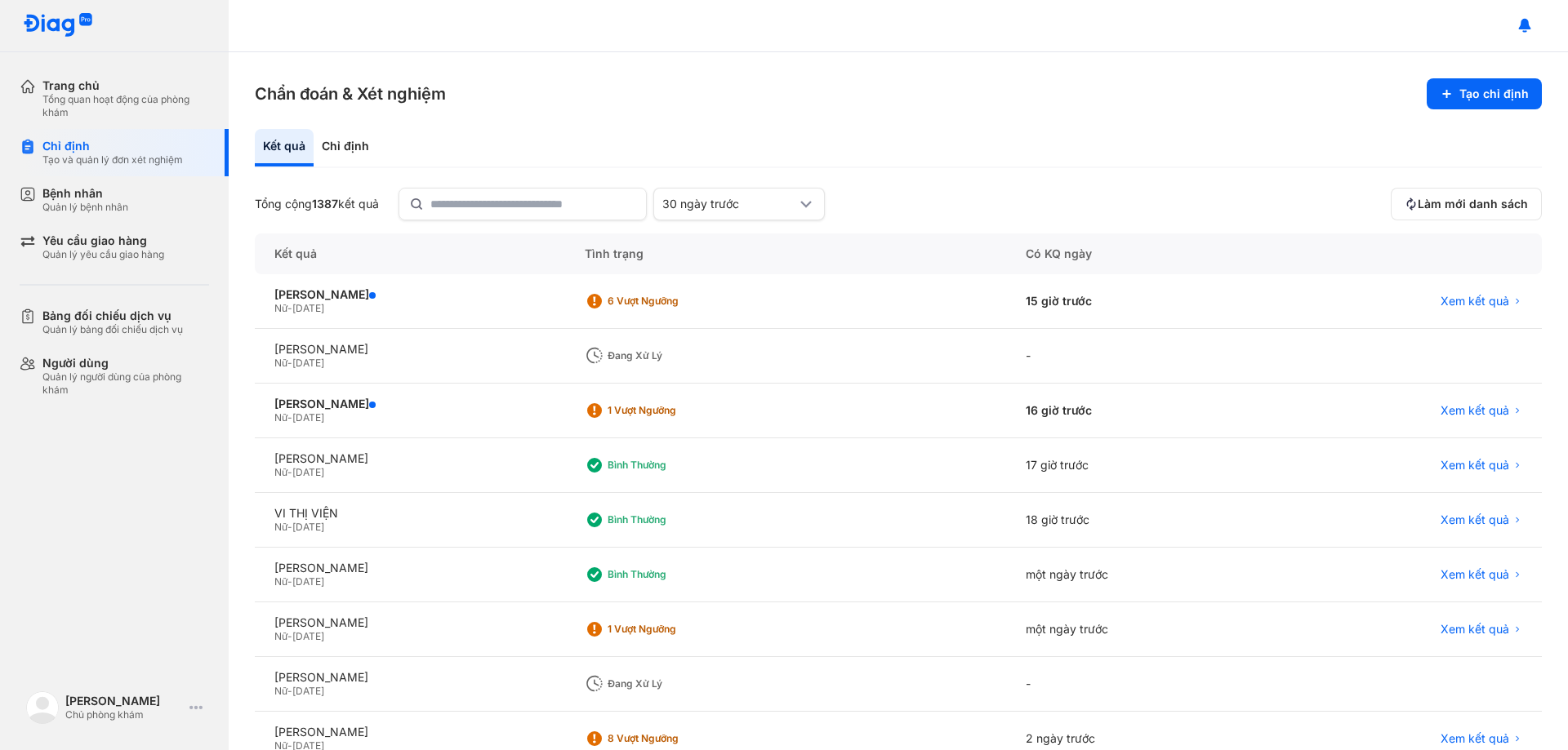
click at [883, 167] on div "Kết quả Chỉ định" at bounding box center [898, 148] width 1287 height 39
click at [962, 198] on div "Tổng cộng 1387 kết quả 30 ngày trước" at bounding box center [820, 204] width 1129 height 33
click at [539, 214] on input "text" at bounding box center [534, 204] width 204 height 29
click at [757, 214] on div "30 ngày trước" at bounding box center [739, 204] width 172 height 33
click at [751, 366] on div "Tùy chọn" at bounding box center [739, 377] width 170 height 28
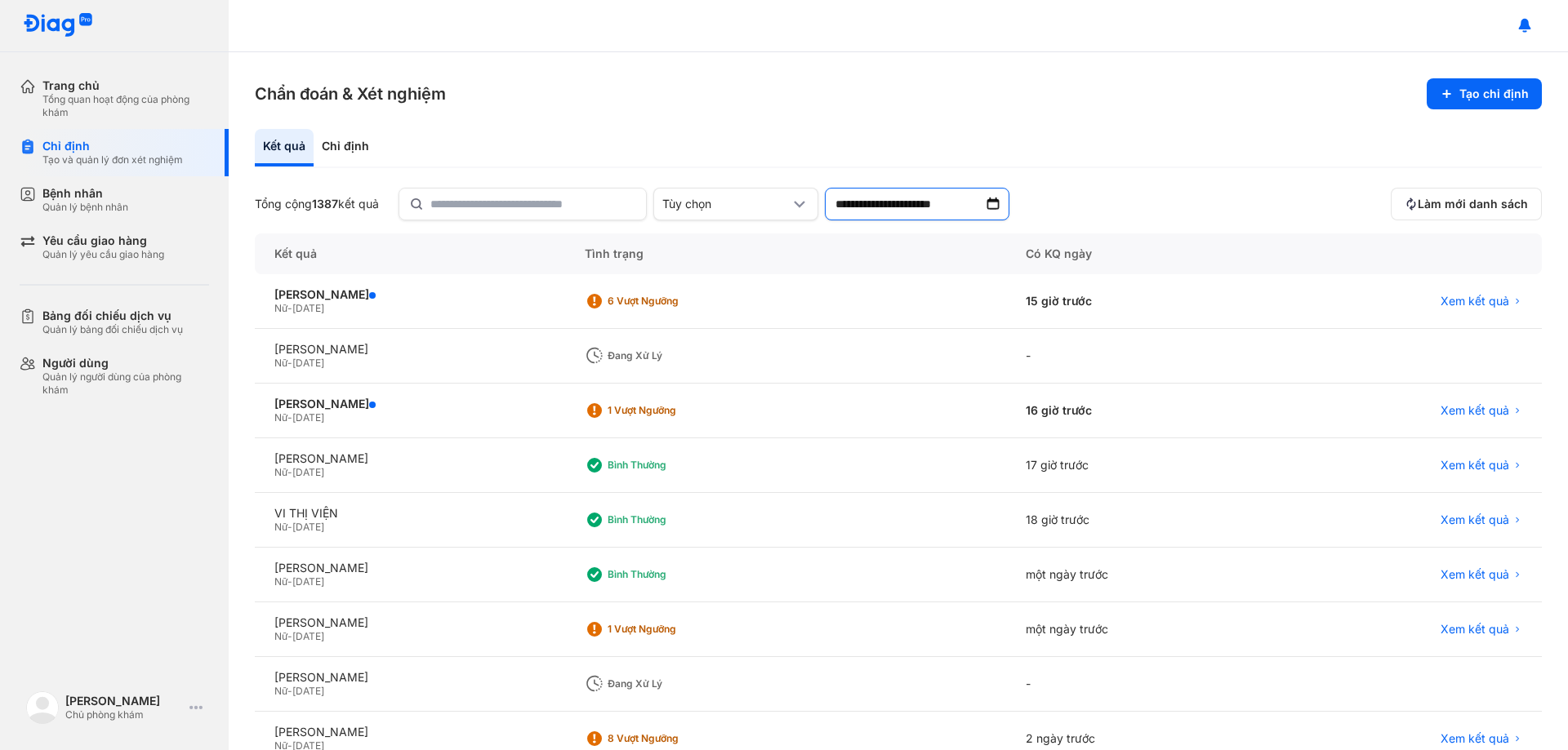
click at [912, 197] on input "**********" at bounding box center [917, 204] width 185 height 33
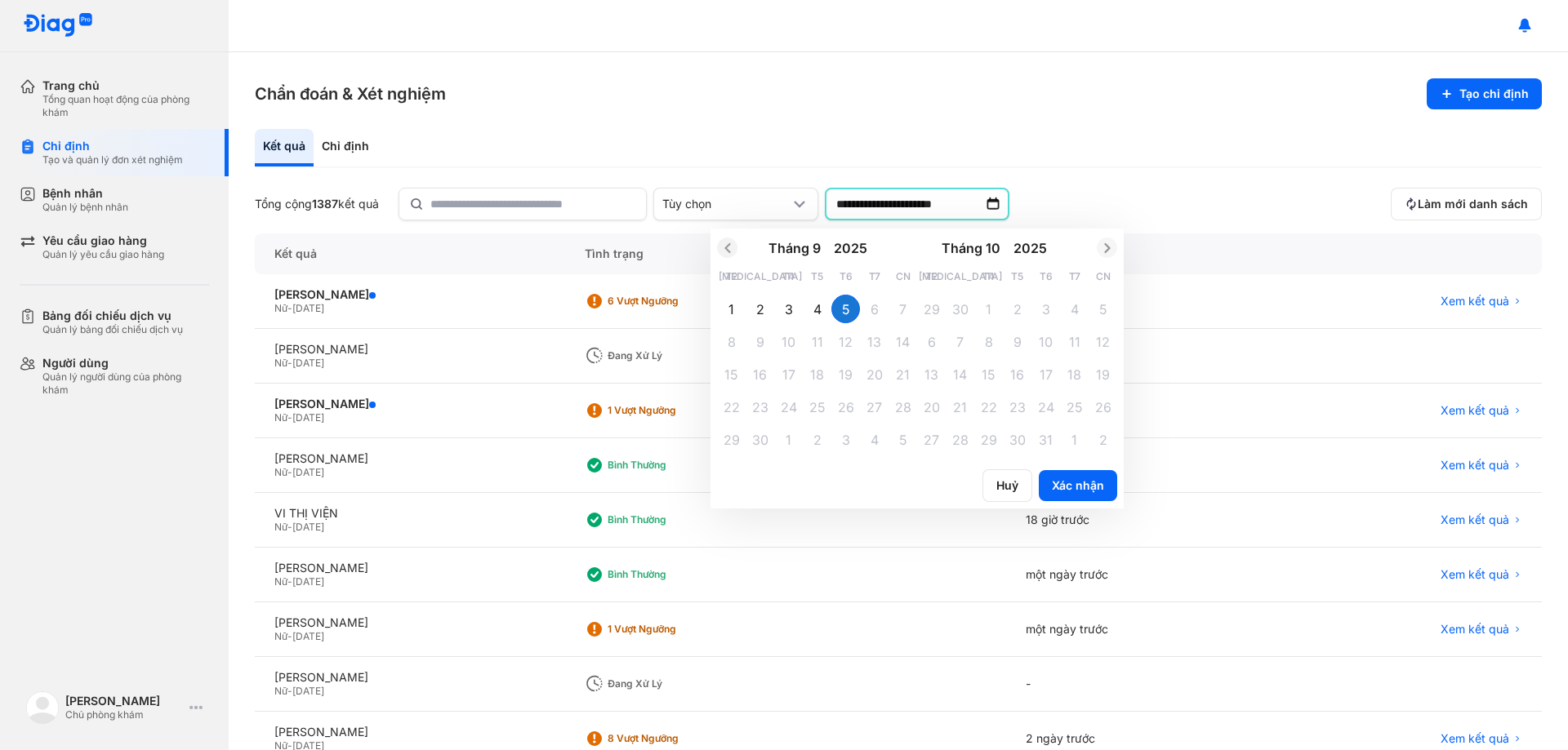
click at [736, 251] on icon "Previous month" at bounding box center [727, 248] width 16 height 16
click at [736, 242] on icon "Previous month" at bounding box center [727, 248] width 16 height 16
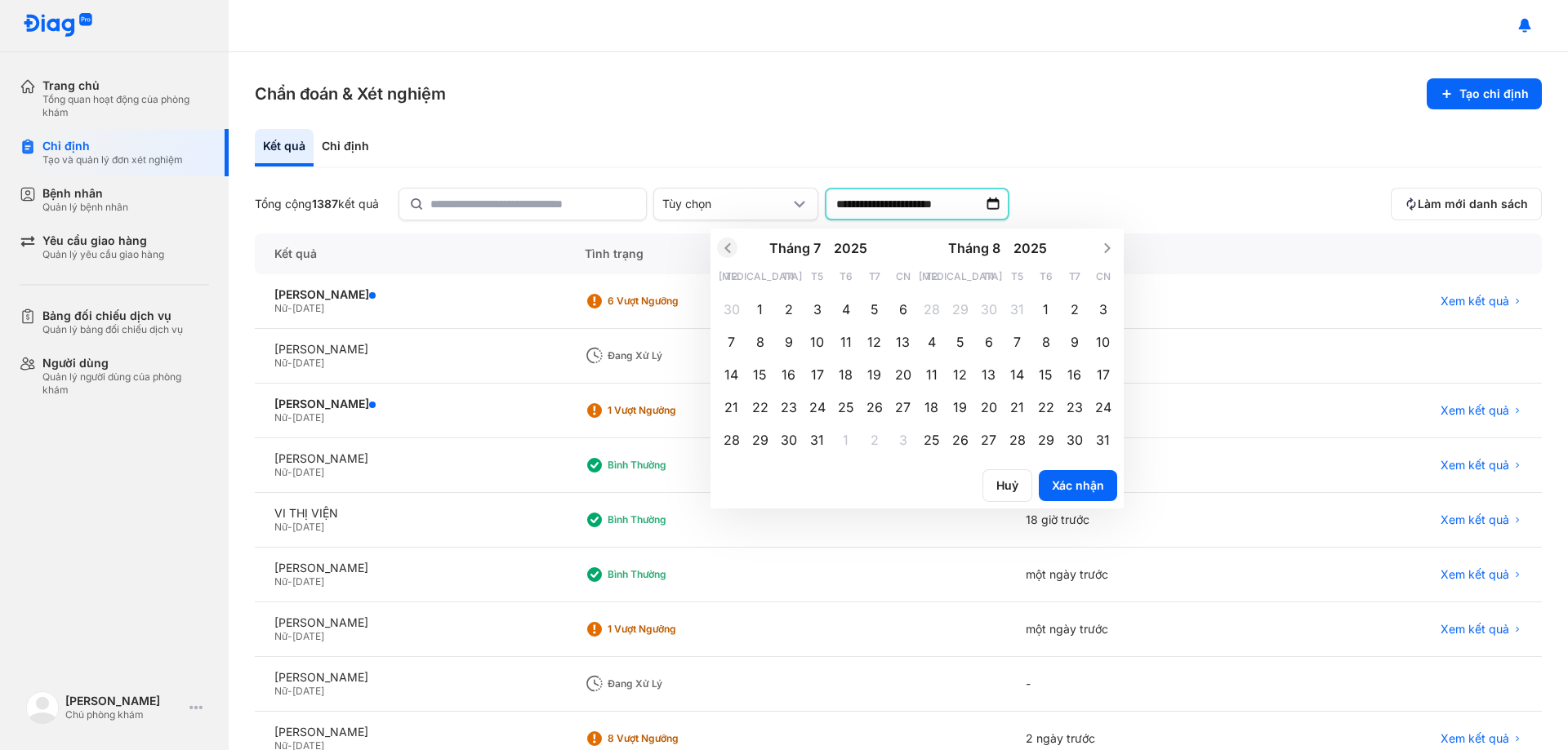
click at [730, 247] on icon "Previous month" at bounding box center [727, 248] width 16 height 16
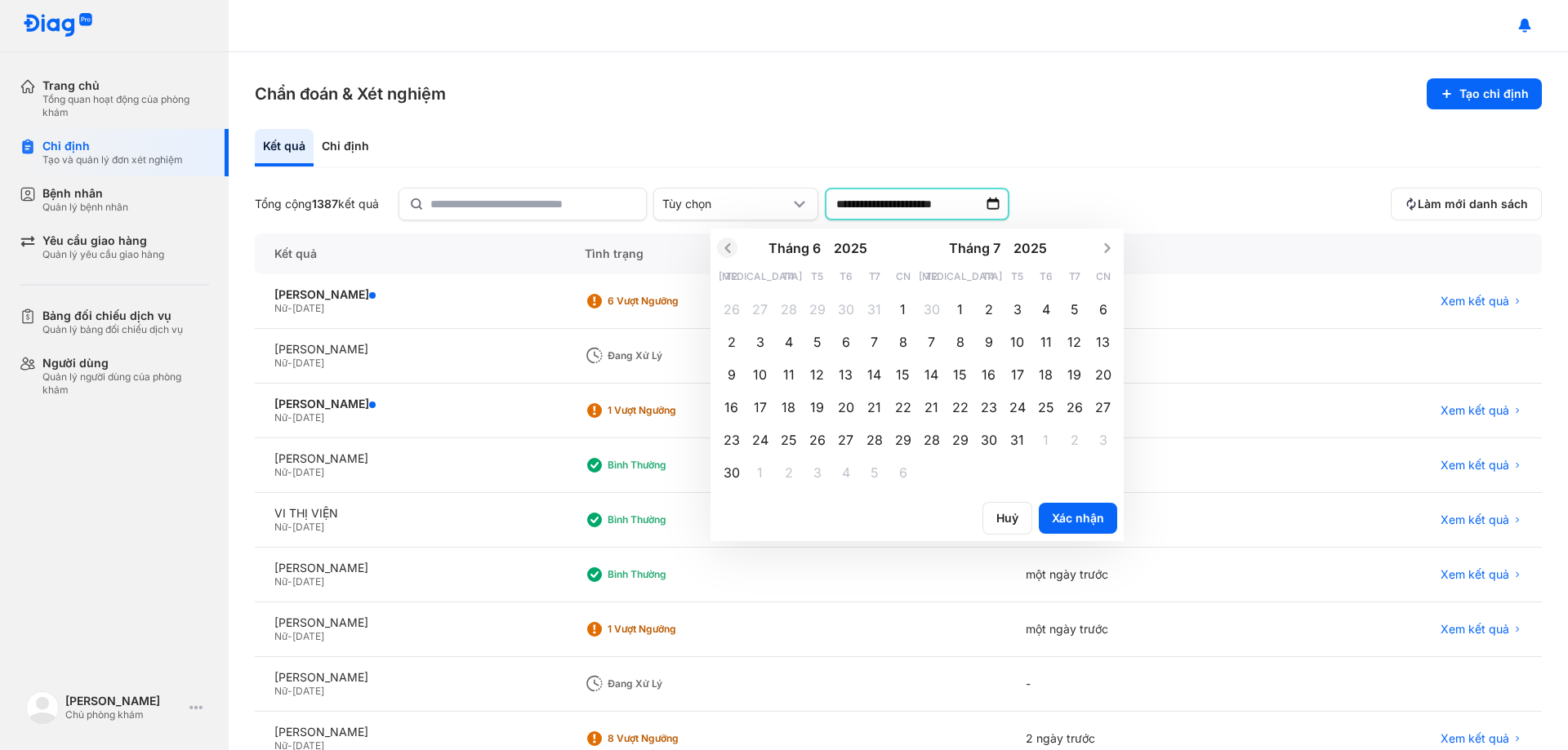
click at [730, 247] on icon "Previous month" at bounding box center [727, 248] width 16 height 16
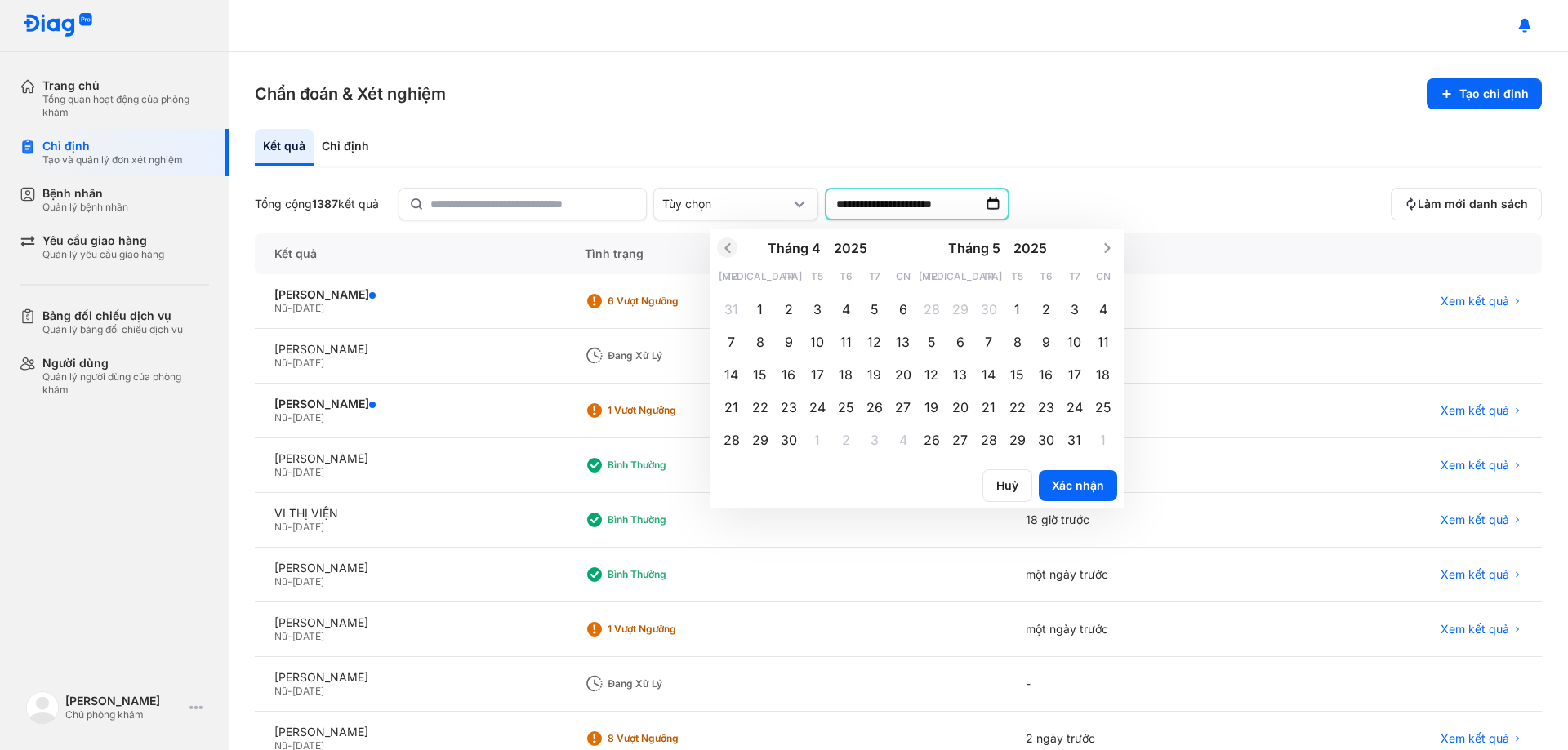
click at [730, 247] on icon "Previous month" at bounding box center [727, 248] width 16 height 16
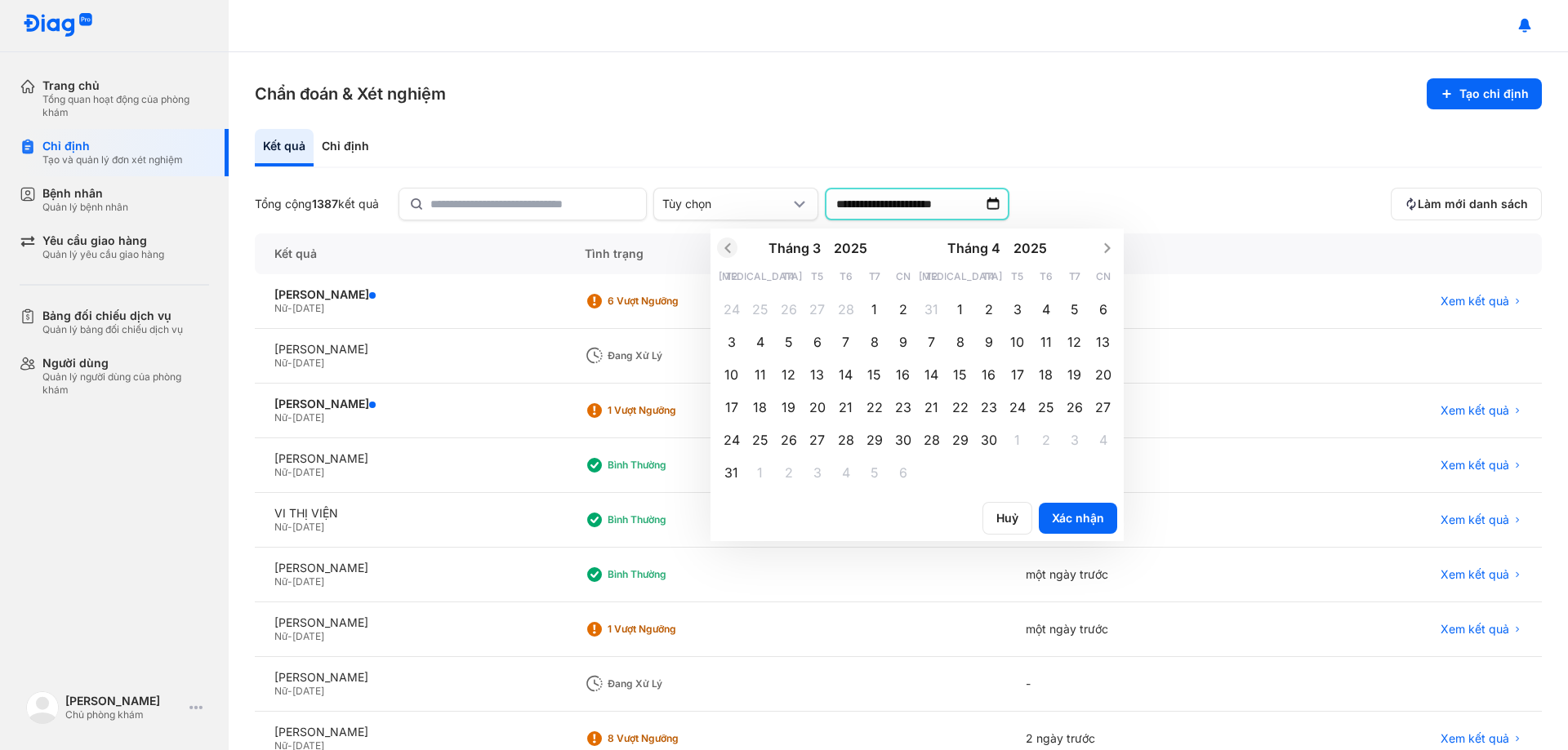
click at [730, 247] on icon "Previous month" at bounding box center [727, 248] width 16 height 16
click at [746, 438] on div "24" at bounding box center [731, 440] width 29 height 29
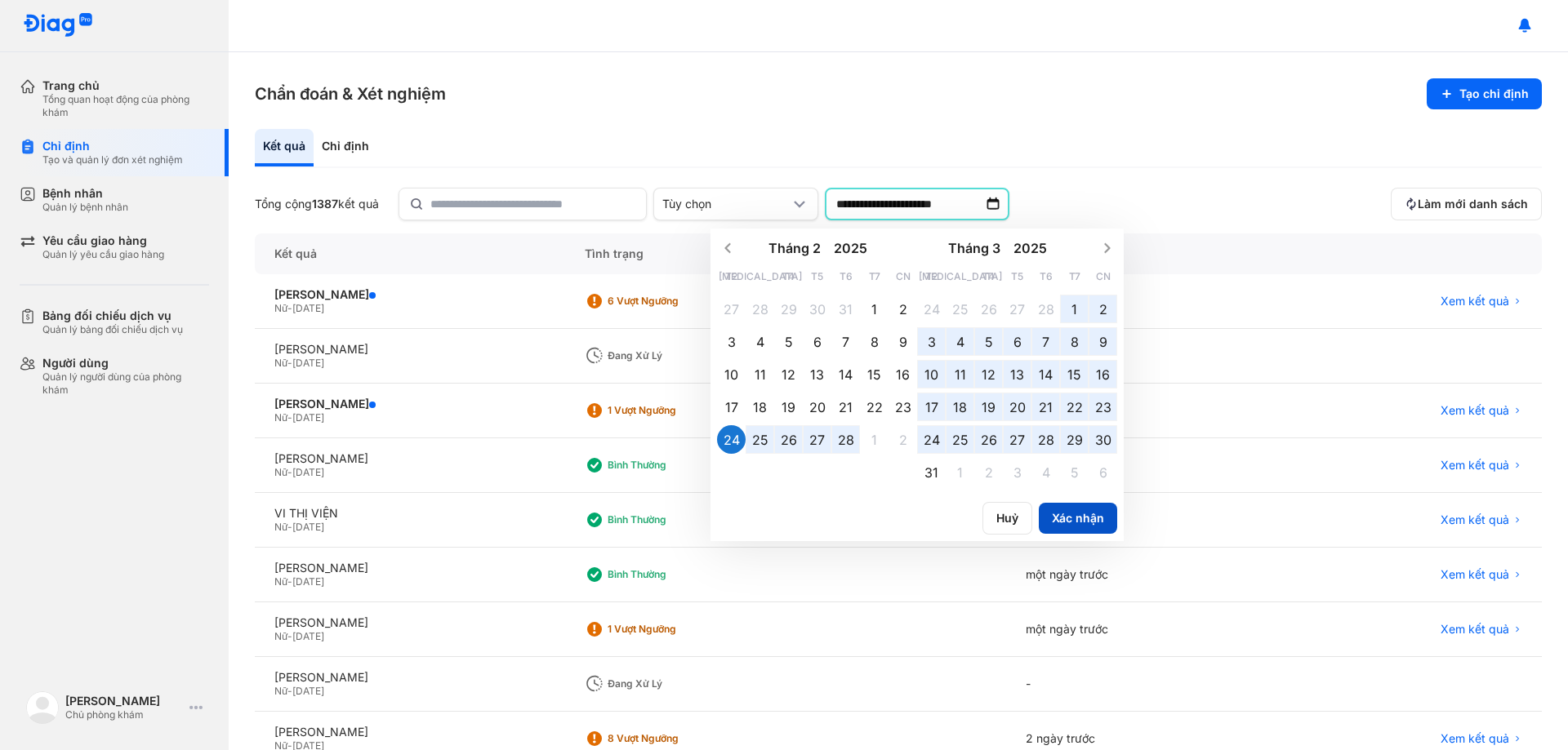
click at [1065, 517] on button "Xác nhận" at bounding box center [1078, 518] width 79 height 31
type input "**********"
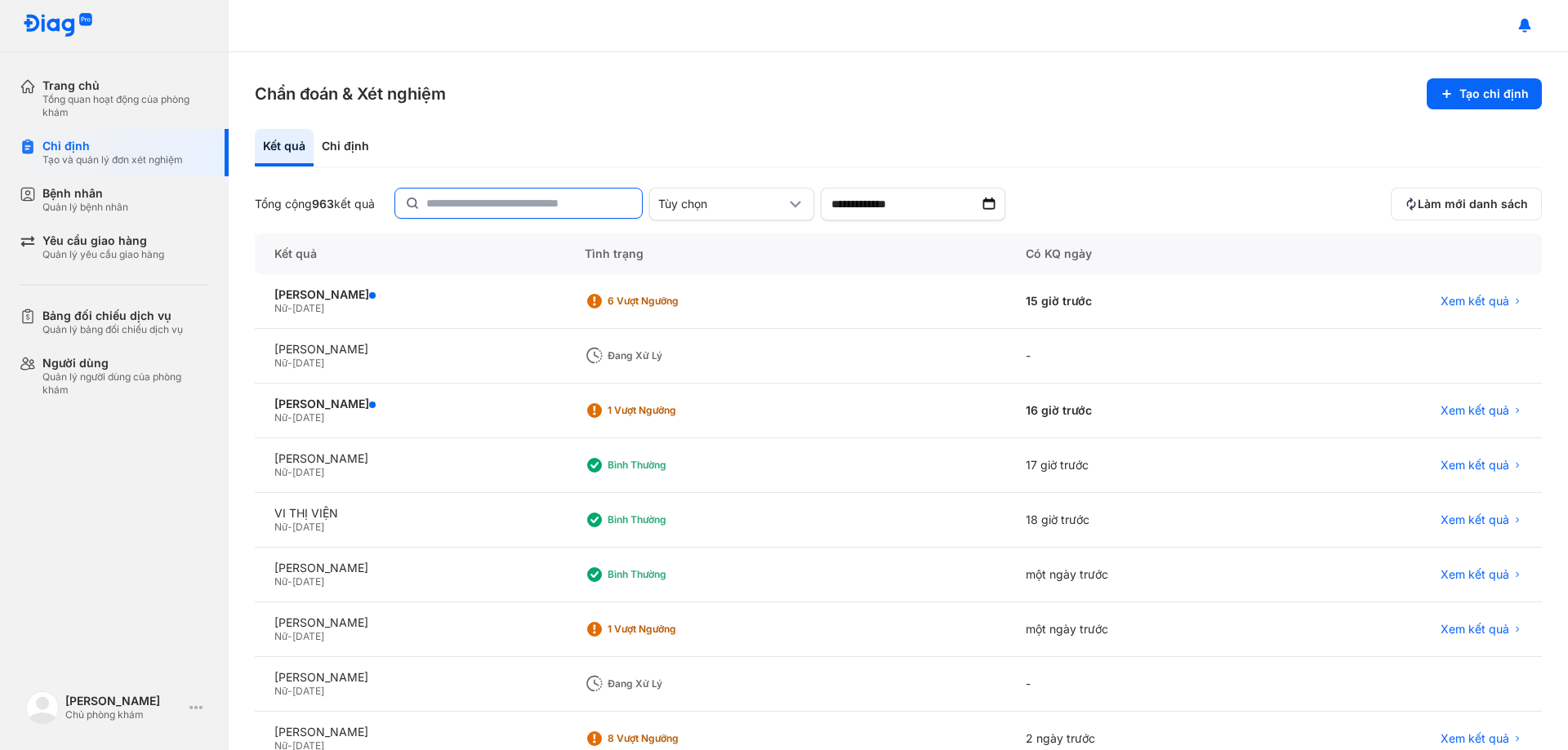
click at [490, 206] on input "text" at bounding box center [528, 203] width 205 height 29
type input "**********"
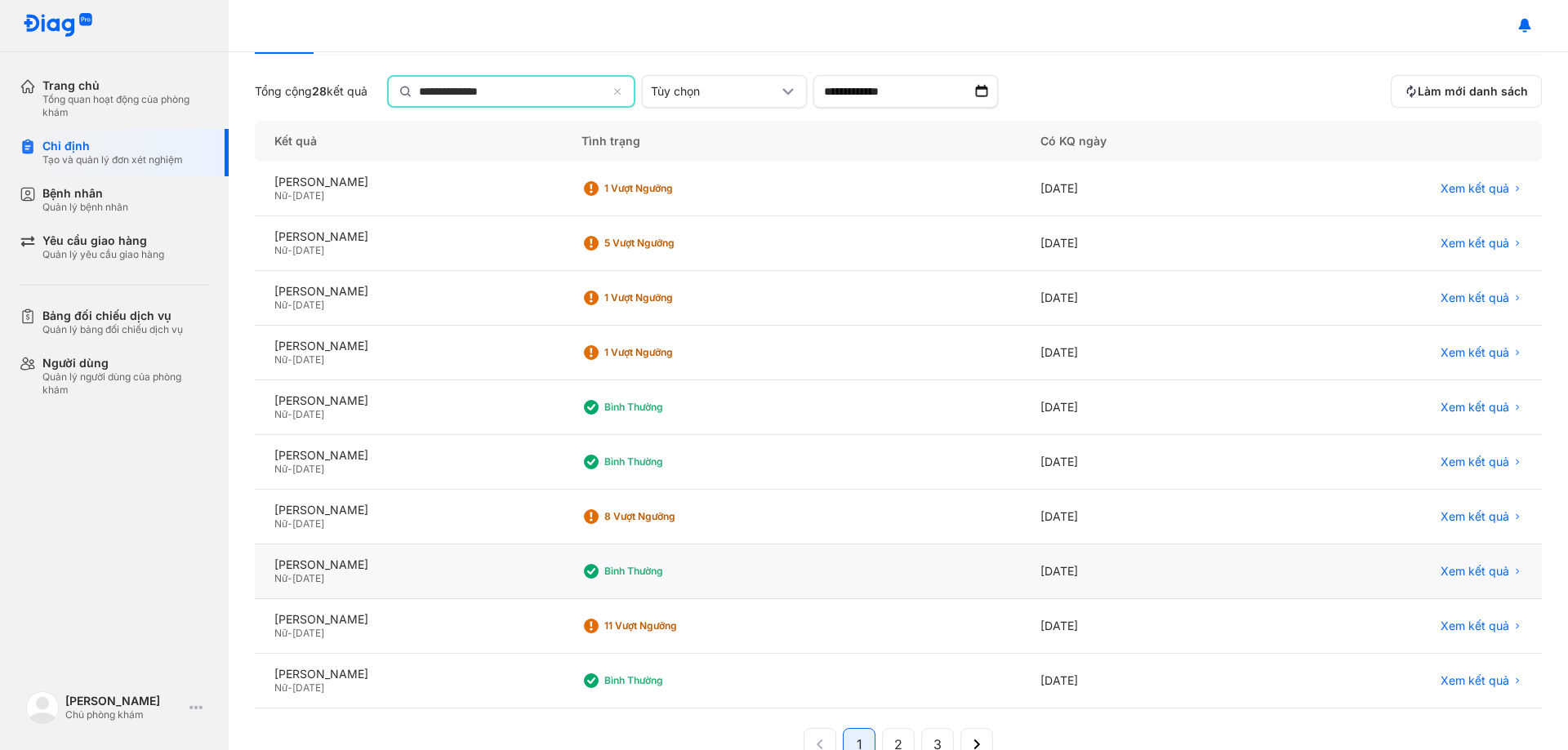
scroll to position [156, 0]
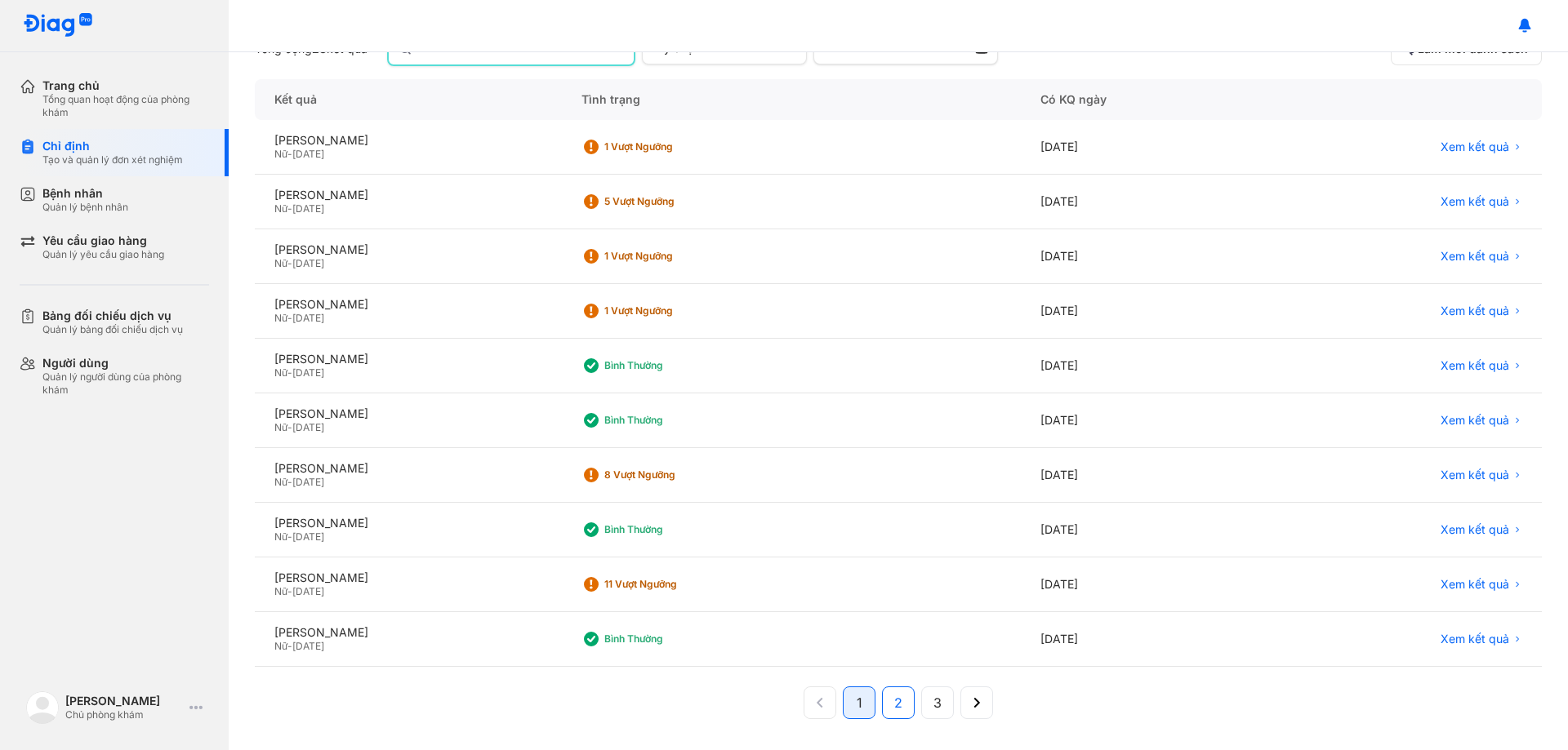
click at [894, 710] on span "2" at bounding box center [898, 703] width 8 height 20
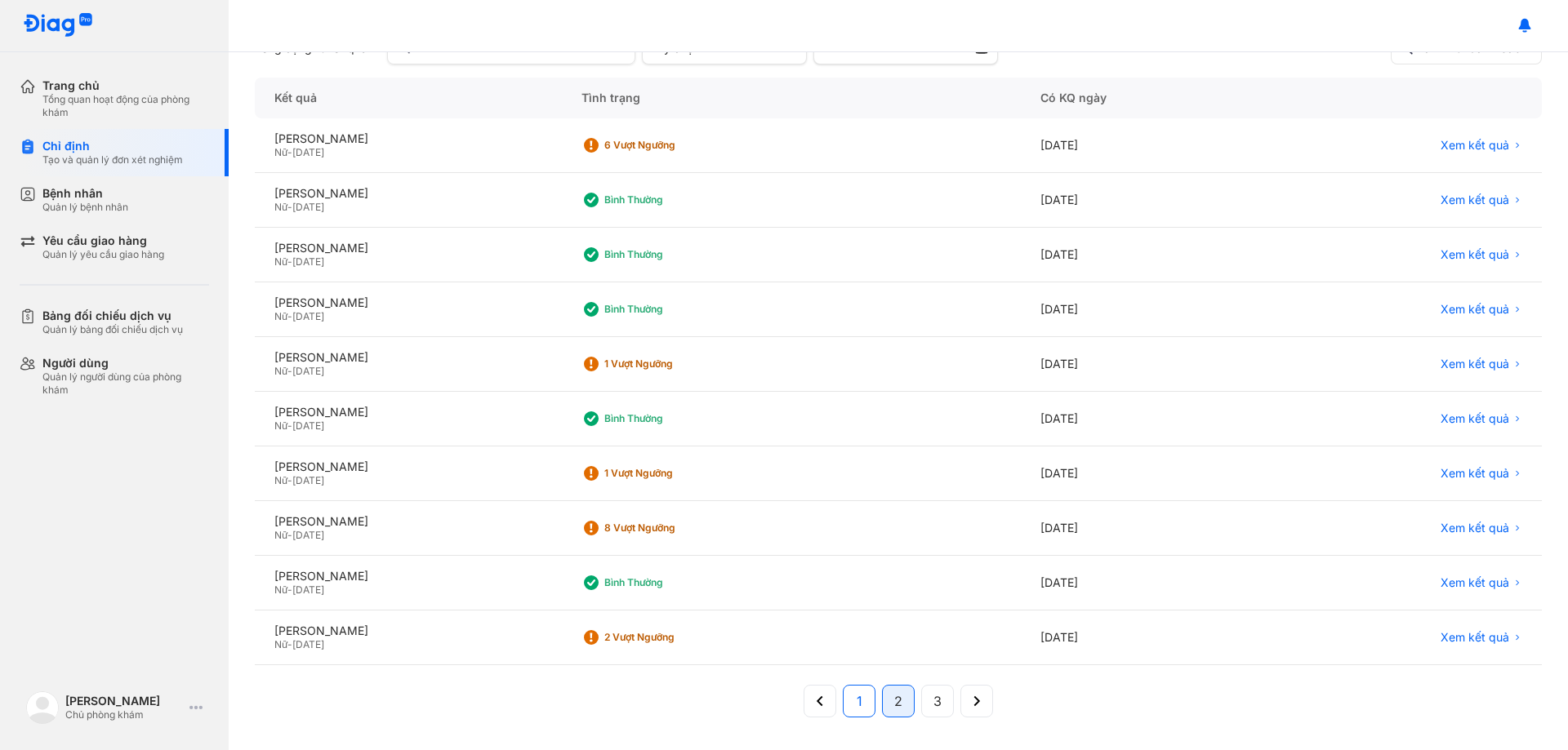
click at [856, 714] on button "1" at bounding box center [859, 701] width 33 height 33
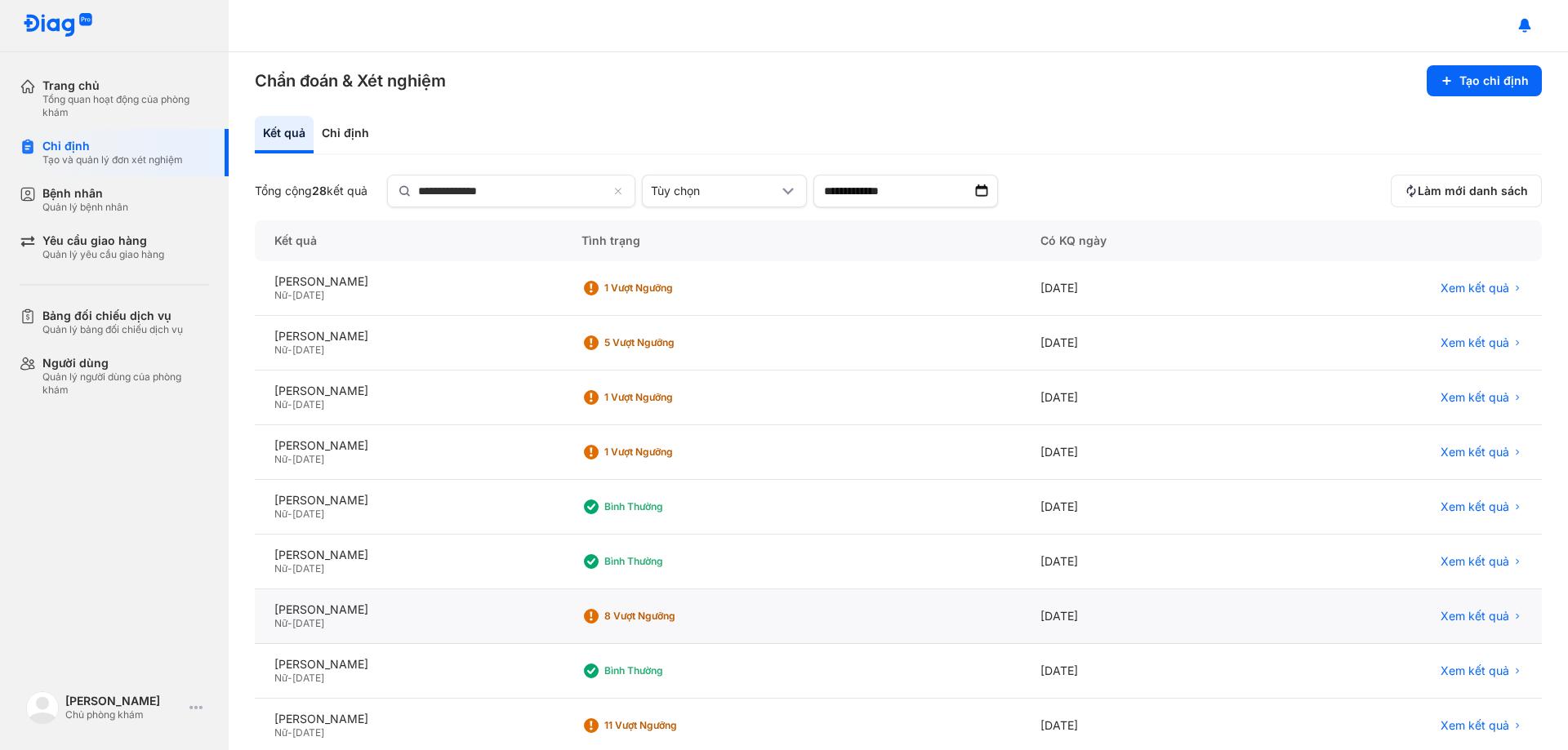
scroll to position [0, 0]
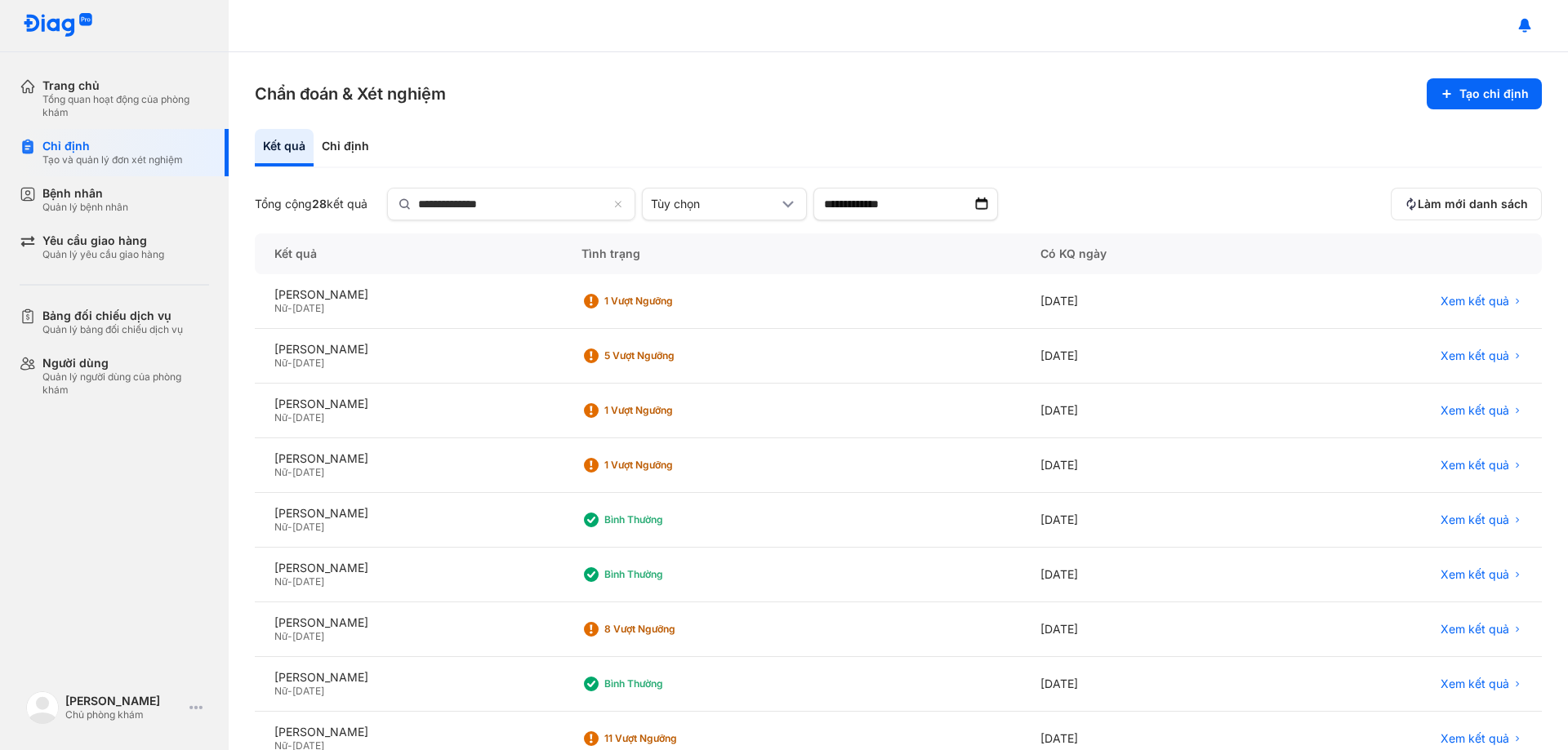
click at [968, 185] on div "**********" at bounding box center [898, 505] width 1287 height 751
click at [976, 197] on input "**********" at bounding box center [906, 204] width 185 height 33
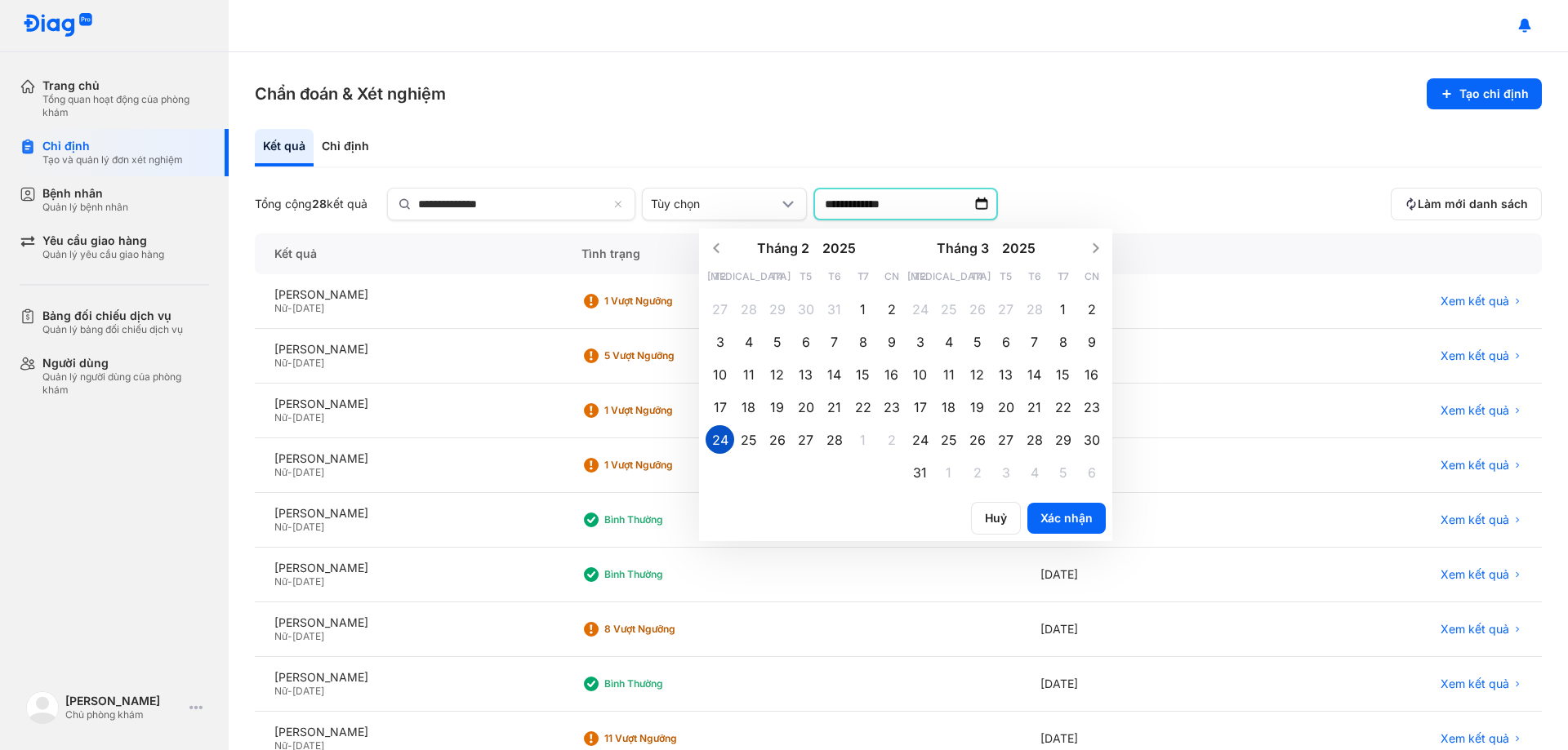
click at [728, 438] on span "24" at bounding box center [720, 441] width 16 height 18
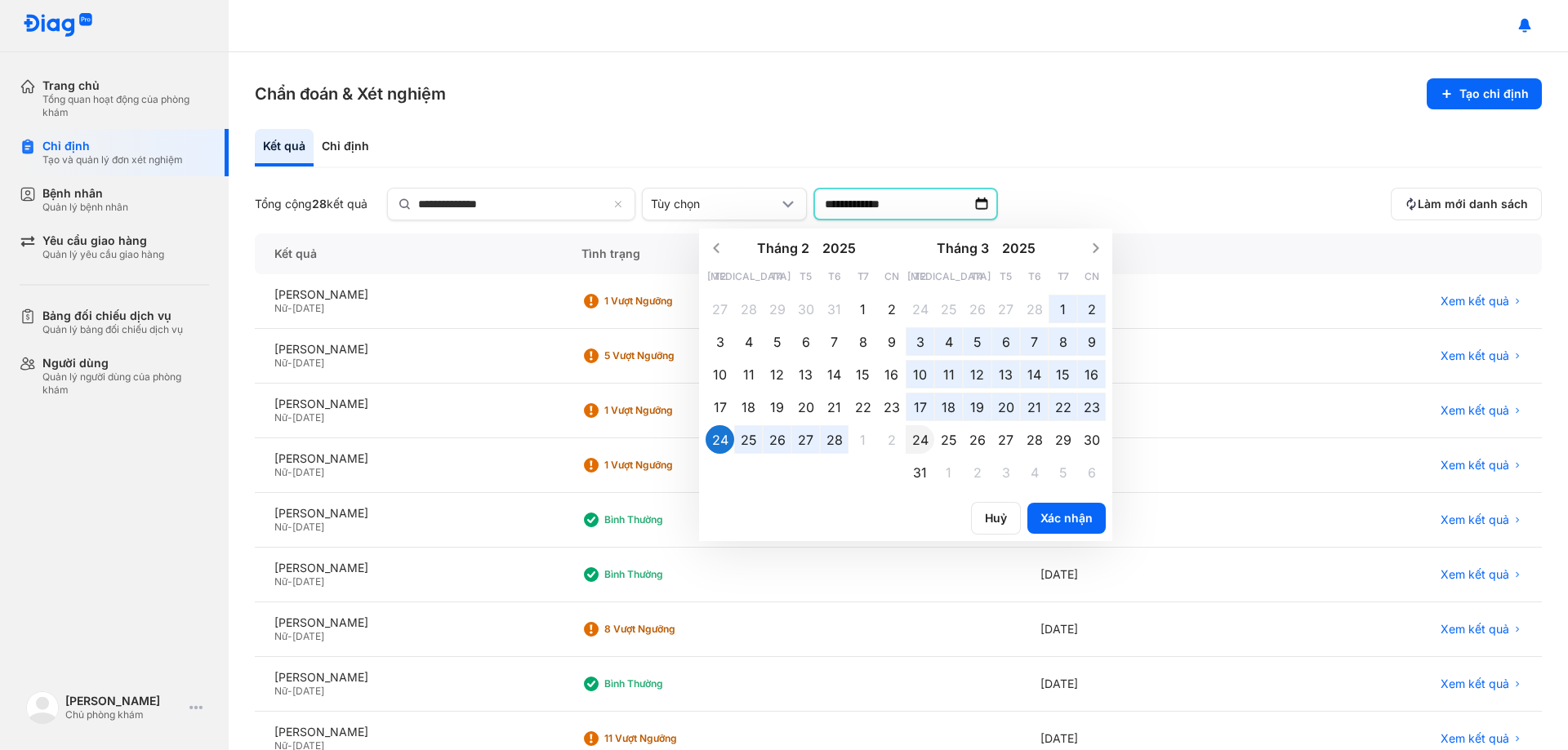
click at [922, 443] on span "24" at bounding box center [920, 441] width 16 height 18
click at [1056, 516] on button "Xác nhận" at bounding box center [1066, 518] width 79 height 31
type input "**********"
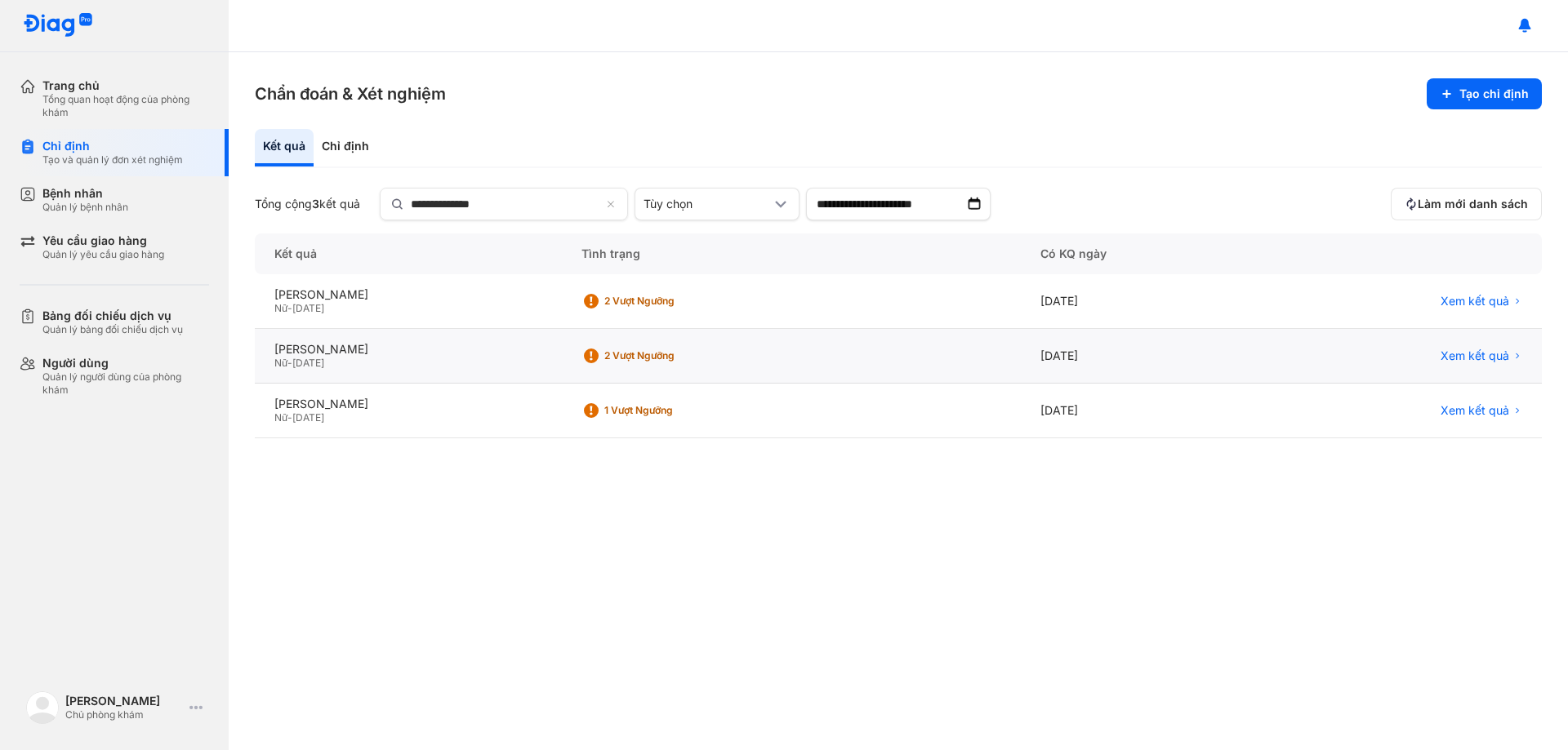
click at [465, 373] on div "NGUYỄN THỊ THU Nữ - 26/08/1990" at bounding box center [408, 356] width 307 height 54
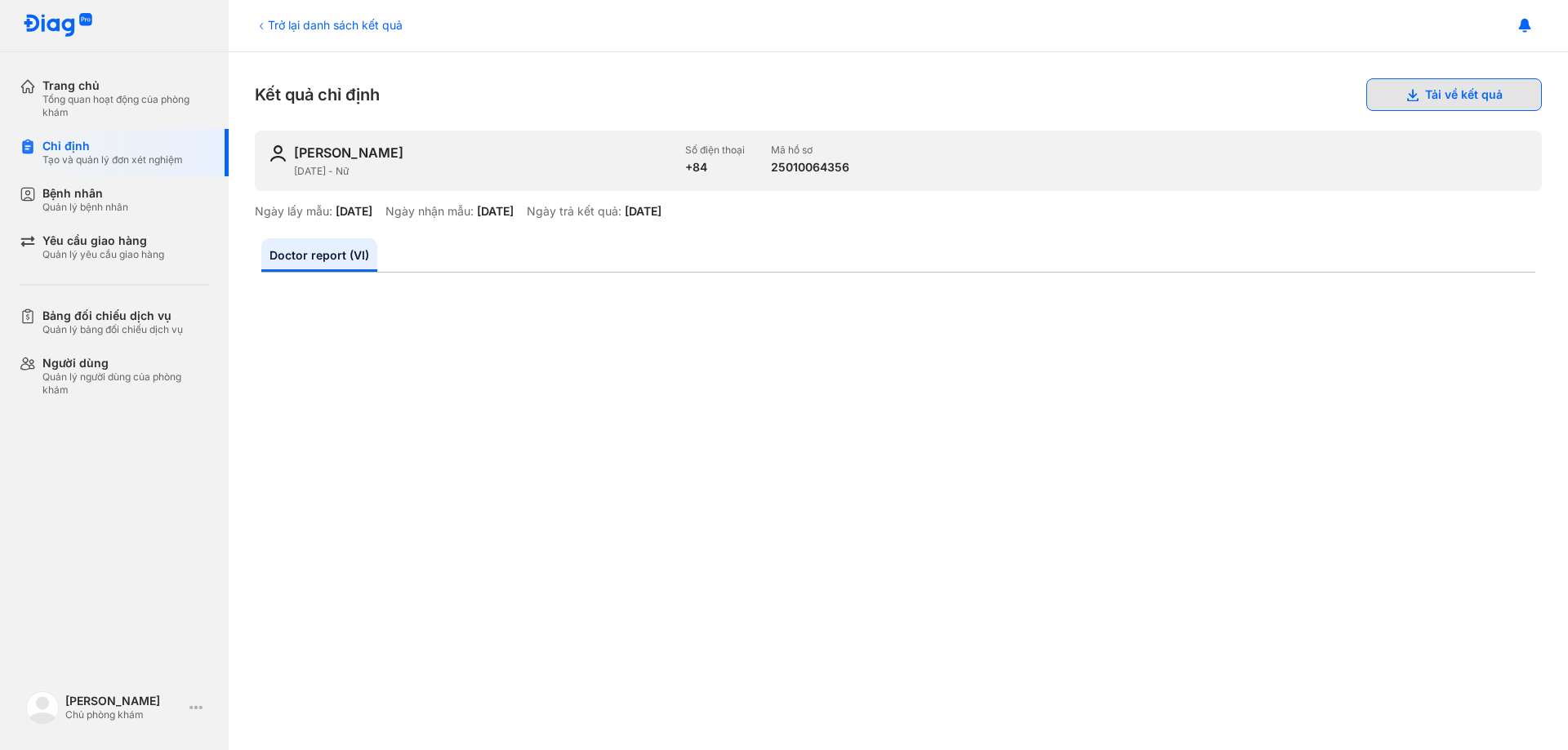
click at [1453, 99] on button "Tải về kết quả" at bounding box center [1454, 95] width 176 height 33
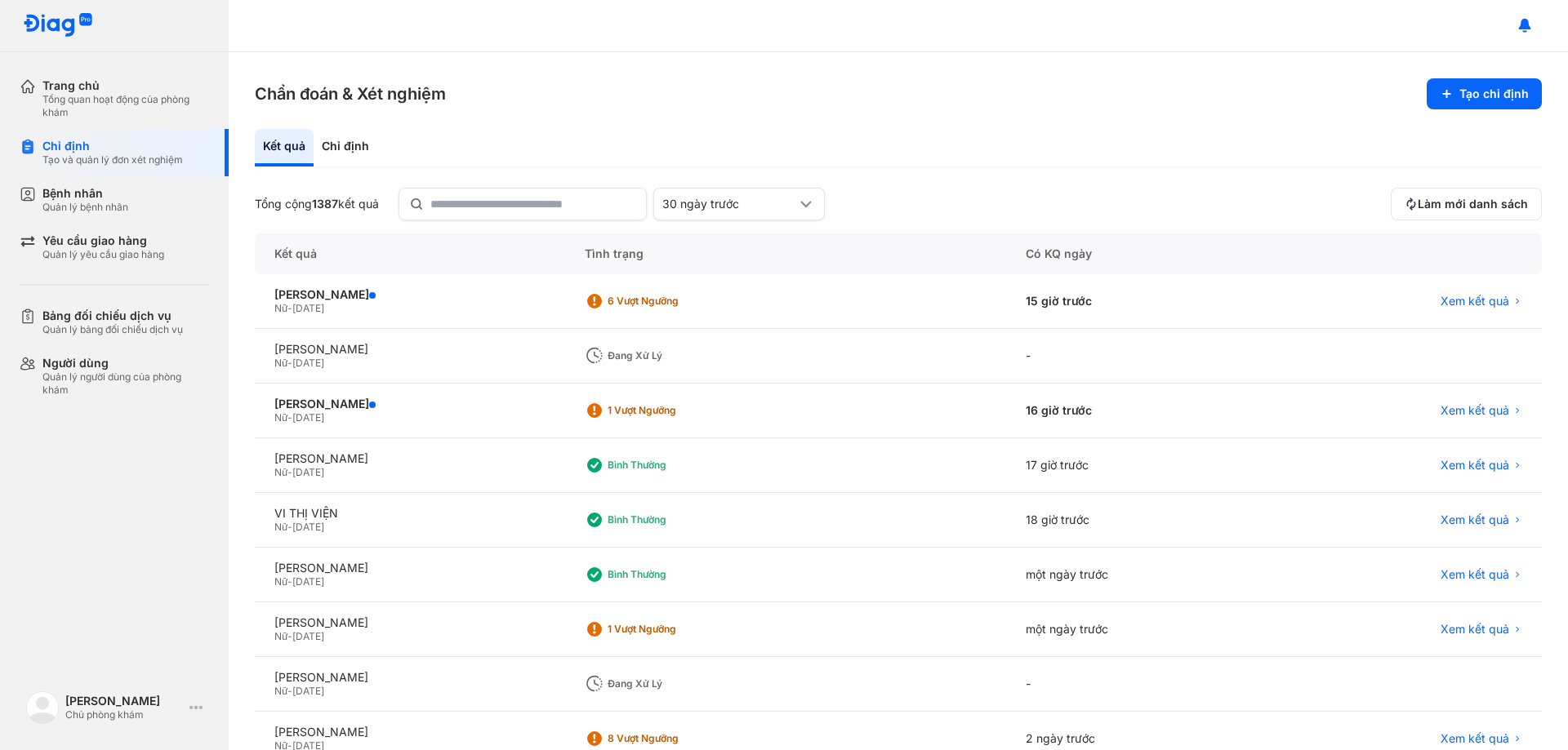
click at [907, 113] on div "Chẩn đoán & Xét nghiệm Tạo chỉ định Kết quả Chỉ định Tổng cộng 1387 kết quả 30 …" at bounding box center [898, 402] width 1339 height 698
click at [608, 123] on div "Chẩn đoán & Xét nghiệm Tạo chỉ định Kết quả Chỉ định Tổng cộng 1387 kết quả 30 …" at bounding box center [898, 402] width 1339 height 698
click at [993, 107] on section "Chẩn đoán & Xét nghiệm Tạo chỉ định" at bounding box center [898, 94] width 1287 height 31
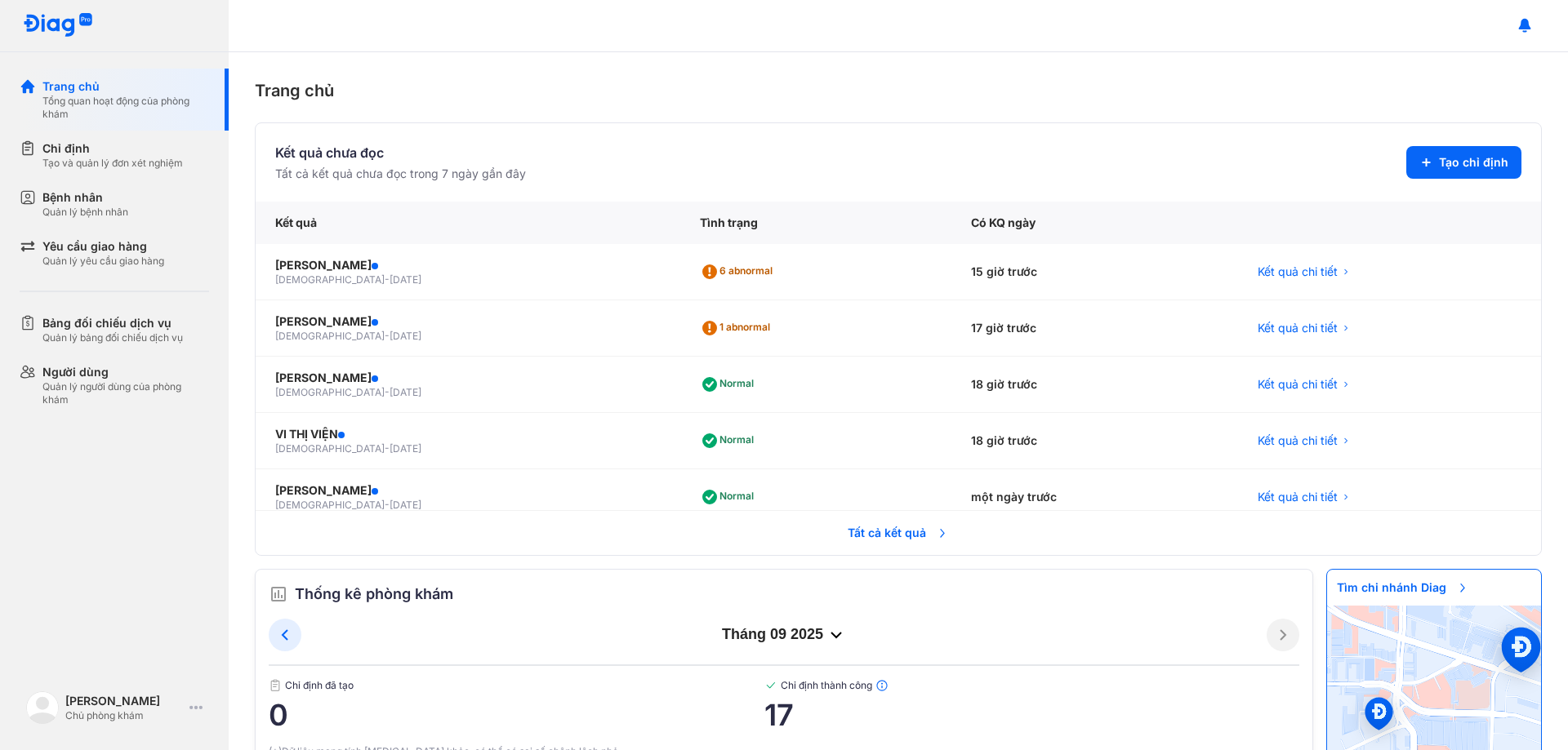
click at [787, 122] on div "Kết quả chưa đọc Tất cả kết quả chưa đọc trong 7 ngày gần đây Tạo chỉ định Kết …" at bounding box center [898, 338] width 1287 height 433
